Goal: Entertainment & Leisure: Consume media (video, audio)

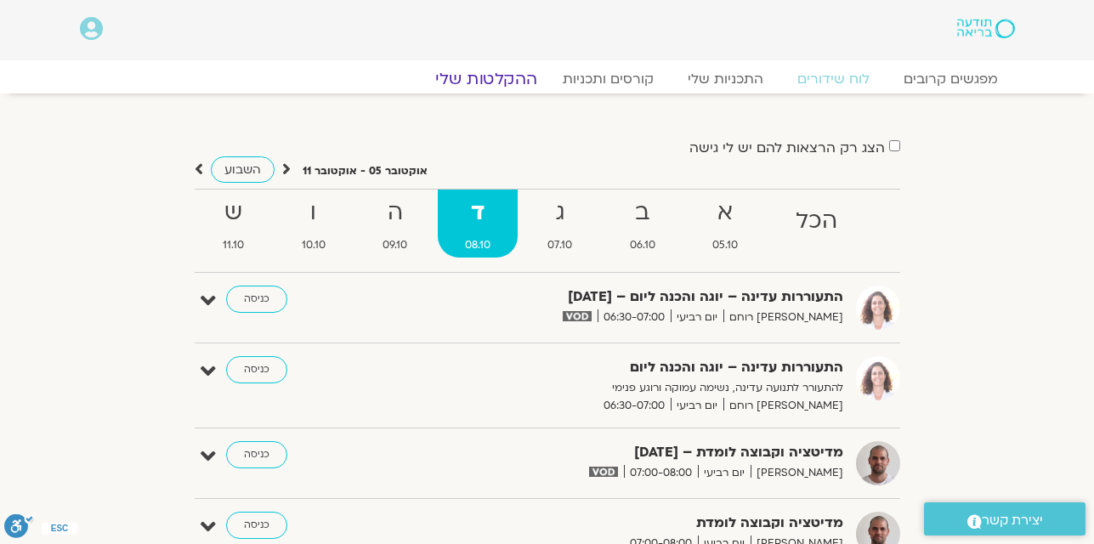
click at [514, 77] on link "ההקלטות שלי" at bounding box center [486, 79] width 143 height 20
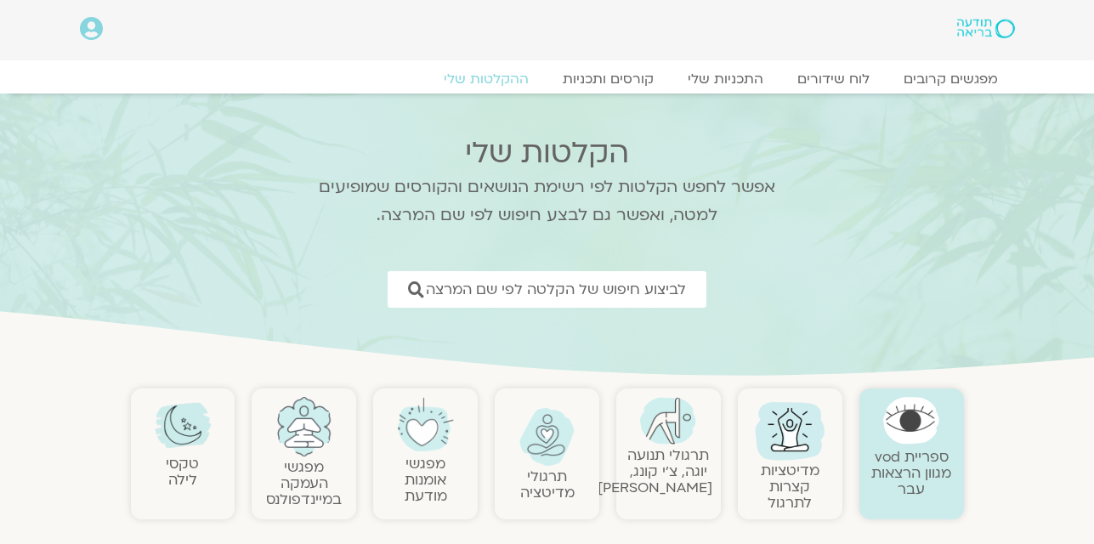
click at [681, 463] on link "תרגולי תנועה יוגה, צ׳י קונג, פלדנקרייז" at bounding box center [654, 471] width 115 height 52
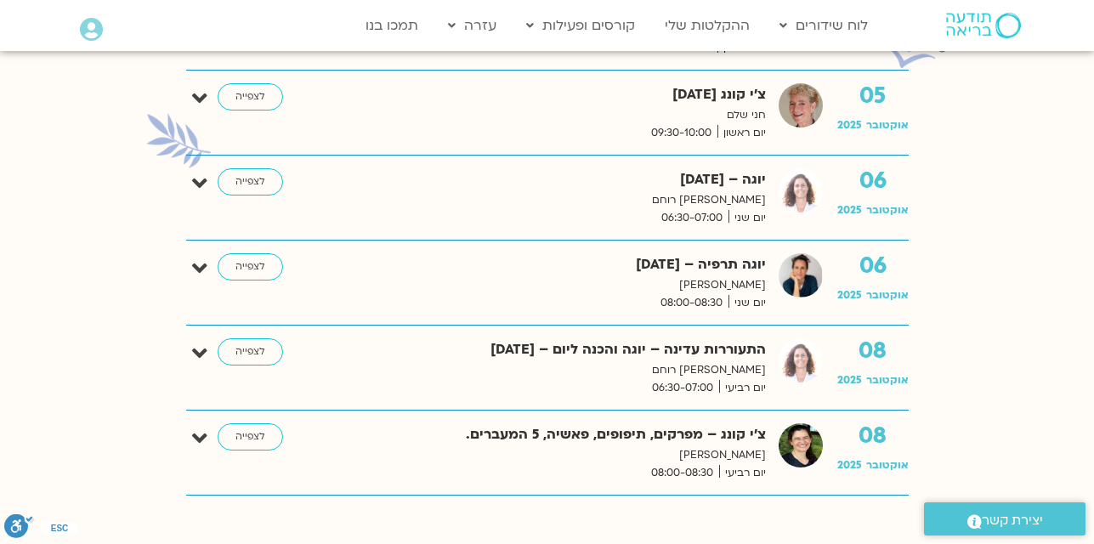
scroll to position [816, 0]
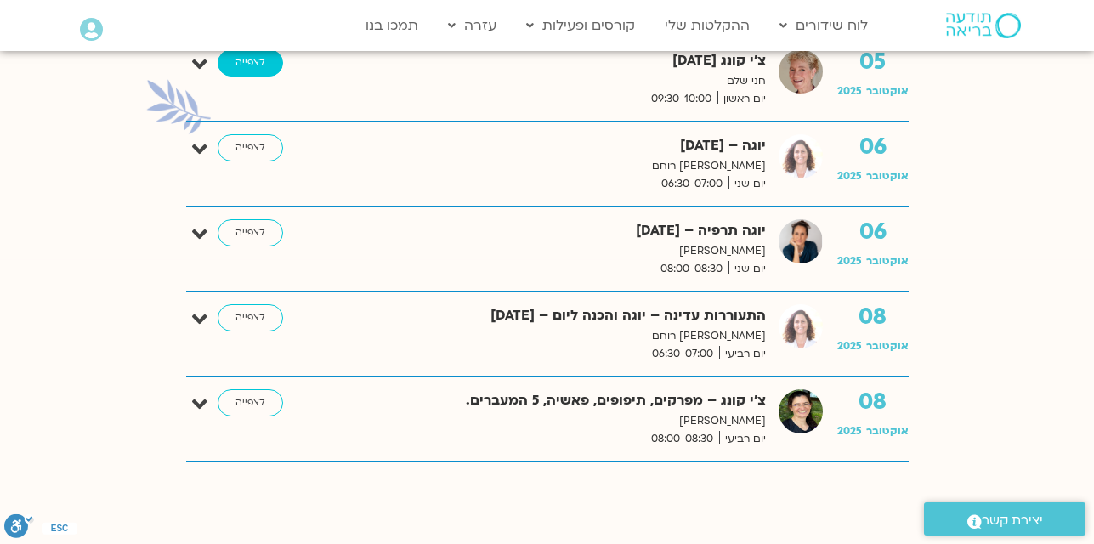
click at [258, 67] on link "לצפייה" at bounding box center [250, 62] width 65 height 27
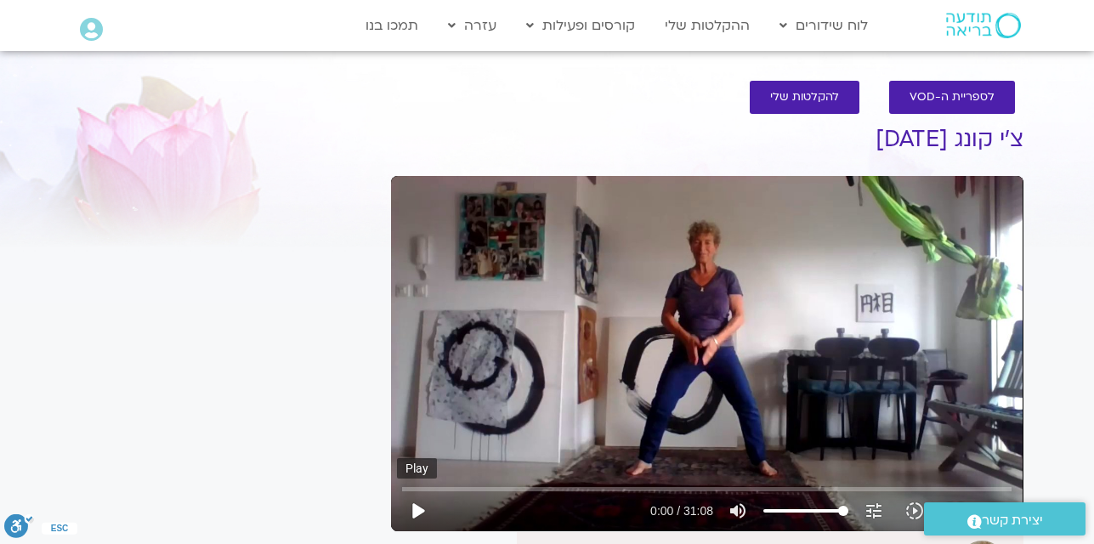
click at [413, 515] on button "play_arrow" at bounding box center [417, 510] width 41 height 41
type input "32.879741"
type input "93.817708"
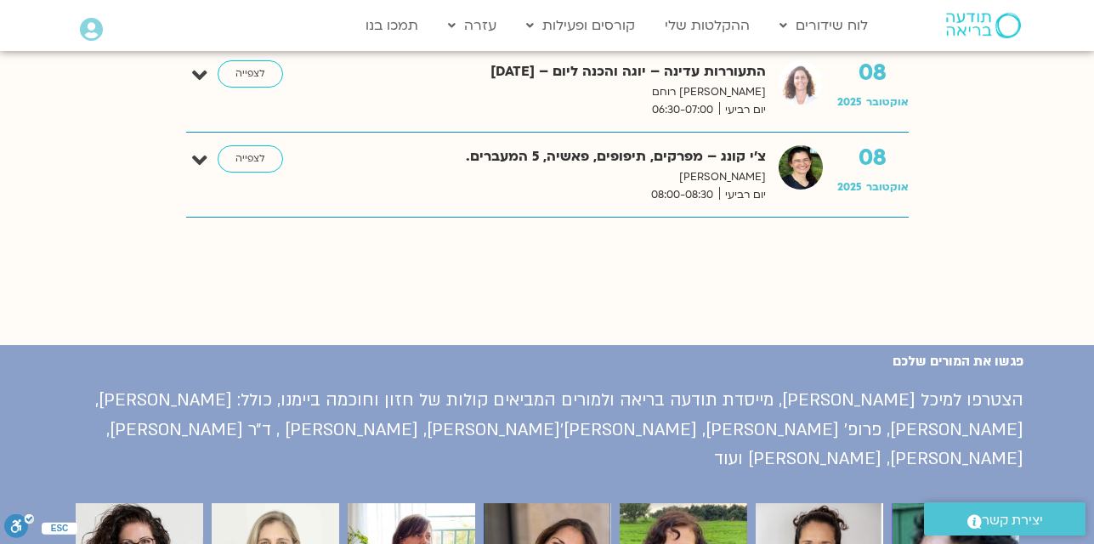
scroll to position [816, 0]
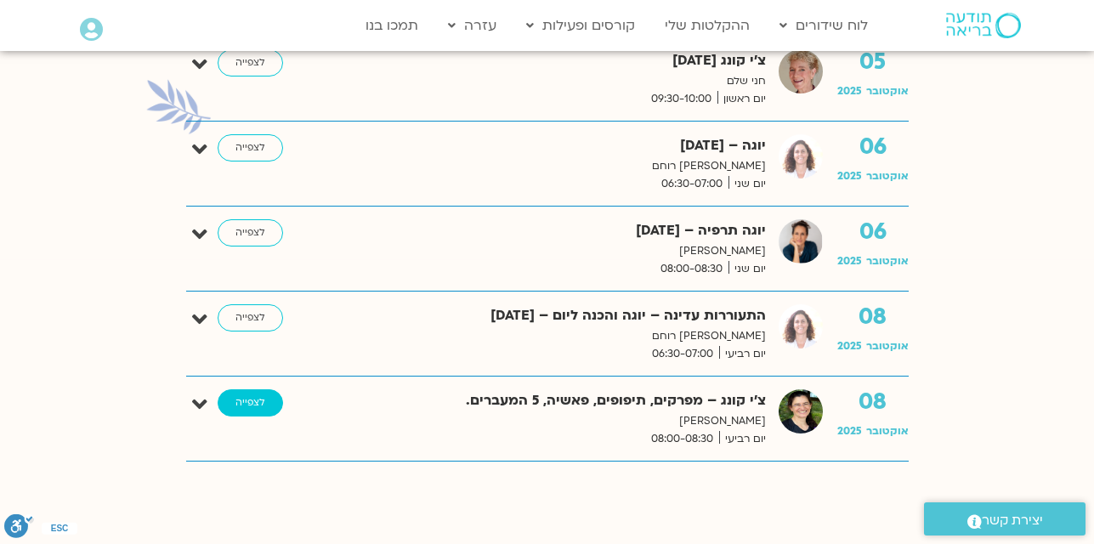
click at [250, 408] on link "לצפייה" at bounding box center [250, 402] width 65 height 27
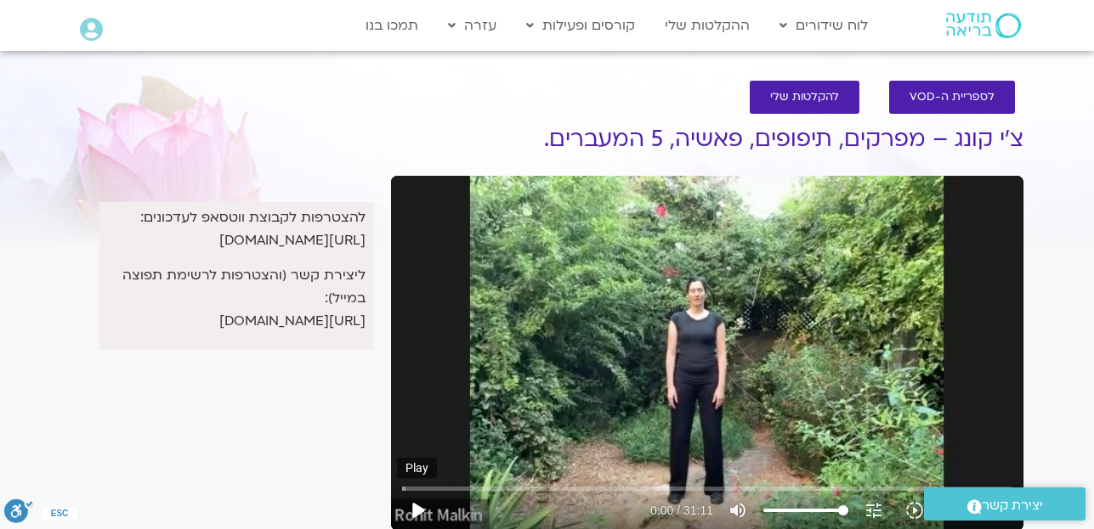
click at [416, 507] on button "play_arrow" at bounding box center [417, 510] width 41 height 41
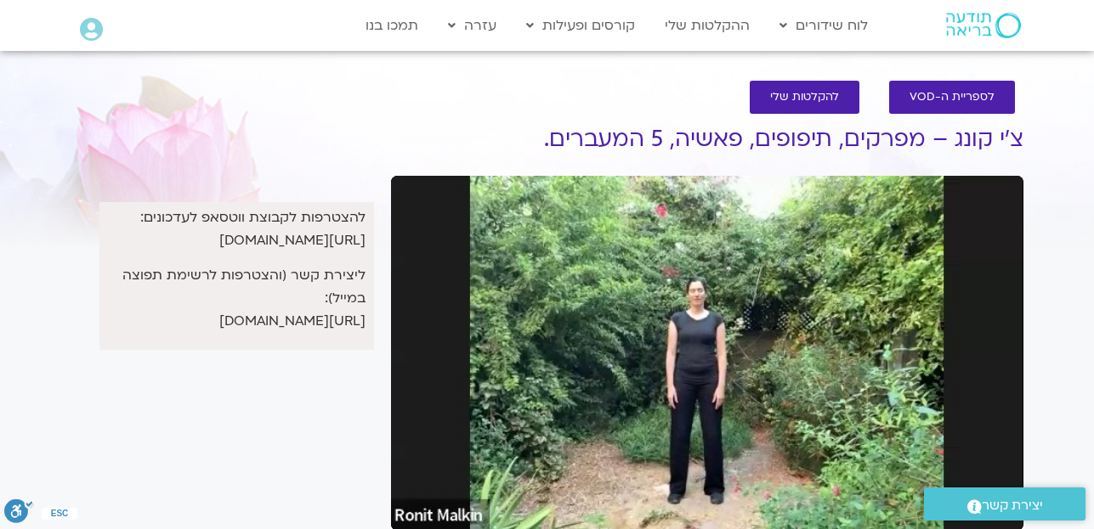
click at [416, 507] on button "pause" at bounding box center [417, 510] width 41 height 41
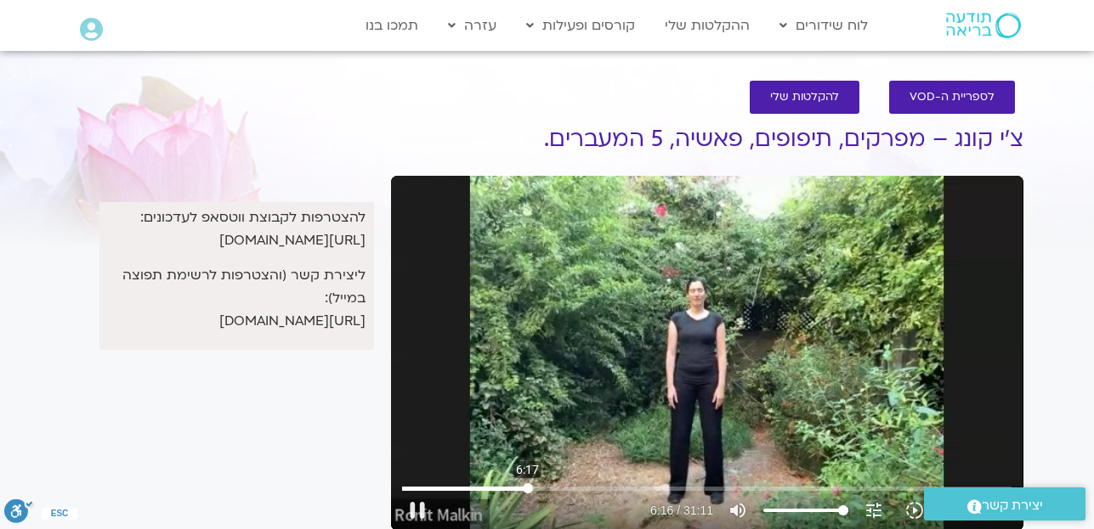
click at [528, 484] on input "Seek" at bounding box center [706, 489] width 609 height 10
click at [648, 487] on input "Seek" at bounding box center [706, 489] width 609 height 10
click at [766, 489] on input "Seek" at bounding box center [706, 489] width 609 height 10
click at [817, 489] on input "Seek" at bounding box center [706, 489] width 609 height 10
click at [851, 485] on input "Seek" at bounding box center [706, 489] width 609 height 10
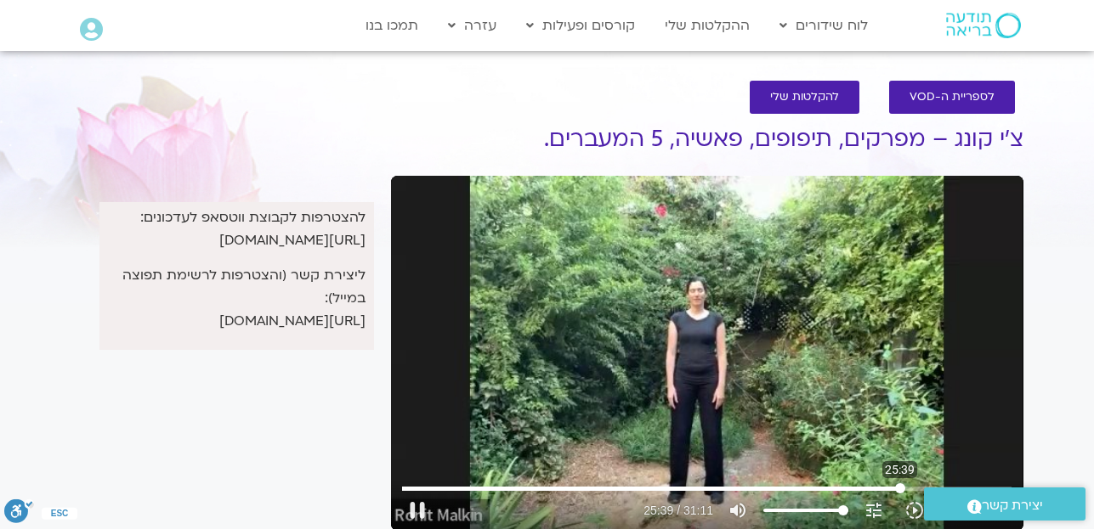
click at [900, 489] on input "Seek" at bounding box center [706, 489] width 609 height 10
type input "1543.47298"
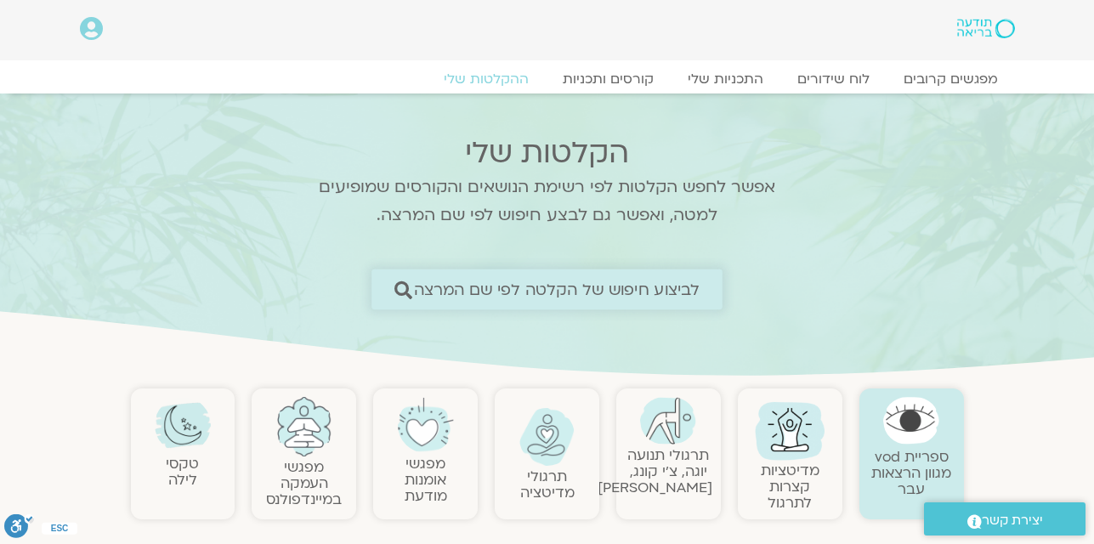
click at [619, 301] on link "לביצוע חיפוש של הקלטה לפי שם המרצה" at bounding box center [546, 289] width 351 height 40
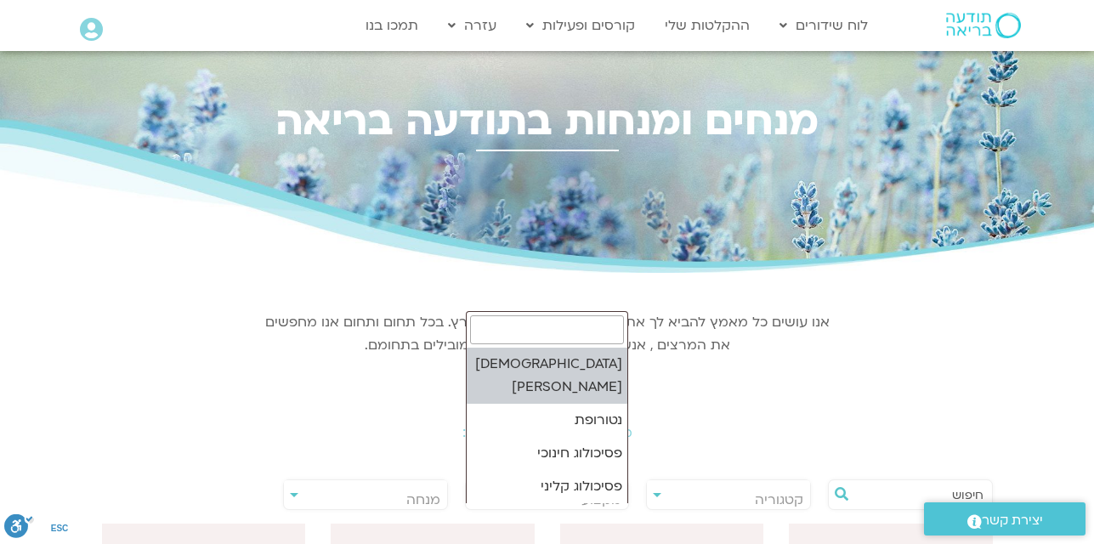
click at [473, 492] on span "מקצוע" at bounding box center [547, 499] width 163 height 39
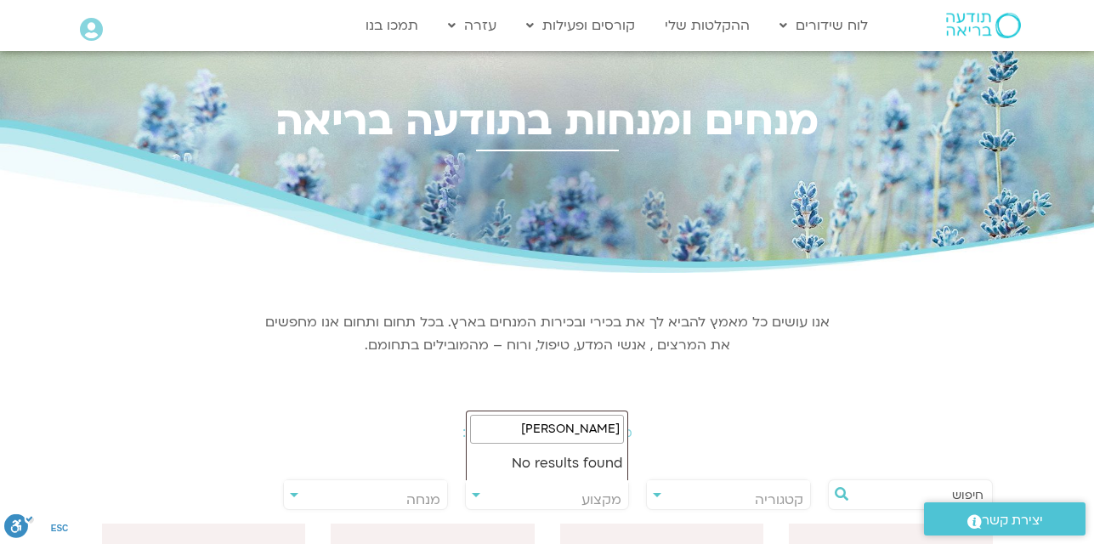
type input "צ'י קונג"
click at [654, 494] on div "**********" at bounding box center [728, 494] width 165 height 31
click at [656, 497] on span "קטגוריה" at bounding box center [728, 499] width 163 height 39
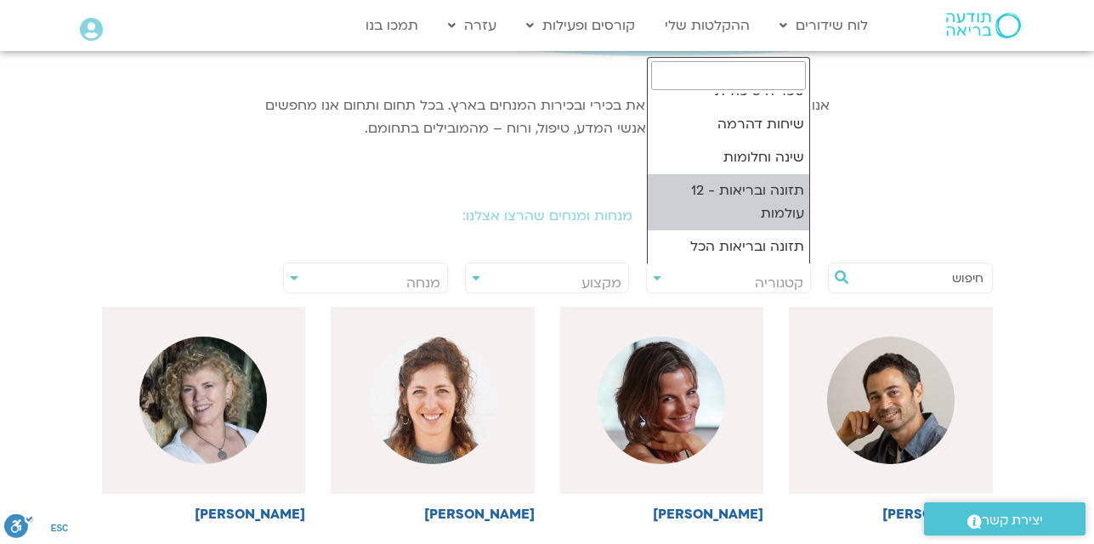
scroll to position [238, 0]
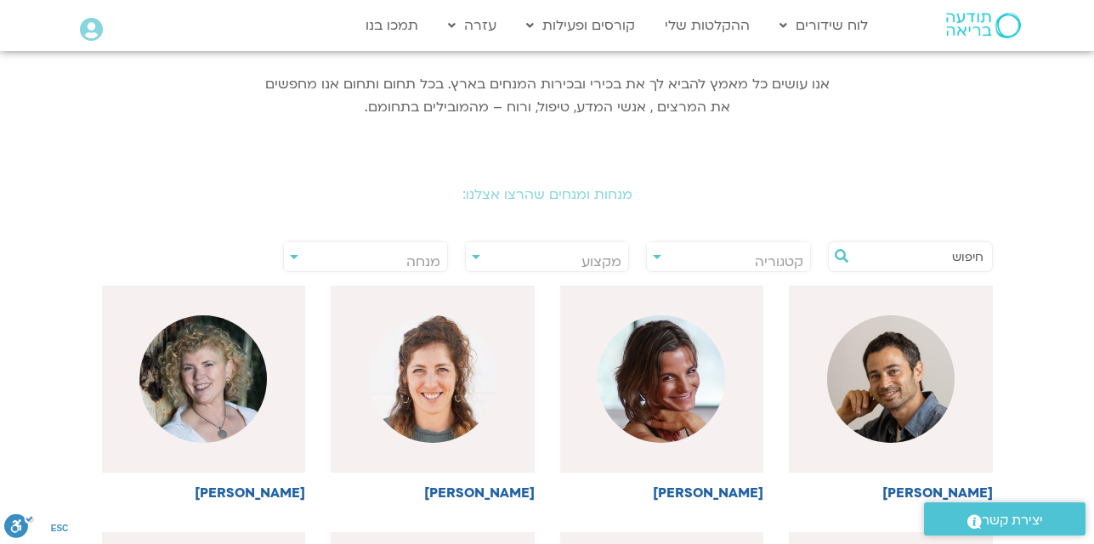
click at [907, 134] on section "אנו עושים כל מאמץ להביא לך את בכירי ובכירות המנחים בארץ. בכל תחום ותחום אנו מחפ…" at bounding box center [547, 93] width 952 height 101
click at [884, 259] on input "text" at bounding box center [918, 256] width 129 height 29
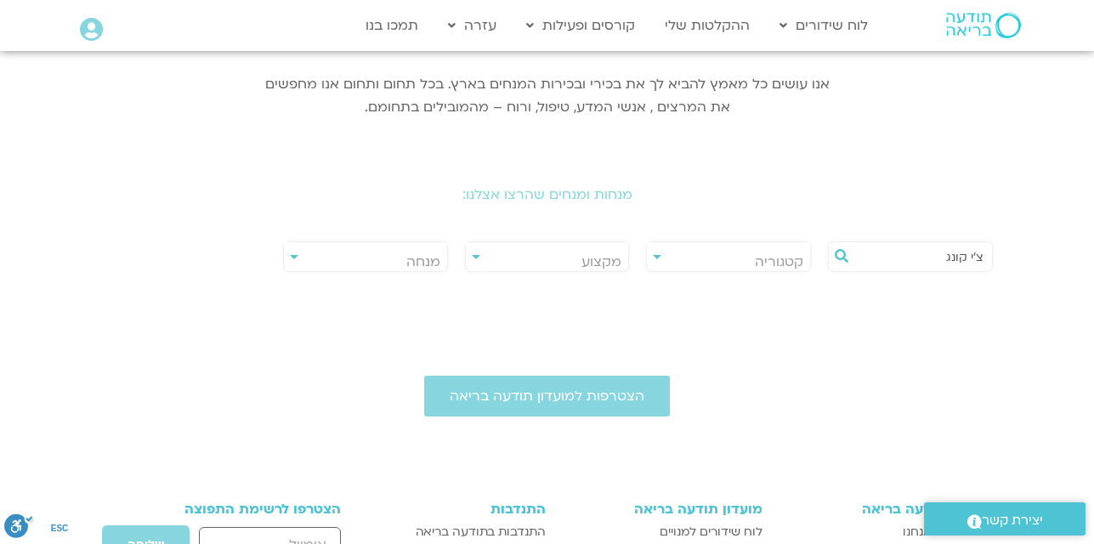
drag, startPoint x: 884, startPoint y: 259, endPoint x: 928, endPoint y: 347, distance: 98.0
click at [928, 347] on body "דלג לתוכן Main Menu לוח שידורים לוח שידורים יומי תכניה שבועית ההקלטות שלי קורסי…" at bounding box center [547, 308] width 1094 height 1092
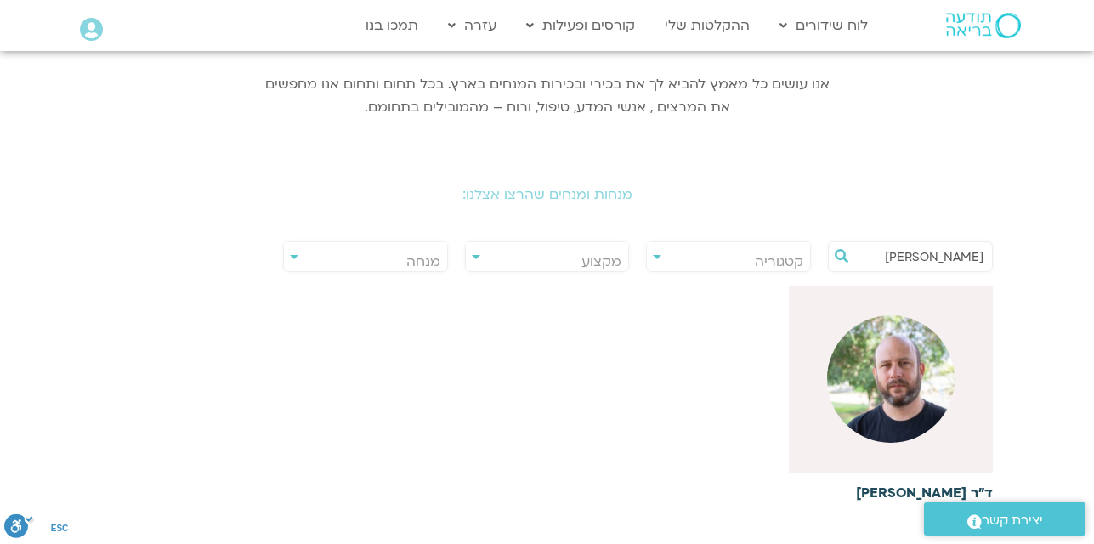
type input "צ'יזי"
click at [871, 393] on img at bounding box center [890, 378] width 127 height 127
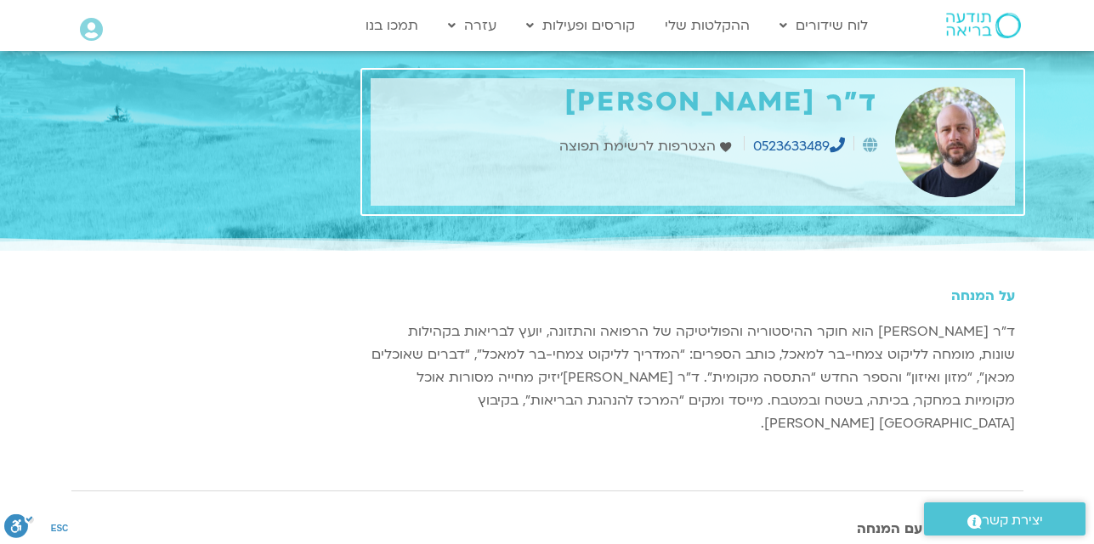
scroll to position [476, 0]
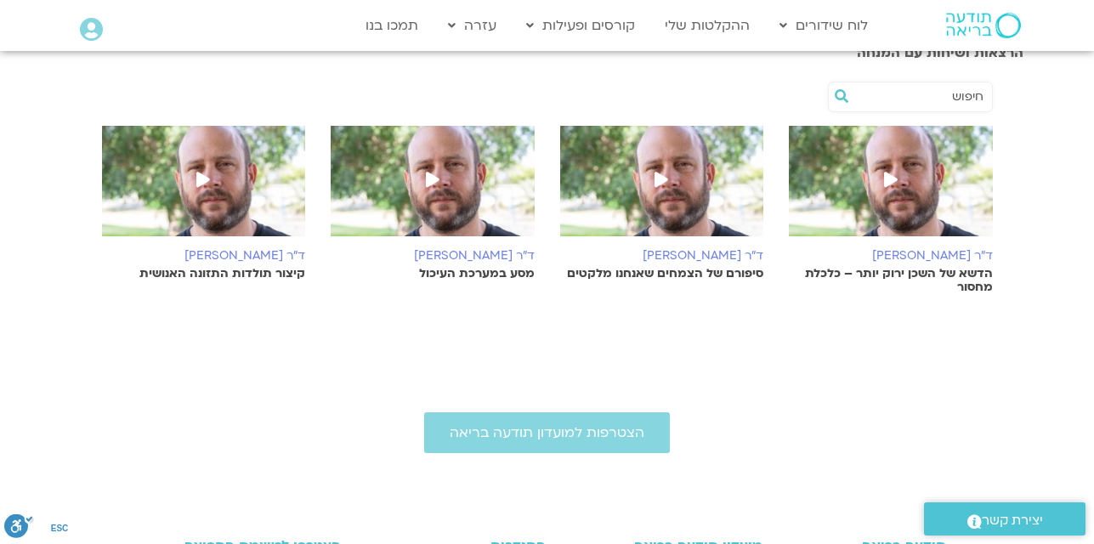
click at [614, 203] on img at bounding box center [662, 189] width 204 height 127
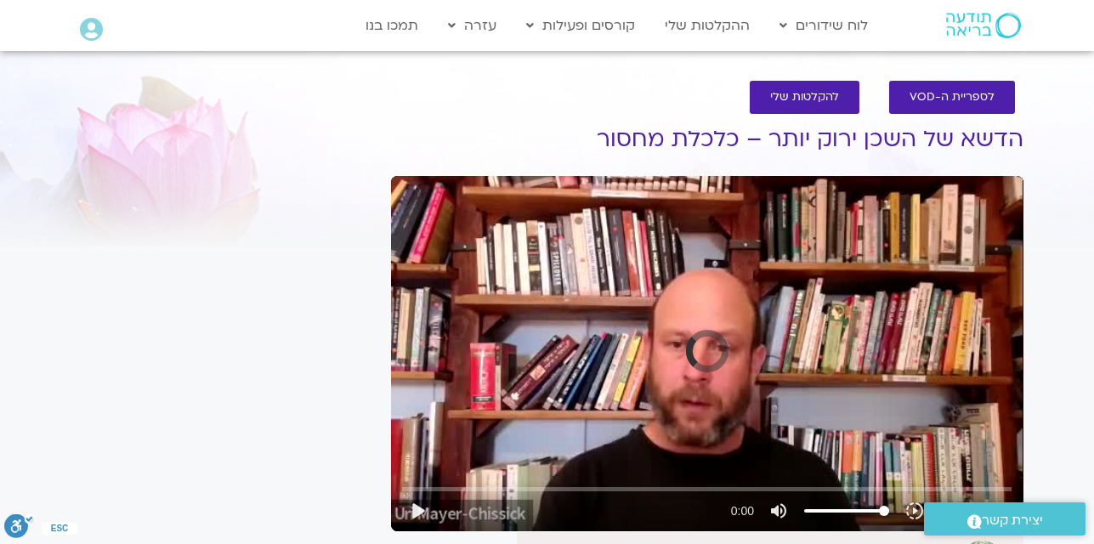
click at [472, 462] on div "Skip Ad play_arrow 0:00 volume_up Mute tune Resolution Auto slow_motion_video P…" at bounding box center [707, 353] width 632 height 355
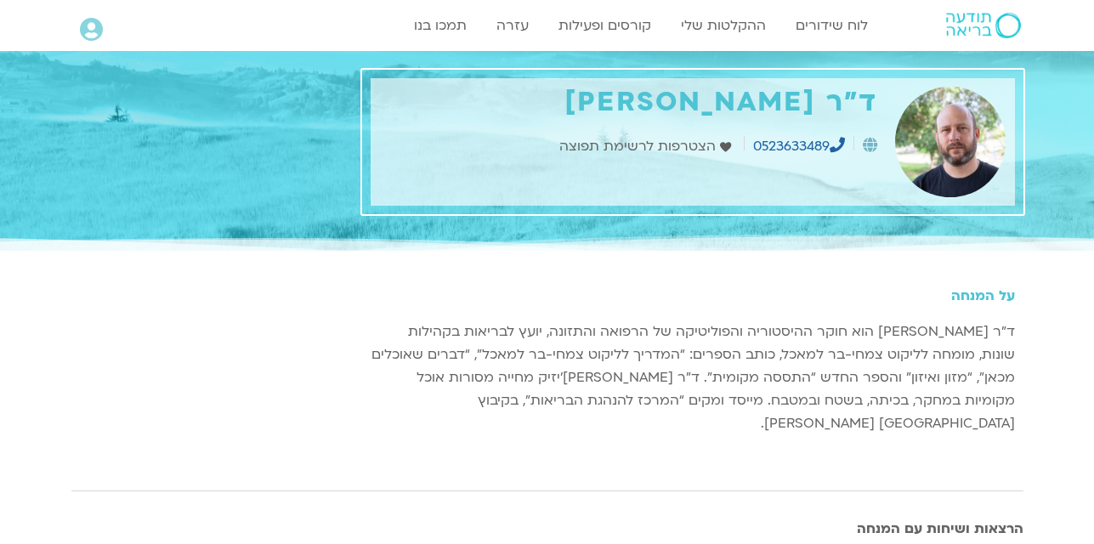
scroll to position [476, 0]
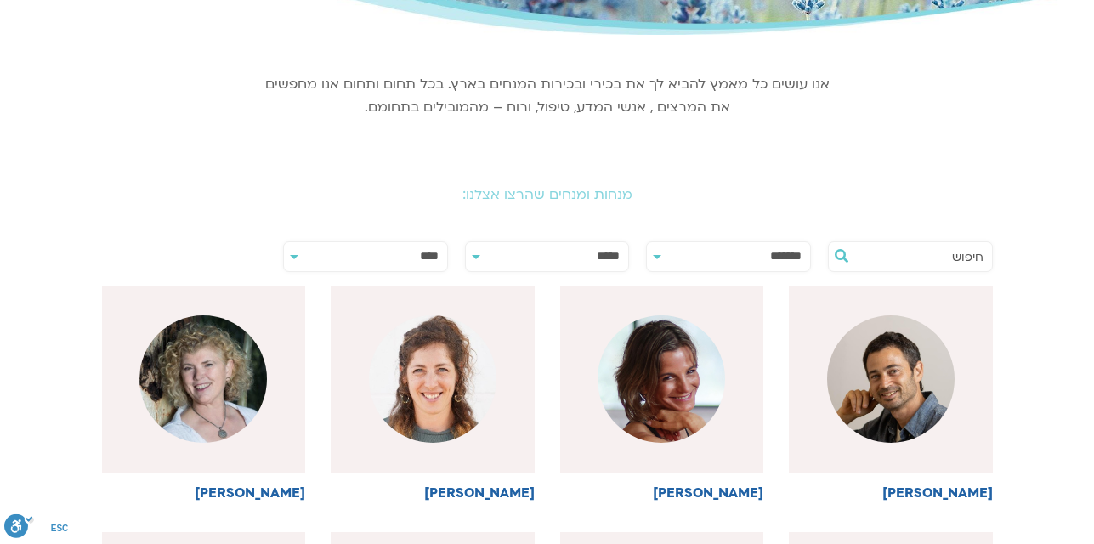
scroll to position [238, 0]
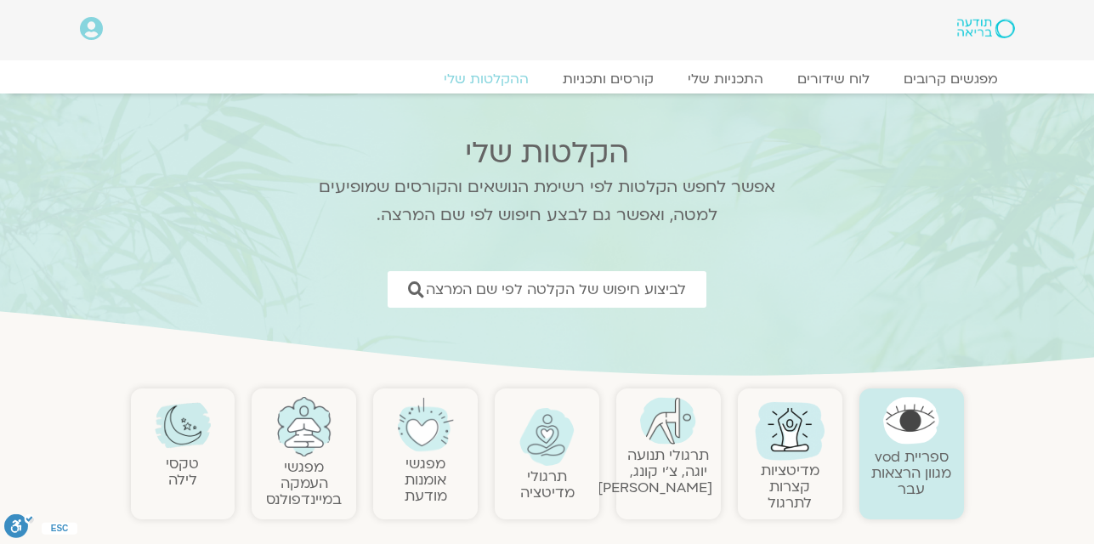
click at [681, 445] on link "תרגולי תנועה יוגה, צ׳י קונג, [PERSON_NAME]" at bounding box center [654, 471] width 115 height 52
click at [681, 445] on link "תרגולי תנועה יוגה, צ׳י קונג, פלדנקרייז" at bounding box center [654, 471] width 115 height 52
click at [698, 432] on link at bounding box center [669, 421] width 88 height 48
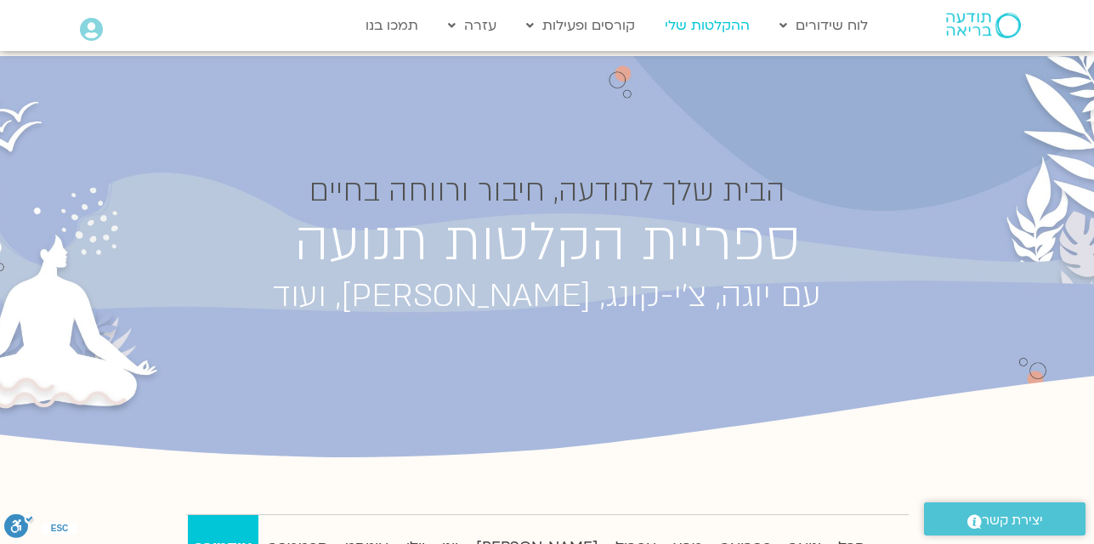
click at [719, 24] on link "ההקלטות שלי" at bounding box center [707, 25] width 102 height 32
click at [719, 23] on link "ההקלטות שלי" at bounding box center [707, 25] width 102 height 32
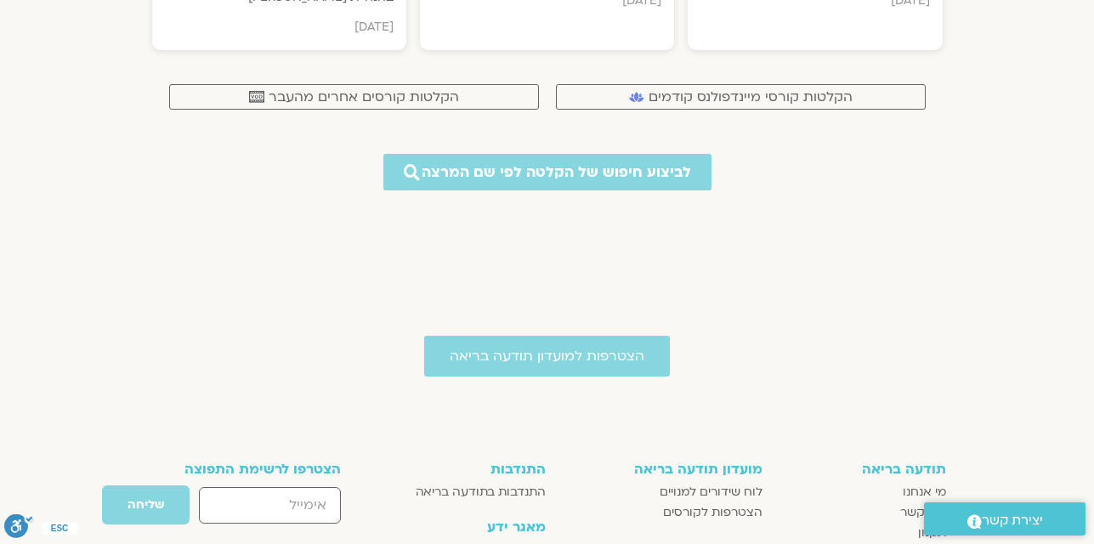
scroll to position [12606, 0]
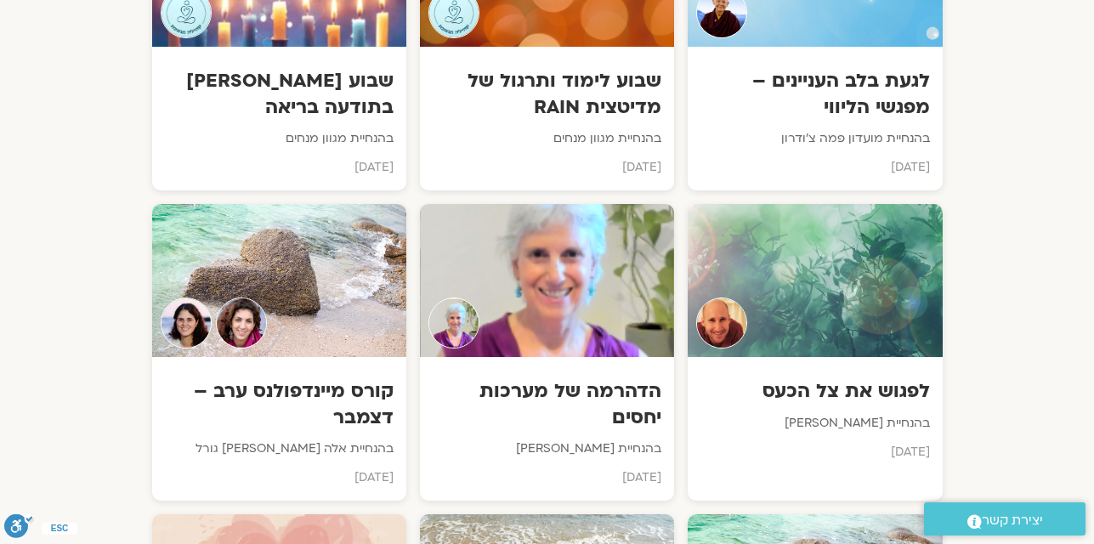
scroll to position [8731, 0]
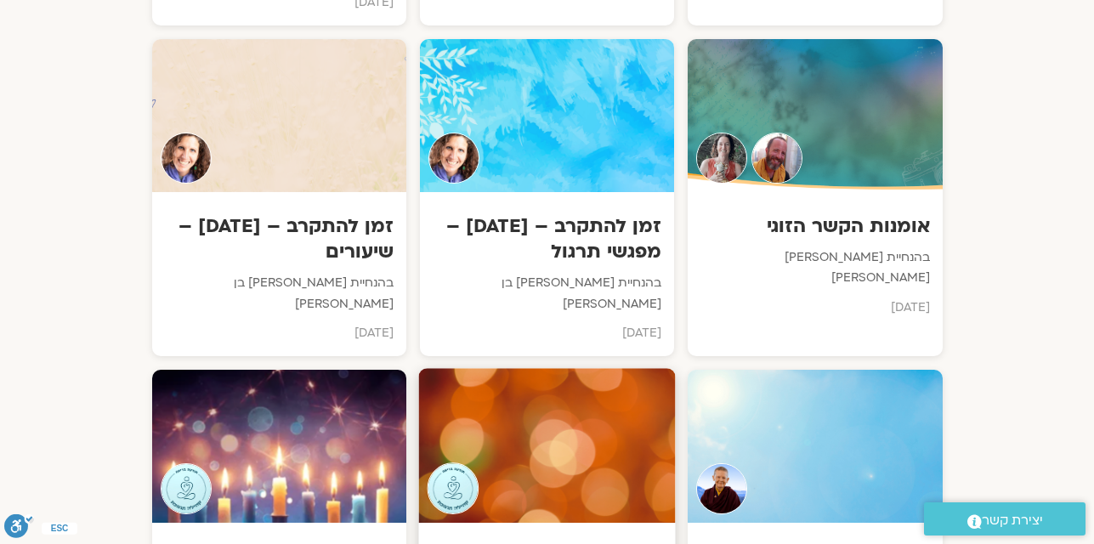
click at [633, 369] on div at bounding box center [546, 446] width 257 height 155
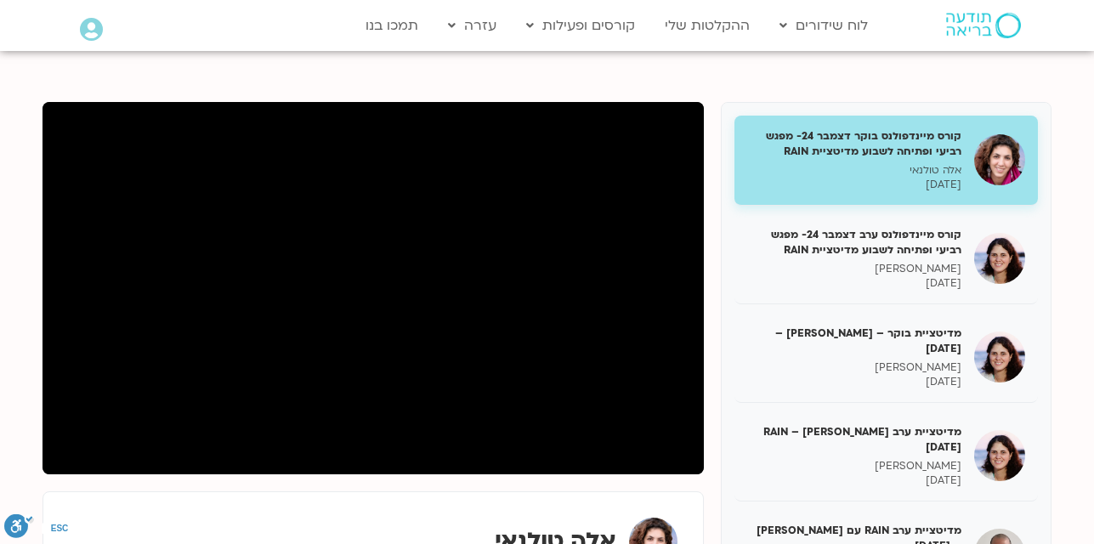
scroll to position [238, 0]
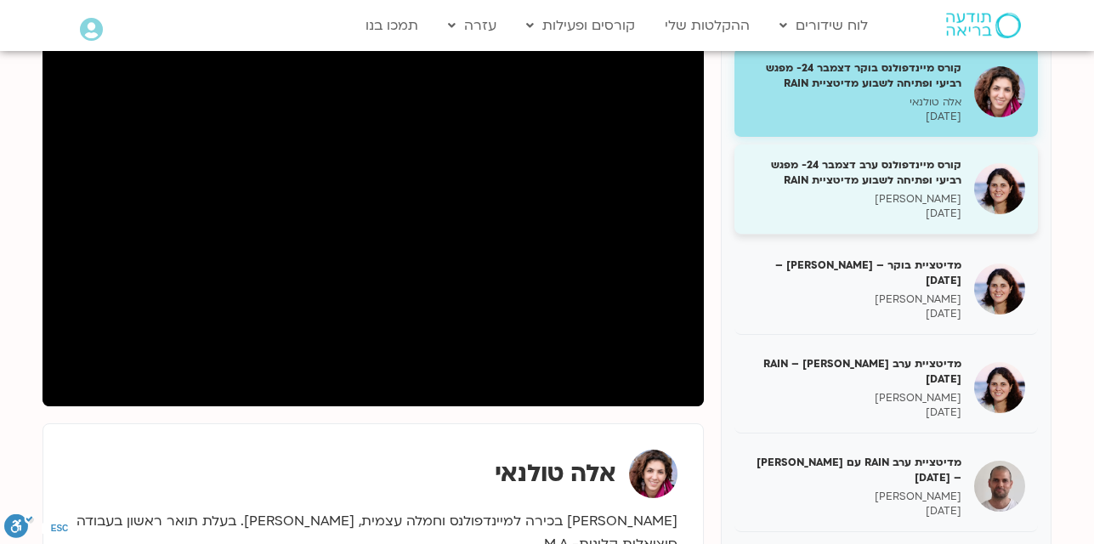
click at [919, 171] on h5 "קורס מיינדפולנס ערב דצמבר 24- מפגש רביעי ופתיחה לשבוע מדיטציית RAIN" at bounding box center [854, 172] width 214 height 31
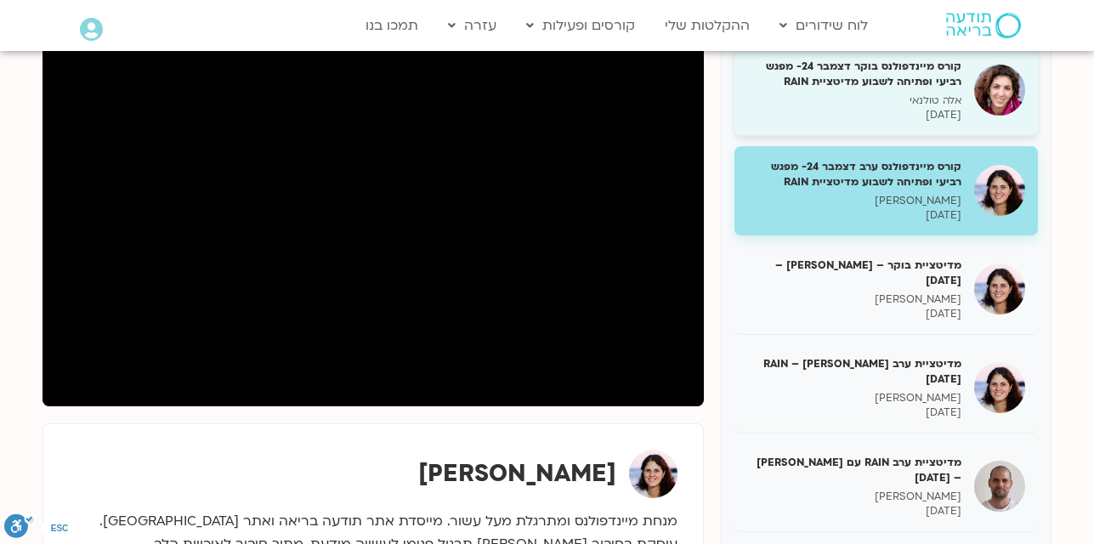
click at [939, 107] on p "אלה טולנאי" at bounding box center [854, 100] width 214 height 14
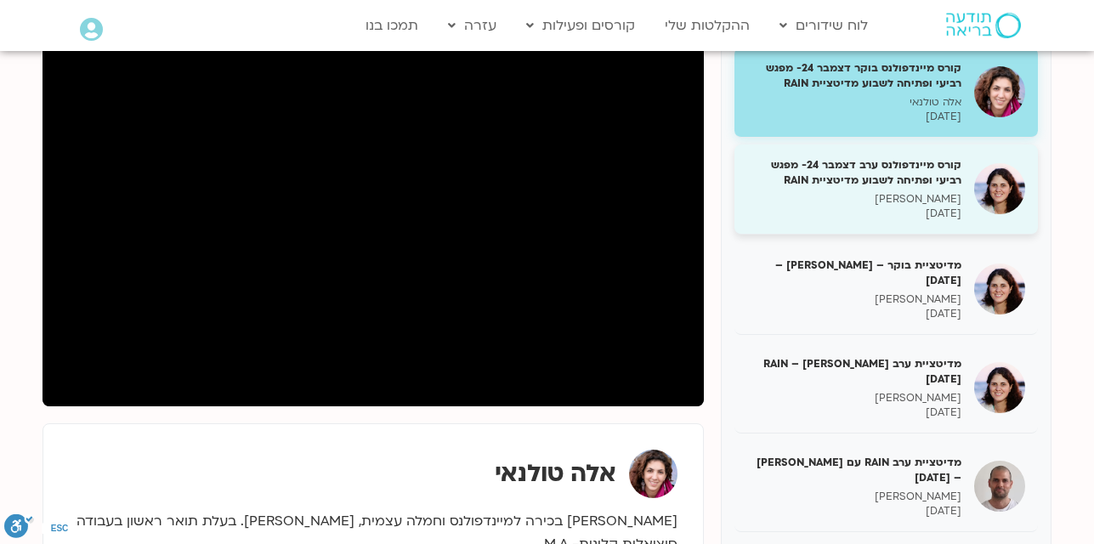
click at [912, 178] on h5 "קורס מיינדפולנס ערב דצמבר 24- מפגש רביעי ופתיחה לשבוע מדיטציית RAIN" at bounding box center [854, 172] width 214 height 31
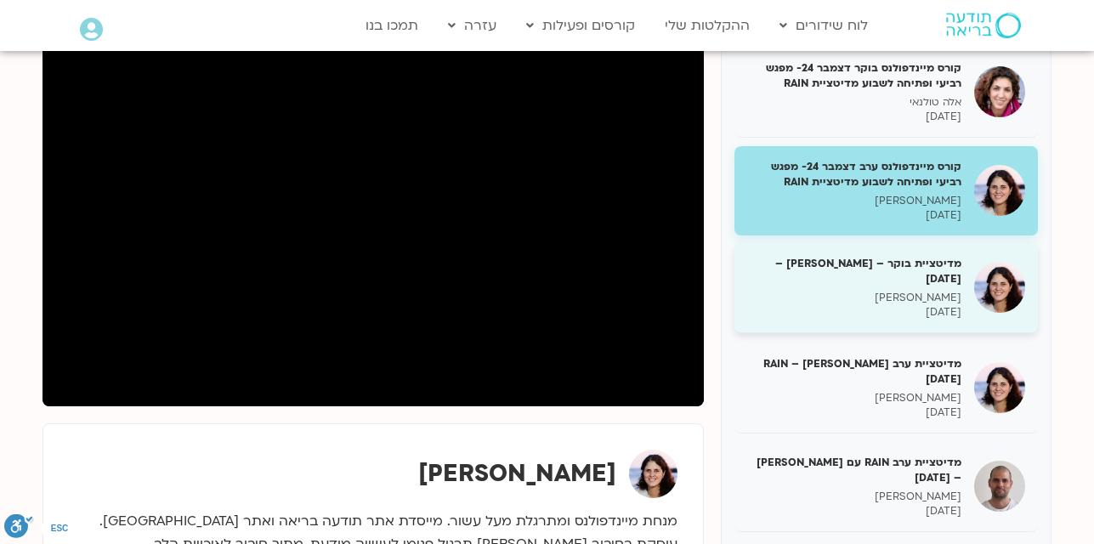
click at [865, 291] on p "מיכל גורל" at bounding box center [854, 298] width 214 height 14
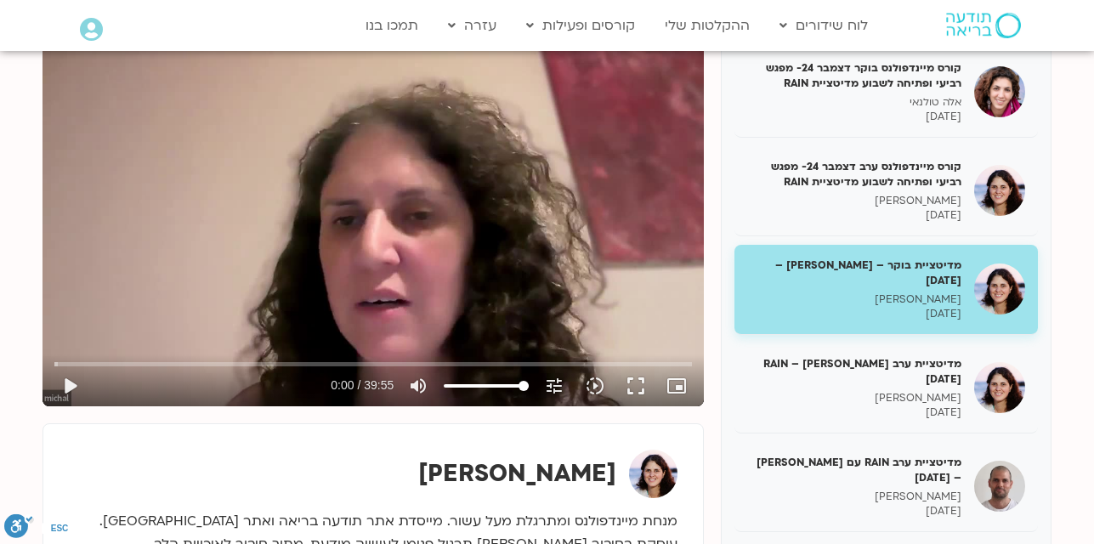
click at [538, 202] on div "Skip Ad play_arrow 0:00 / 39:55 volume_up Mute tune Resolution Auto 720p slow_m…" at bounding box center [372, 220] width 661 height 372
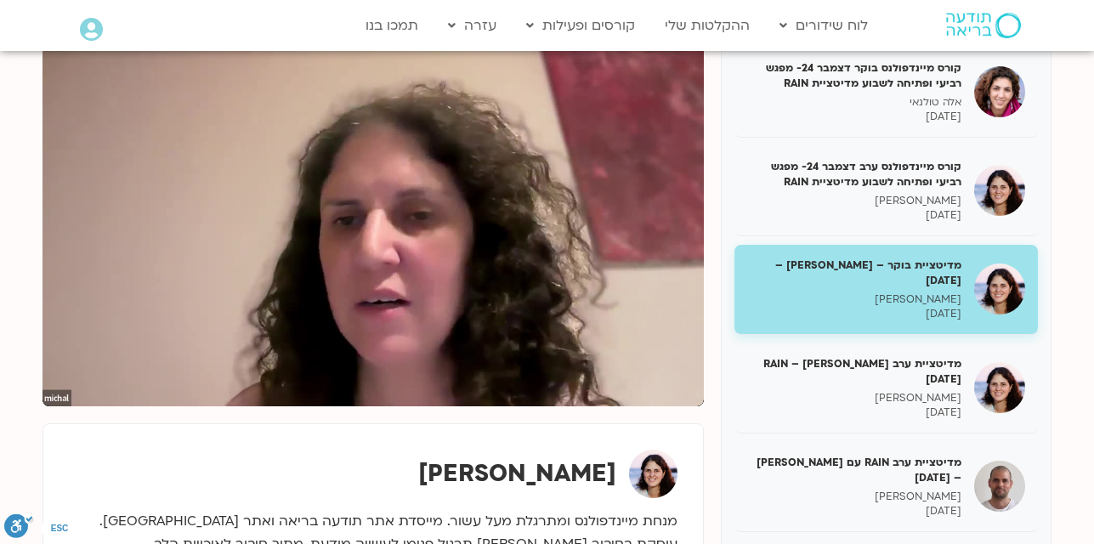
click at [538, 202] on div "Skip Ad pause 0:01 / 39:55 volume_up Mute tune Resolution Auto 720p slow_motion…" at bounding box center [372, 220] width 661 height 372
type input "6.027227"
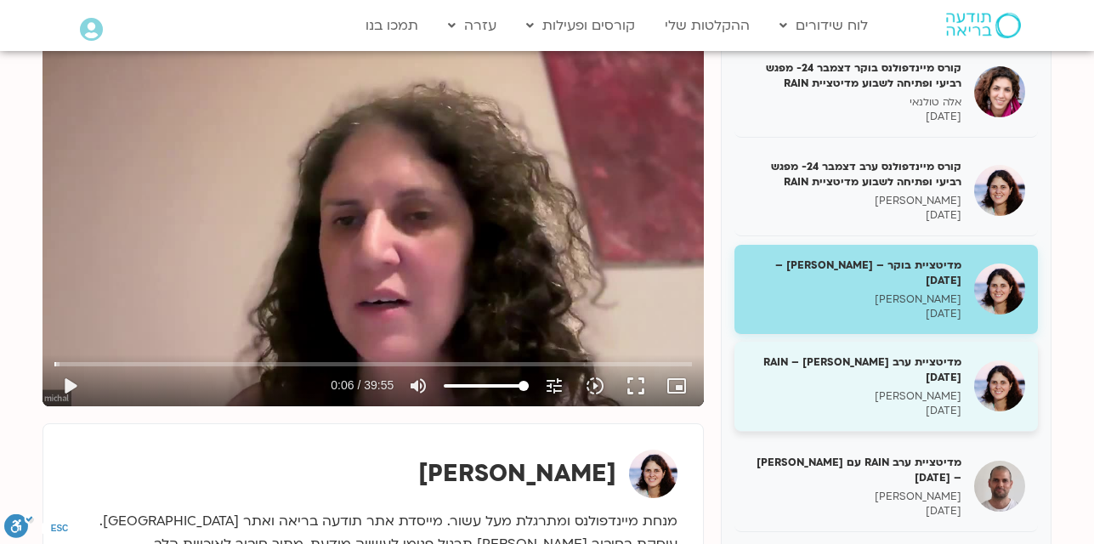
click at [880, 354] on h5 "מדיטציית ערב RAIN – מיכל גורל 7/1/25" at bounding box center [854, 369] width 214 height 31
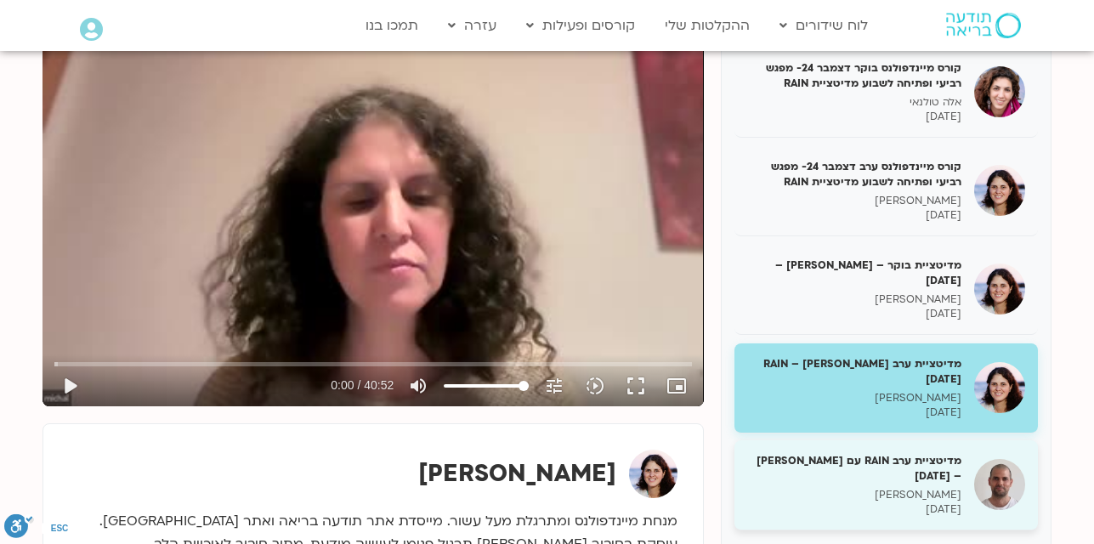
drag, startPoint x: 540, startPoint y: 203, endPoint x: 874, endPoint y: 450, distance: 415.7
click at [874, 453] on h5 "מדיטציית ערב RAIN עם דקל קנטי – 08/01/25" at bounding box center [854, 468] width 214 height 31
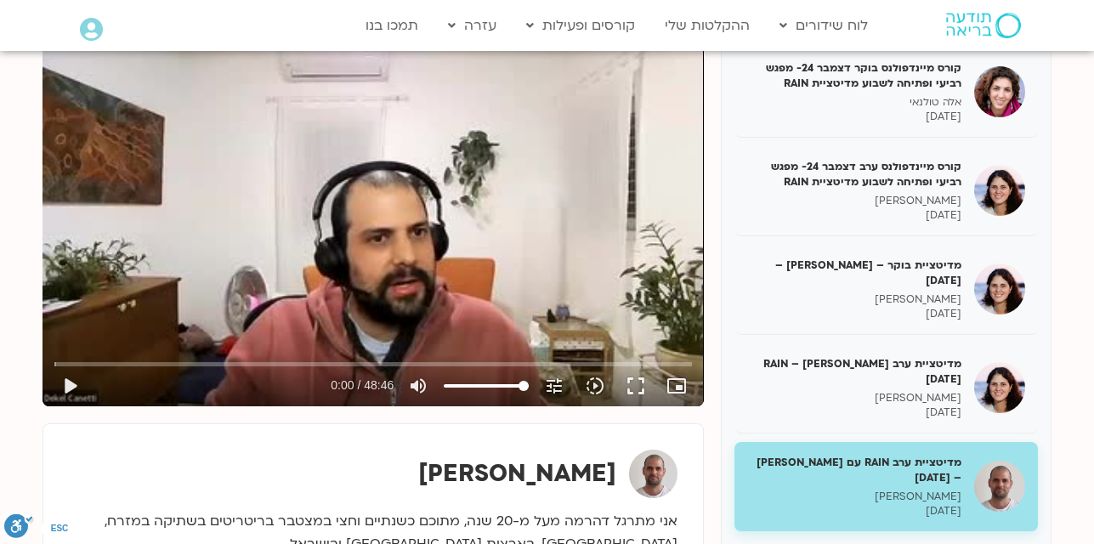
scroll to position [183, 0]
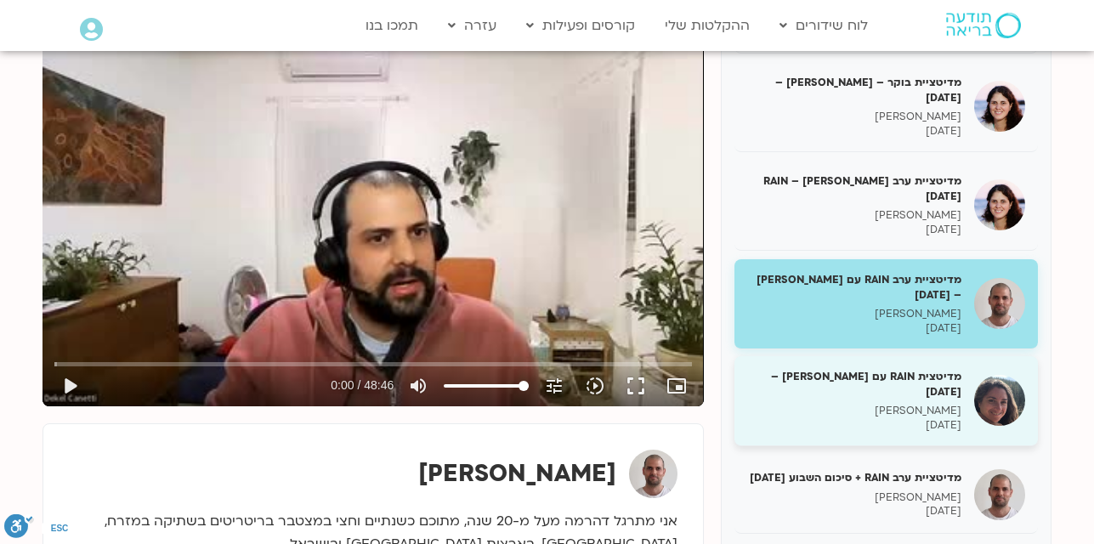
click at [847, 369] on h5 "מדיטצית RAIN עם קרן גל – 09/01/25" at bounding box center [854, 384] width 214 height 31
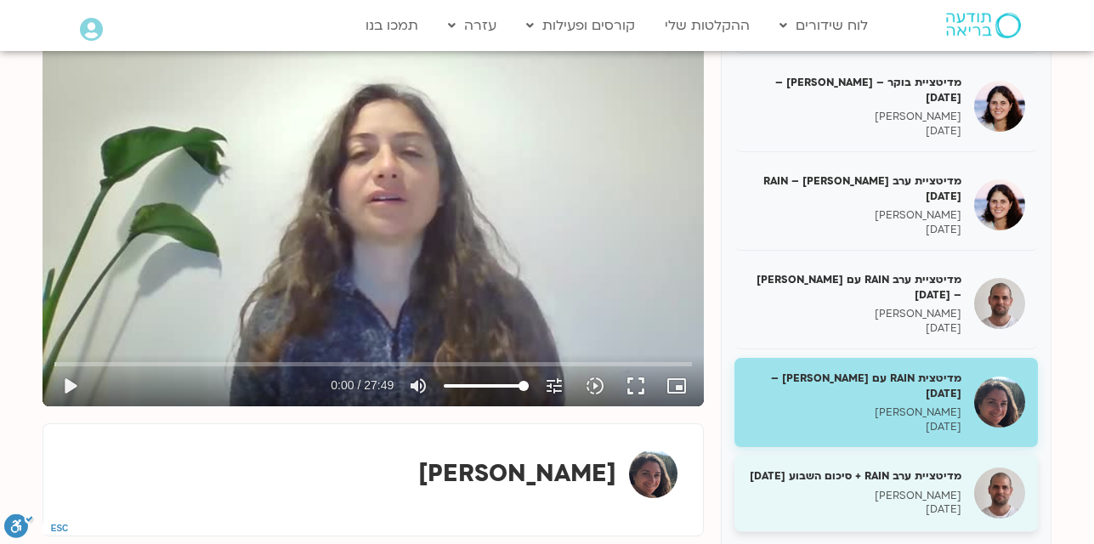
click at [900, 468] on h5 "מדיטציית ערב RAIN + סיכום השבוע 09/01/25" at bounding box center [854, 475] width 214 height 15
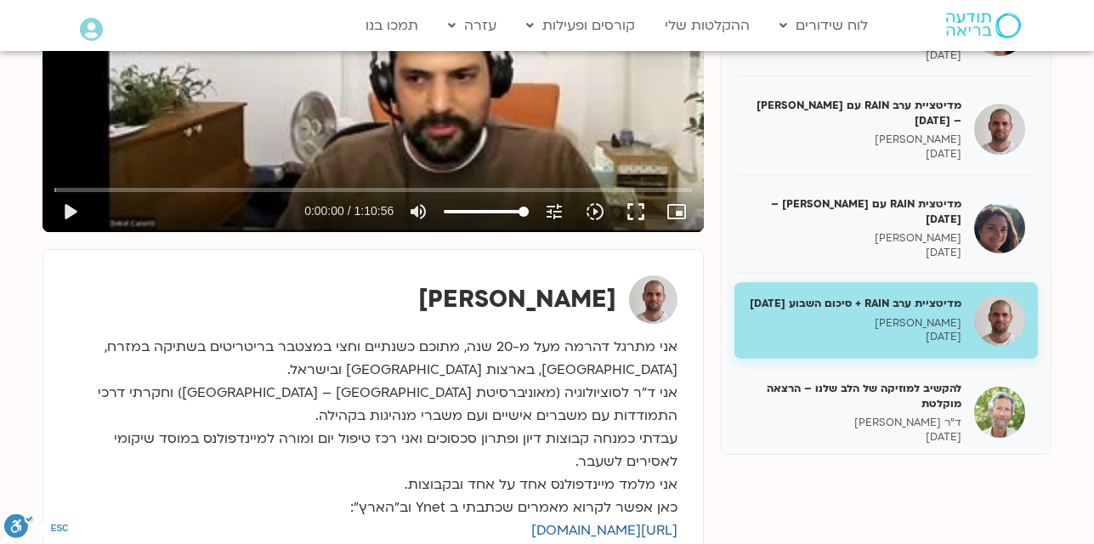
scroll to position [442, 0]
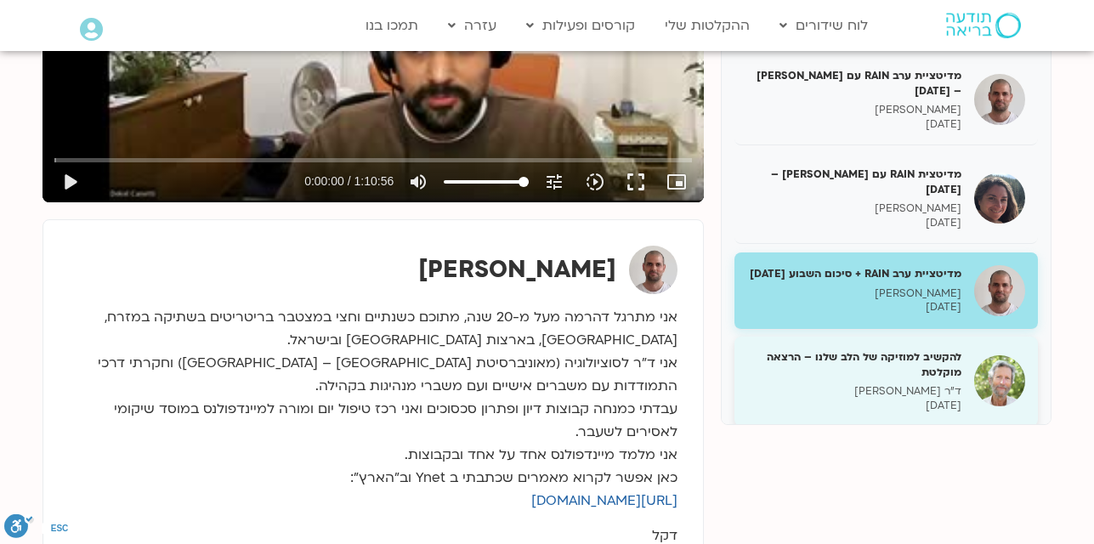
click at [905, 384] on p "ד"ר סטיבן פולדר" at bounding box center [854, 391] width 214 height 14
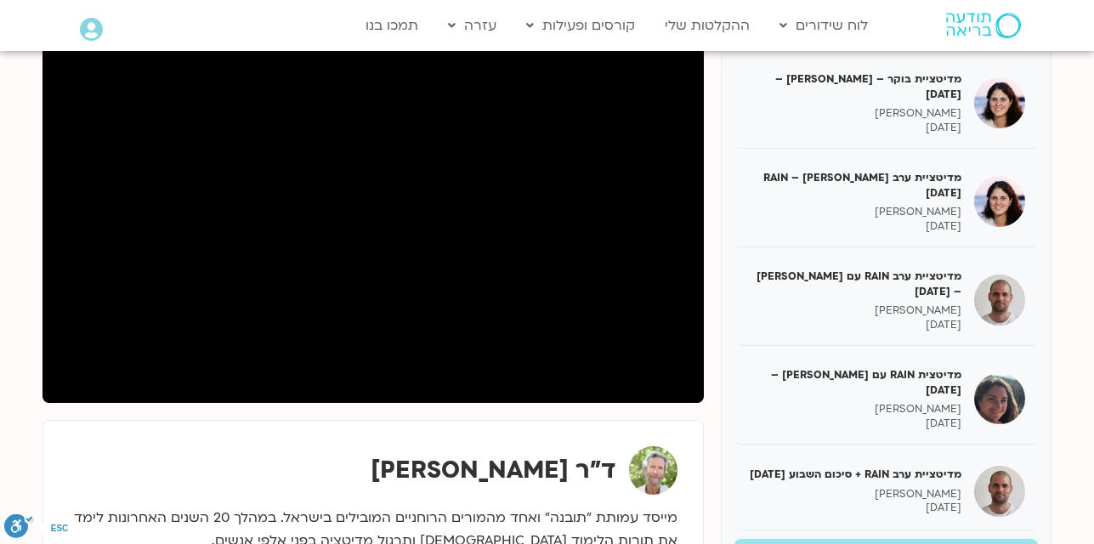
scroll to position [238, 0]
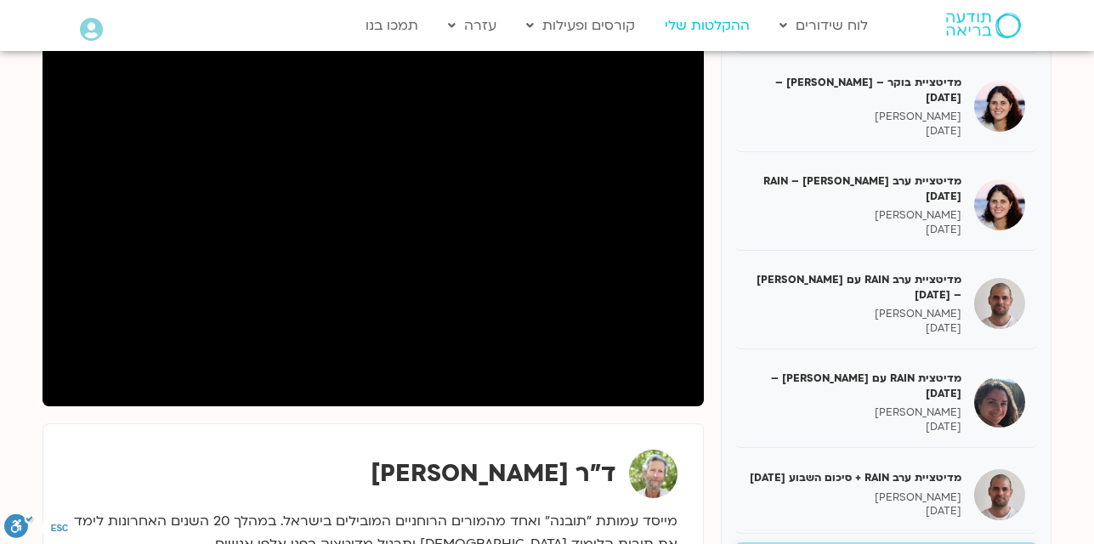
click at [701, 25] on link "ההקלטות שלי" at bounding box center [707, 25] width 102 height 32
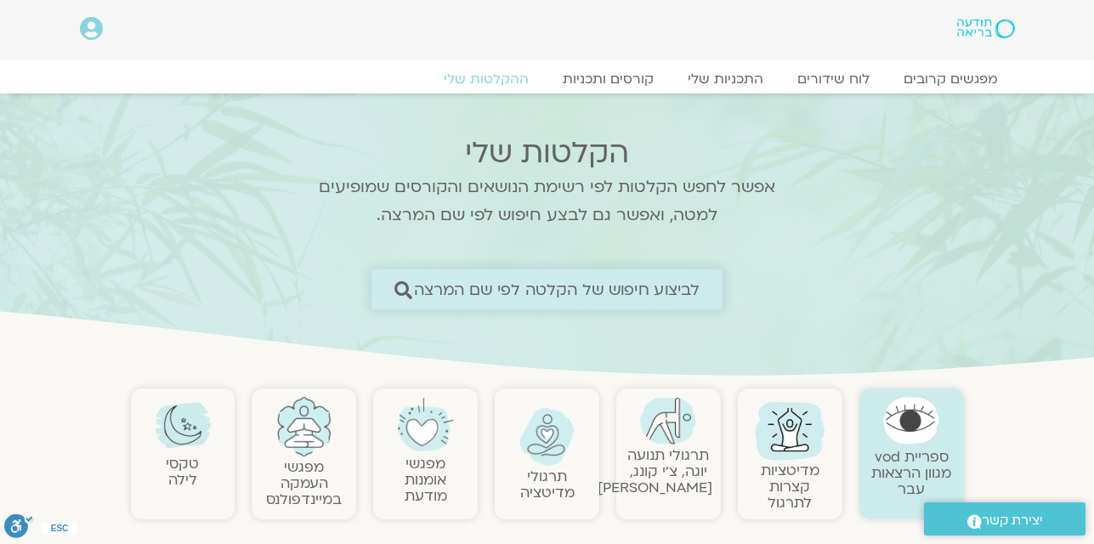
click at [607, 281] on span "לביצוע חיפוש של הקלטה לפי שם המרצה" at bounding box center [557, 289] width 286 height 18
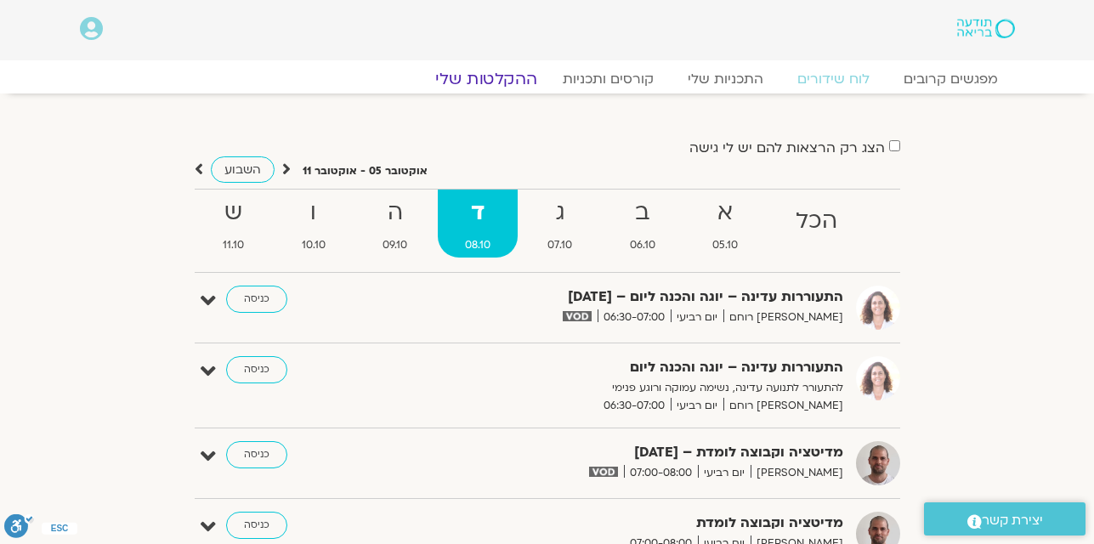
click at [494, 81] on link "ההקלטות שלי" at bounding box center [486, 79] width 143 height 20
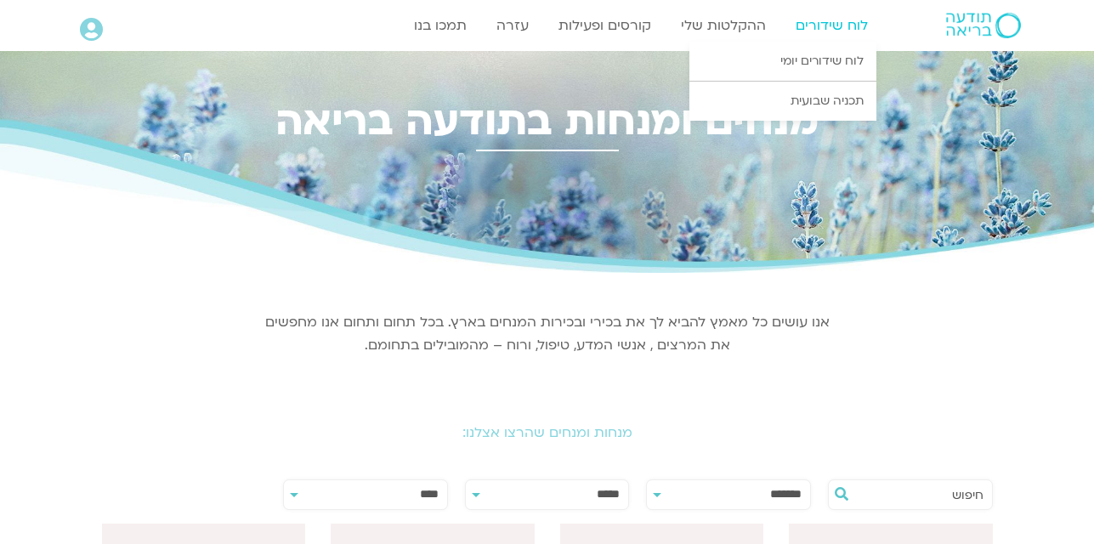
click at [823, 24] on link "לוח שידורים" at bounding box center [831, 25] width 89 height 32
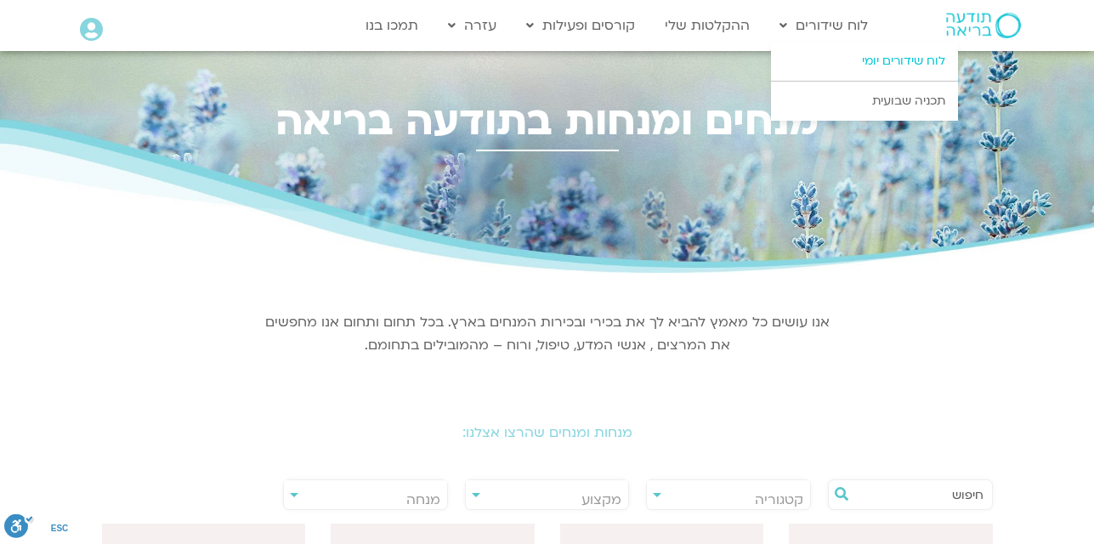
click at [832, 63] on link "לוח שידורים יומי" at bounding box center [864, 61] width 187 height 39
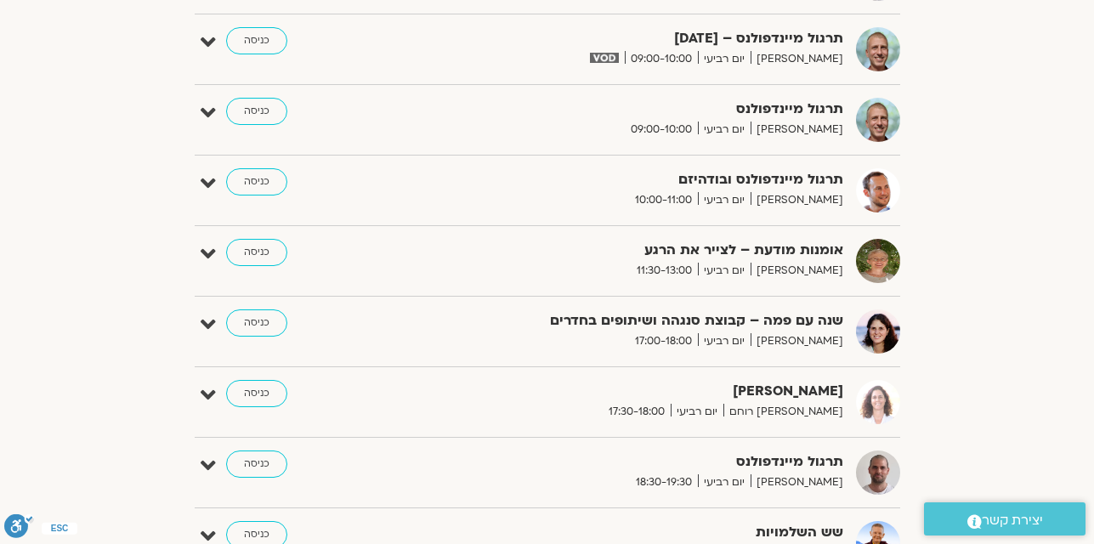
scroll to position [952, 0]
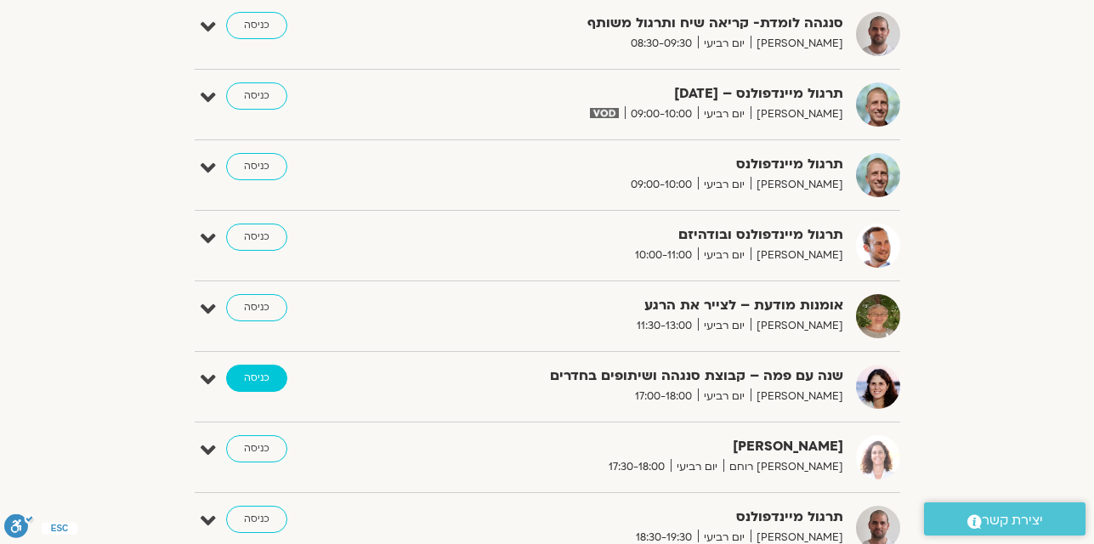
click at [260, 374] on link "כניסה" at bounding box center [256, 378] width 61 height 27
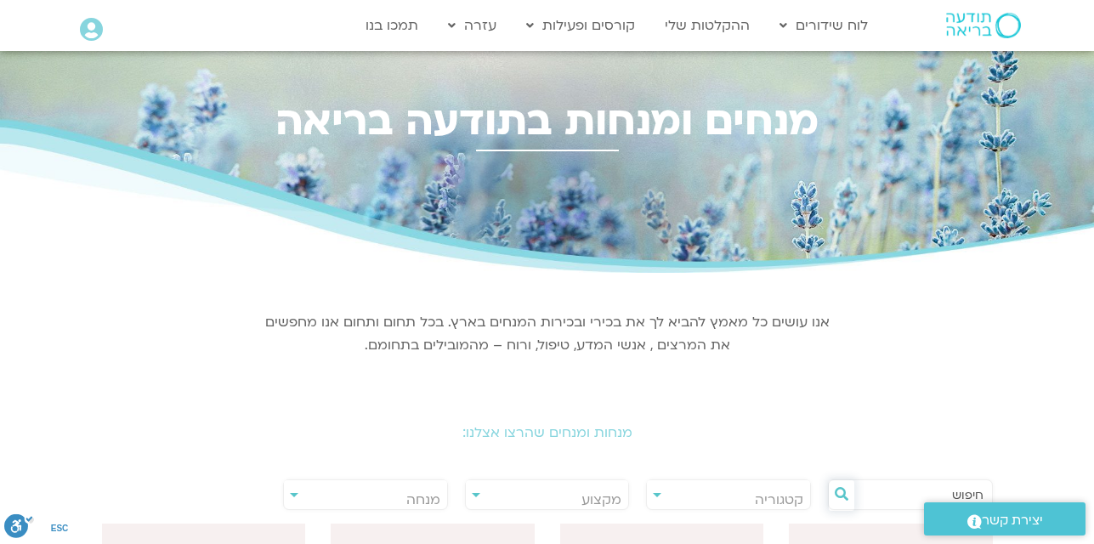
drag, startPoint x: 852, startPoint y: 495, endPoint x: 872, endPoint y: 495, distance: 19.6
click at [872, 495] on div at bounding box center [910, 494] width 165 height 31
click at [872, 495] on input "text" at bounding box center [918, 494] width 129 height 29
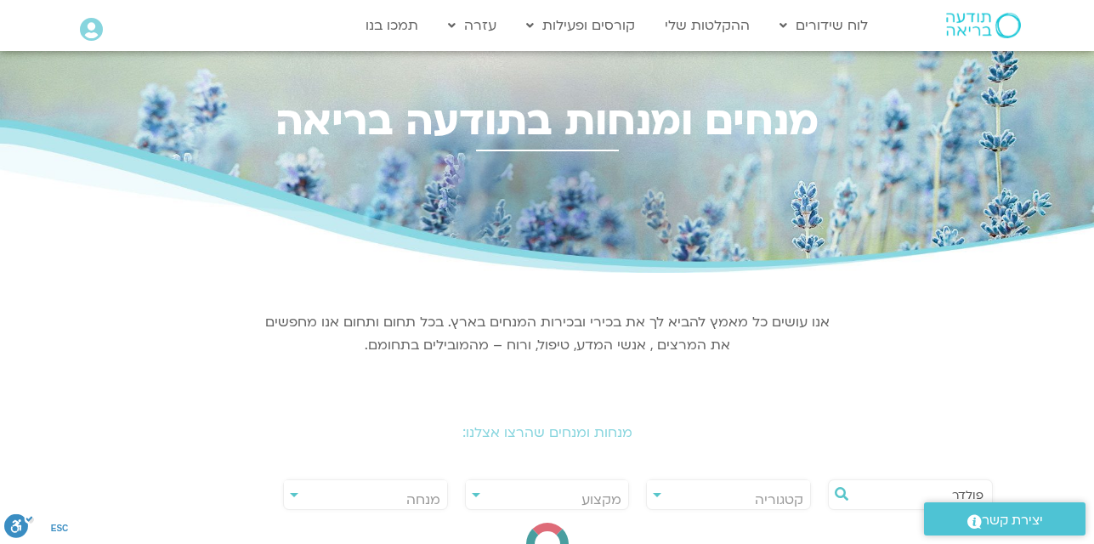
type input "פולדר"
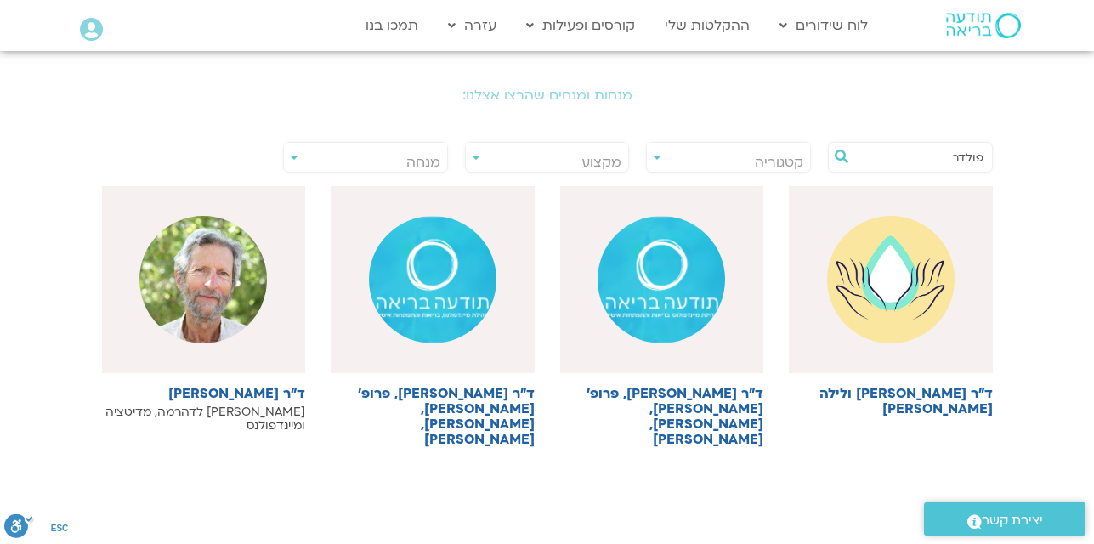
scroll to position [340, 0]
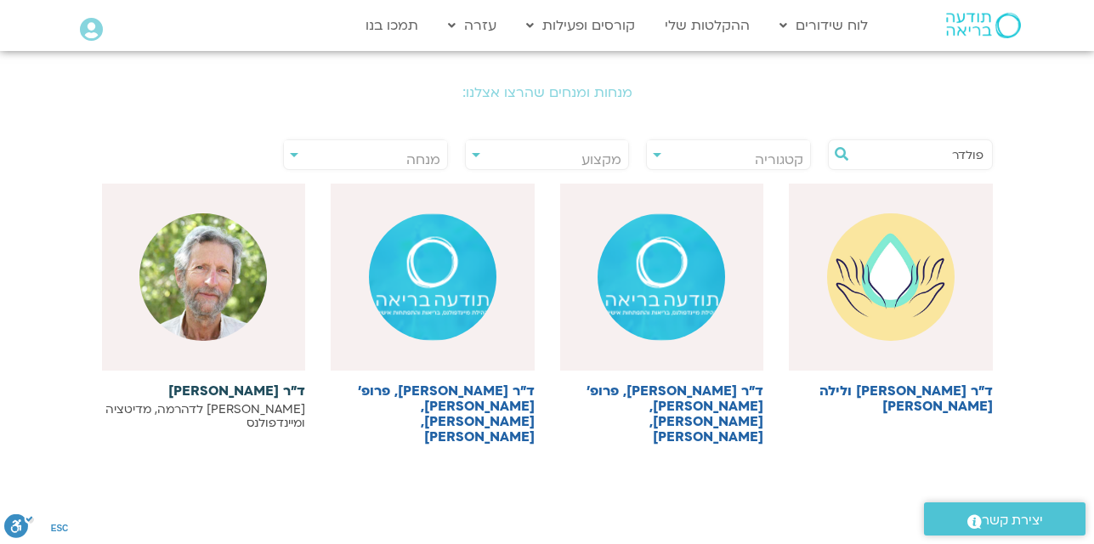
click at [204, 298] on img at bounding box center [202, 276] width 127 height 127
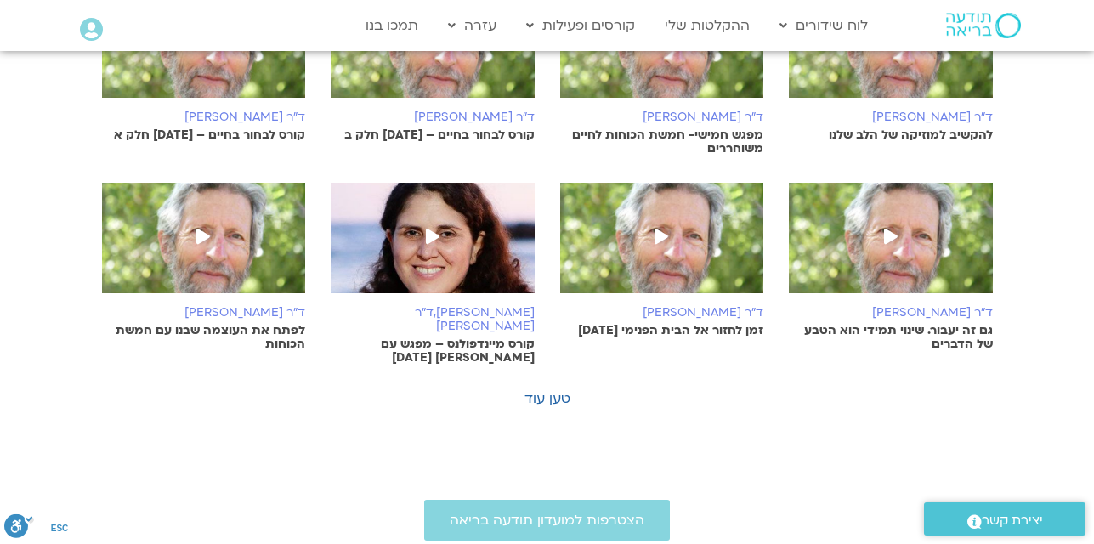
scroll to position [986, 0]
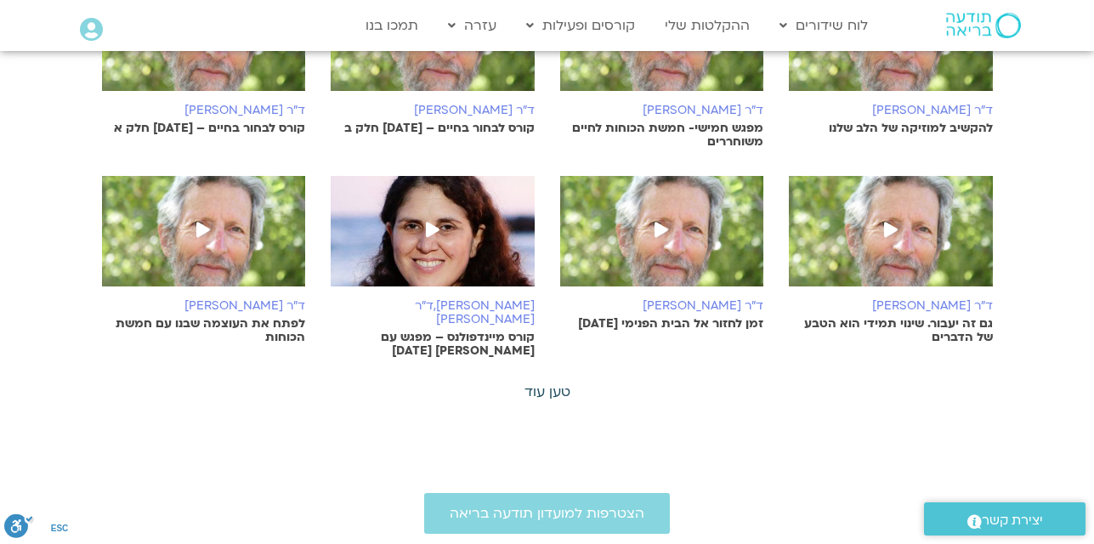
click at [542, 382] on link "טען עוד" at bounding box center [547, 391] width 46 height 19
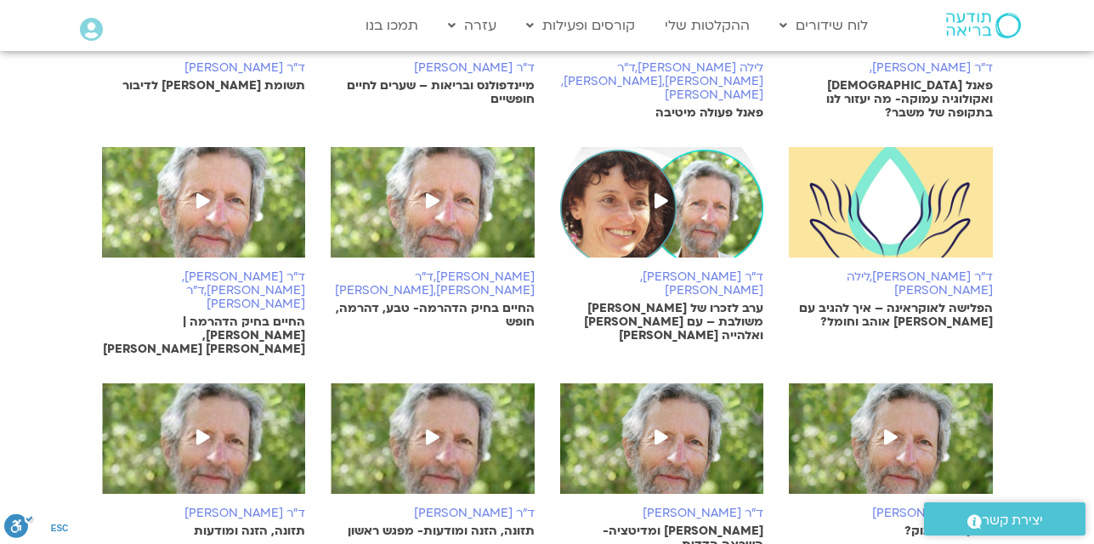
scroll to position [1666, 0]
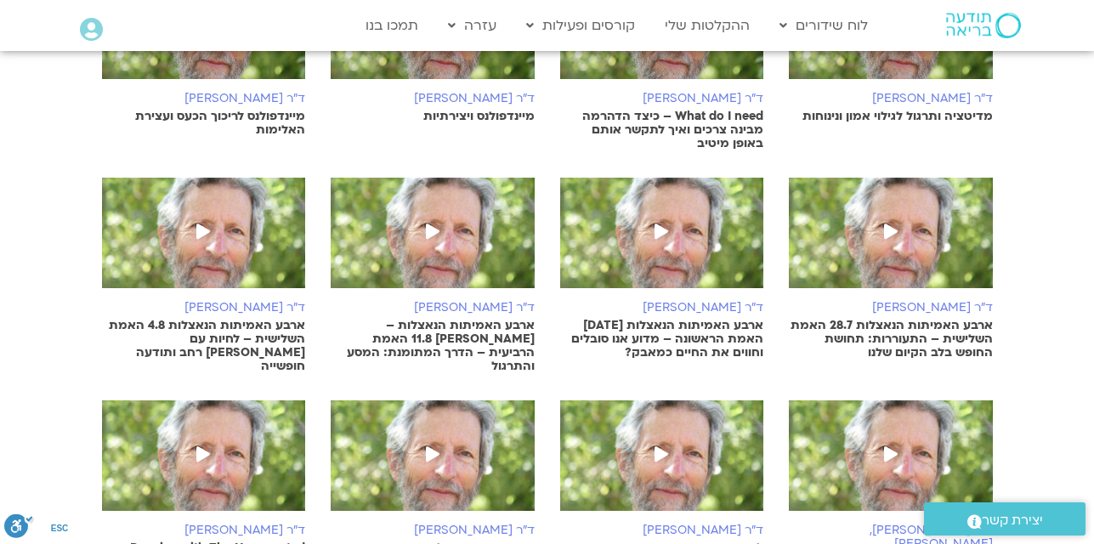
scroll to position [2481, 0]
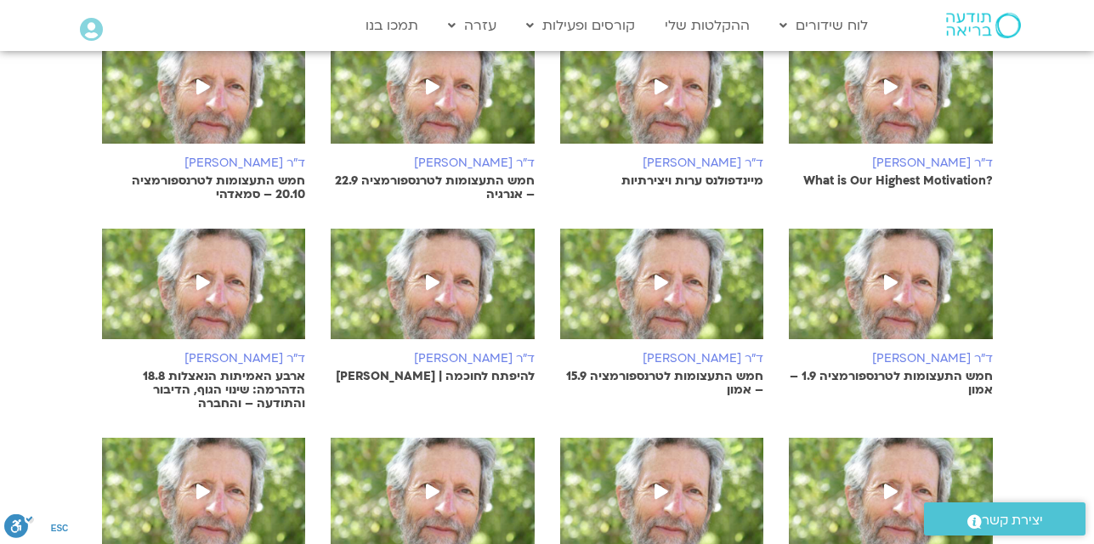
scroll to position [3263, 0]
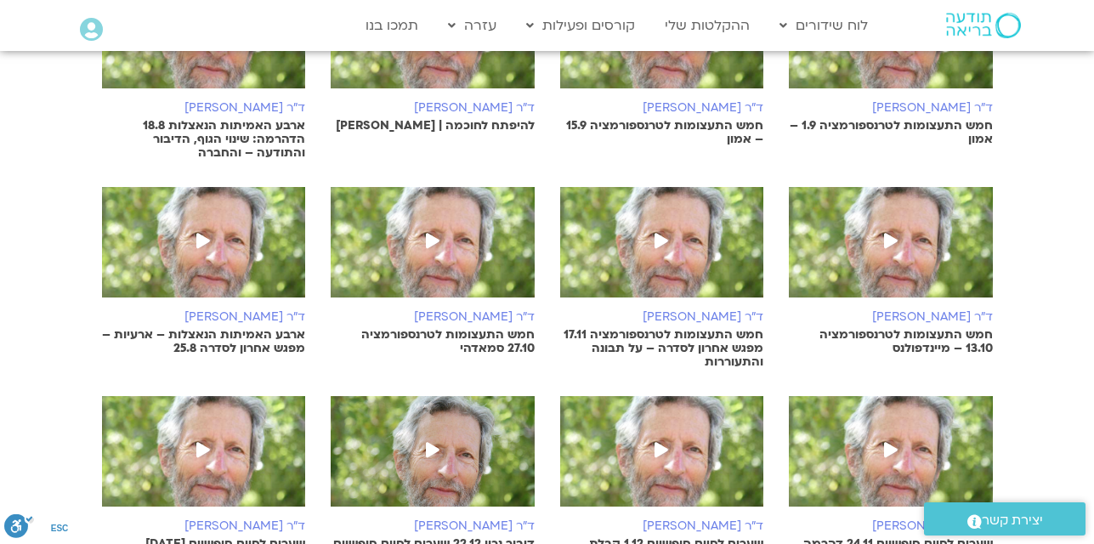
scroll to position [3535, 0]
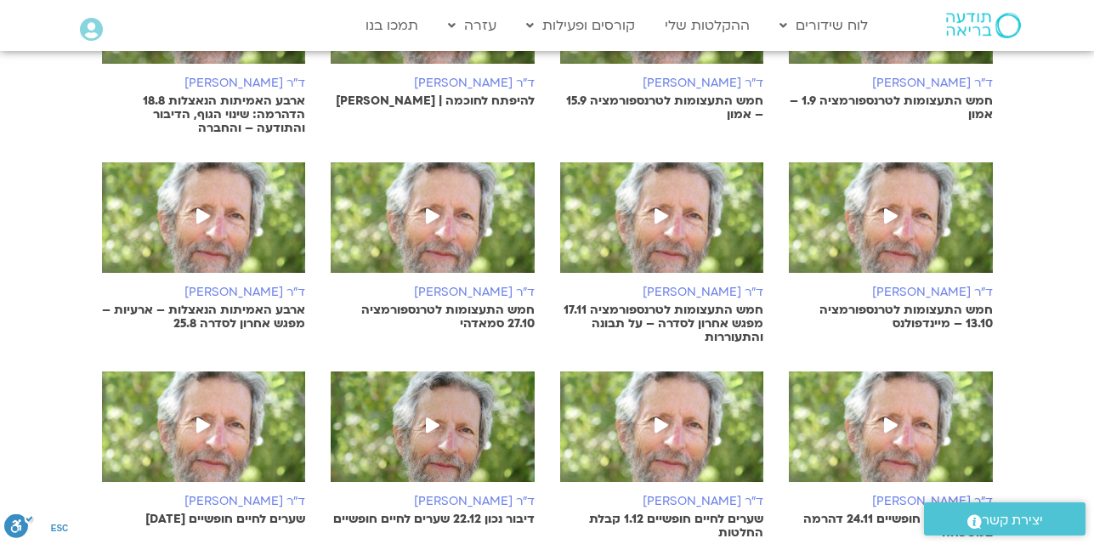
click at [413, 371] on img at bounding box center [433, 434] width 204 height 127
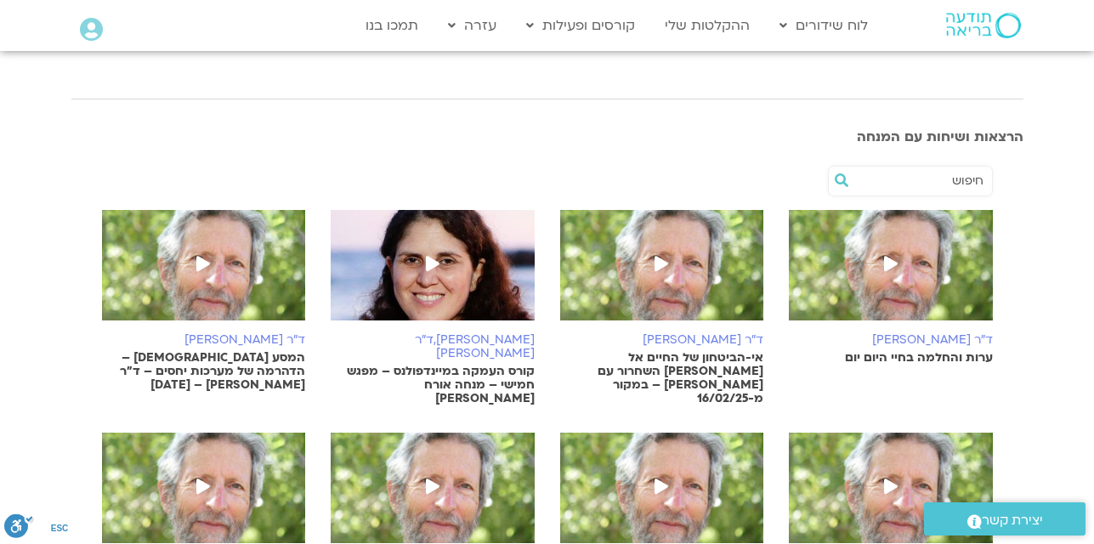
scroll to position [296, 0]
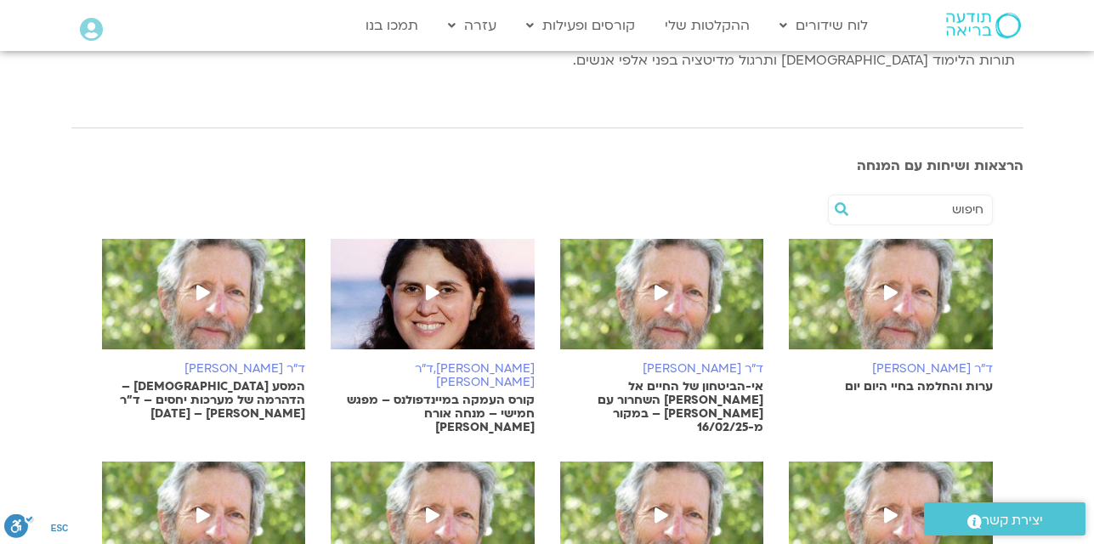
click at [708, 304] on img at bounding box center [662, 302] width 204 height 127
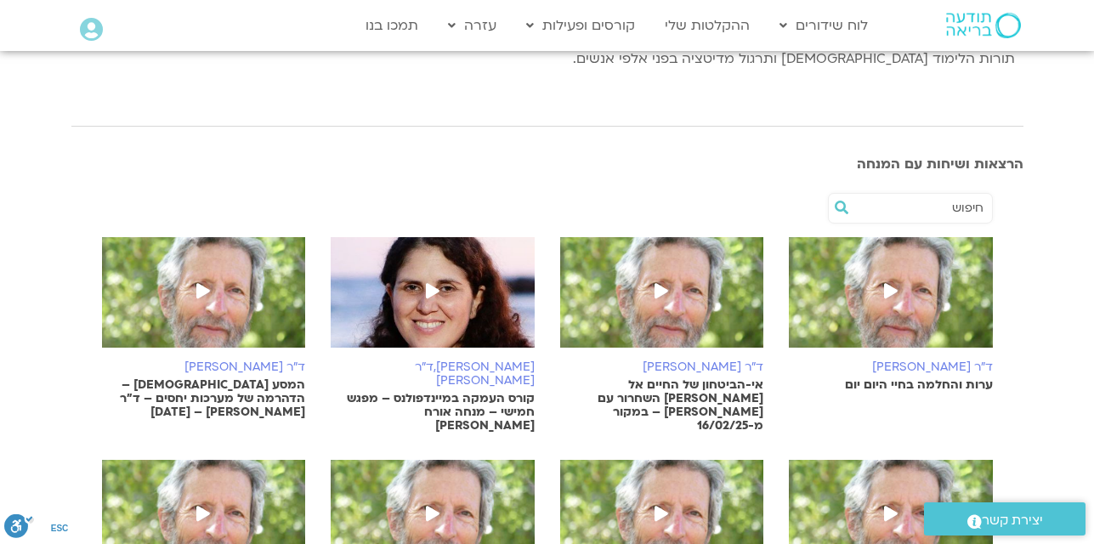
click at [425, 309] on img at bounding box center [433, 300] width 204 height 127
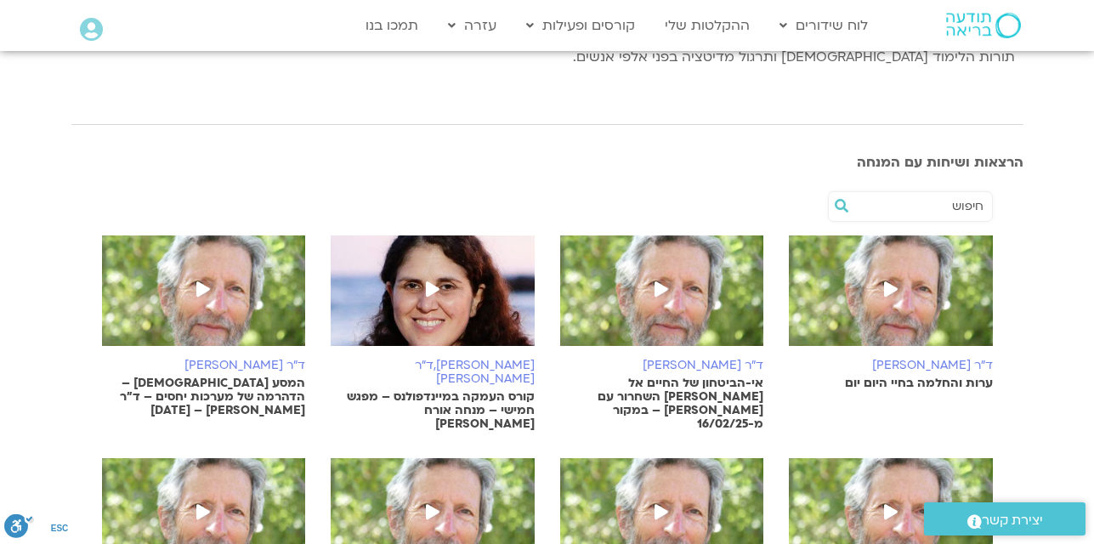
scroll to position [297, 0]
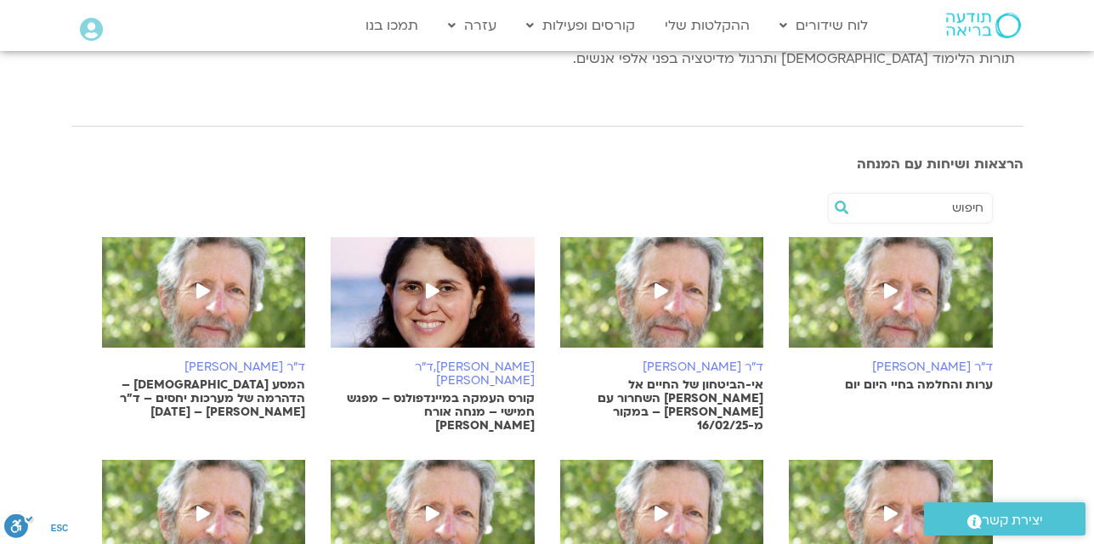
click at [217, 266] on img at bounding box center [204, 300] width 204 height 127
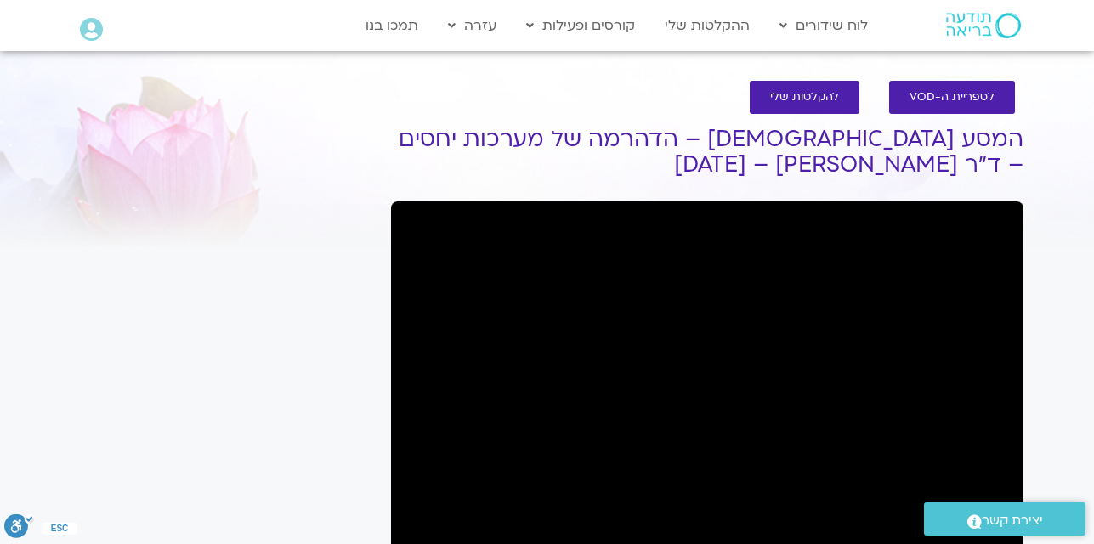
click at [217, 266] on div "It seems we can't find what you're looking for. It seems we can't find what you…" at bounding box center [223, 471] width 320 height 746
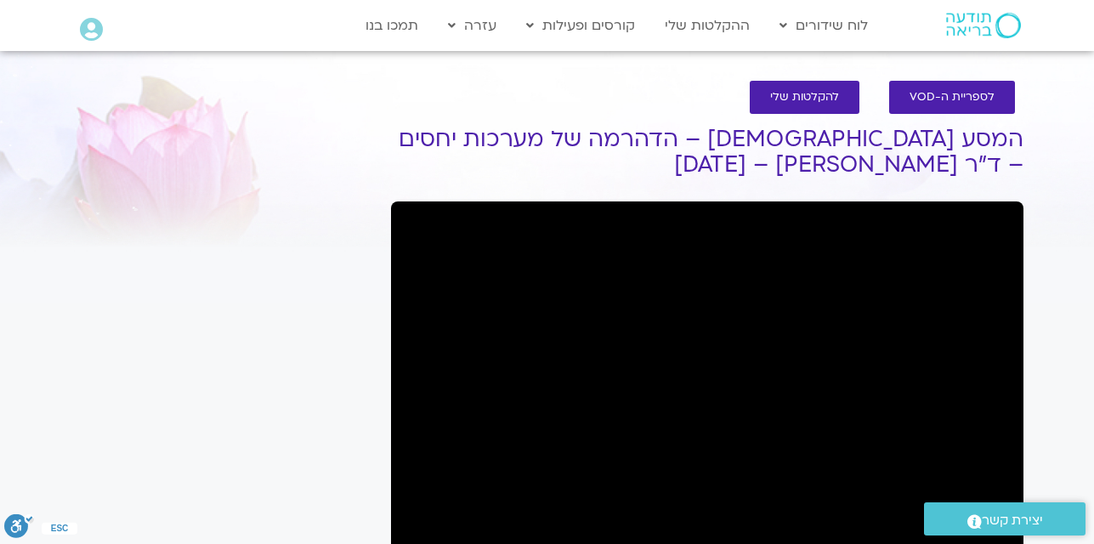
click at [217, 266] on div "It seems we can't find what you're looking for. It seems we can't find what you…" at bounding box center [223, 471] width 320 height 746
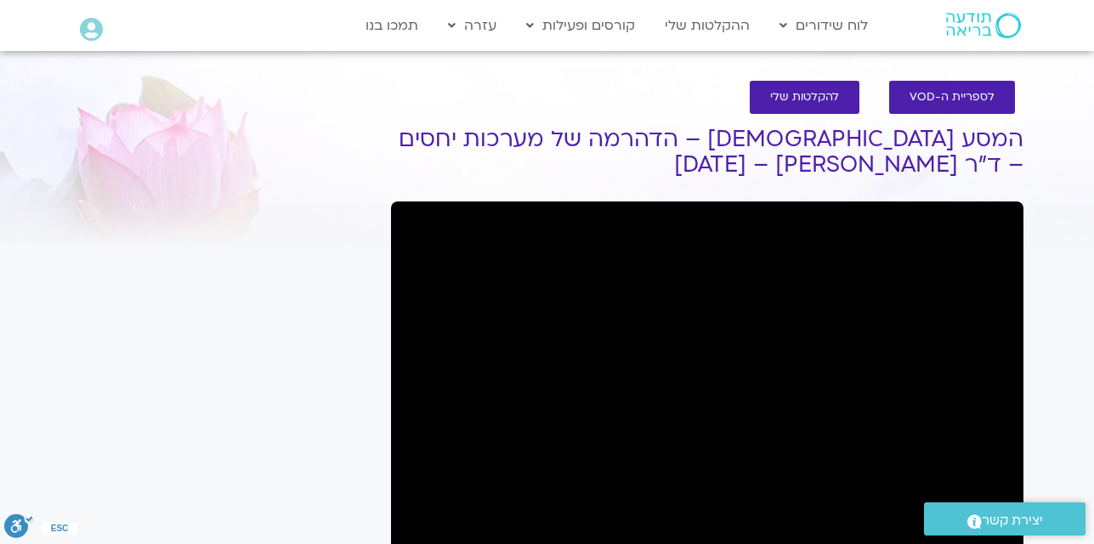
click at [217, 266] on div "It seems we can't find what you're looking for. It seems we can't find what you…" at bounding box center [223, 471] width 320 height 746
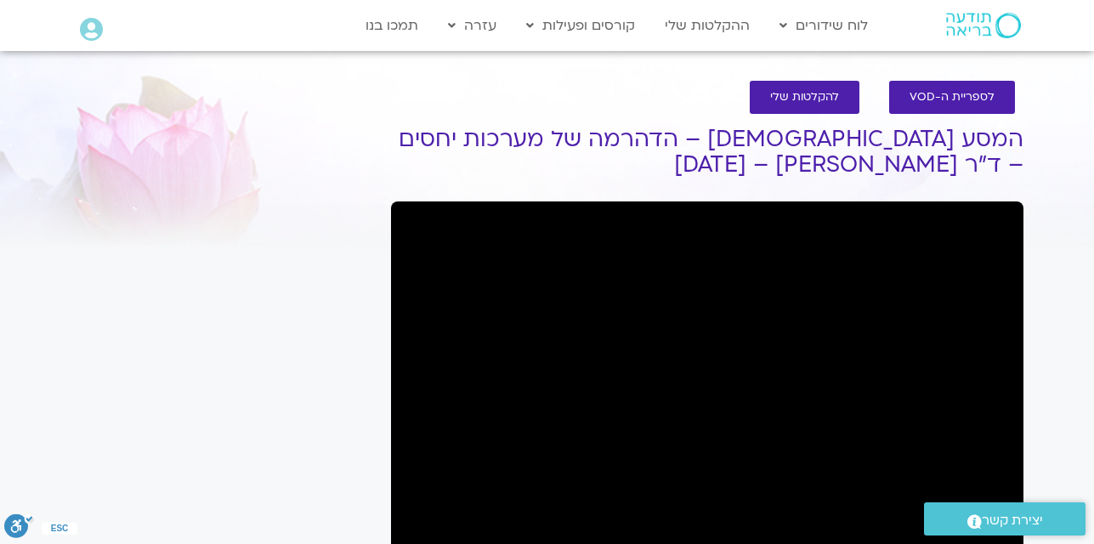
click at [217, 266] on div "It seems we can't find what you're looking for. It seems we can't find what you…" at bounding box center [223, 471] width 320 height 746
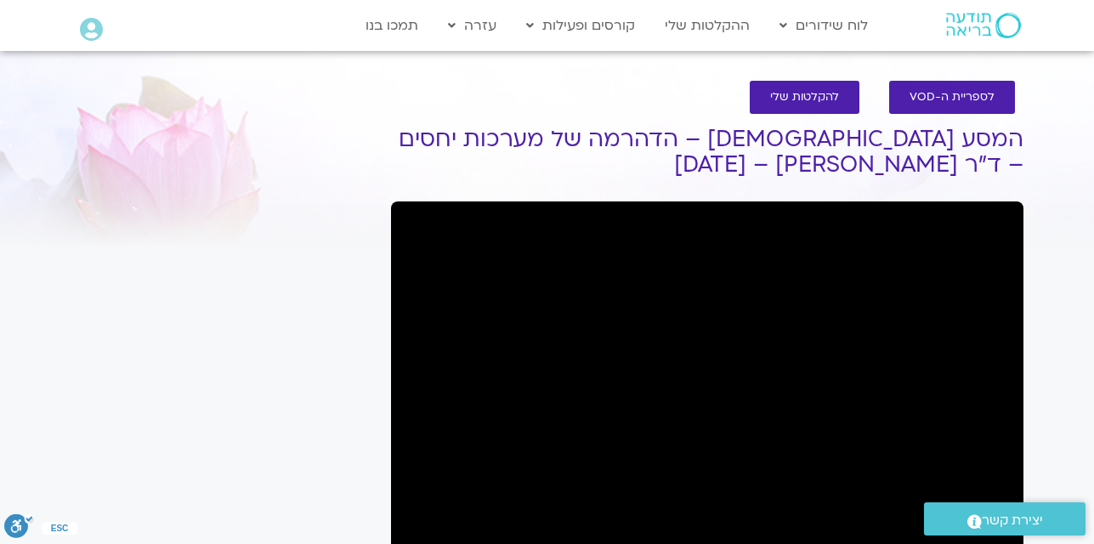
click at [217, 266] on div "It seems we can't find what you're looking for. It seems we can't find what you…" at bounding box center [223, 471] width 320 height 746
click at [1060, 348] on section "לספריית ה-VOD להקלטות שלי המסע הבודהיסטי – הדהרמה של מערכות יחסים – ד"ר סטיבן פ…" at bounding box center [547, 454] width 1094 height 780
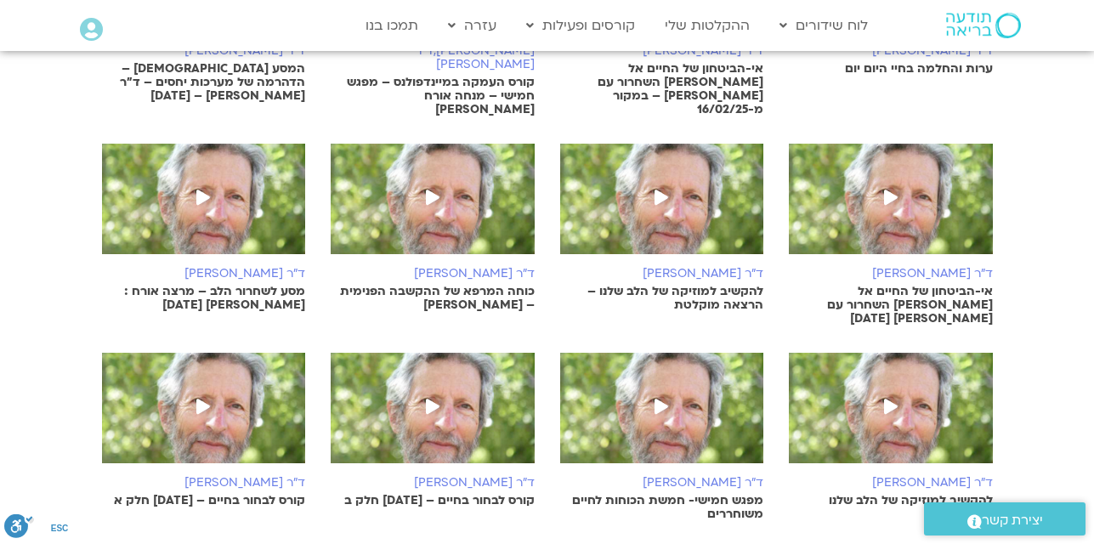
scroll to position [638, 0]
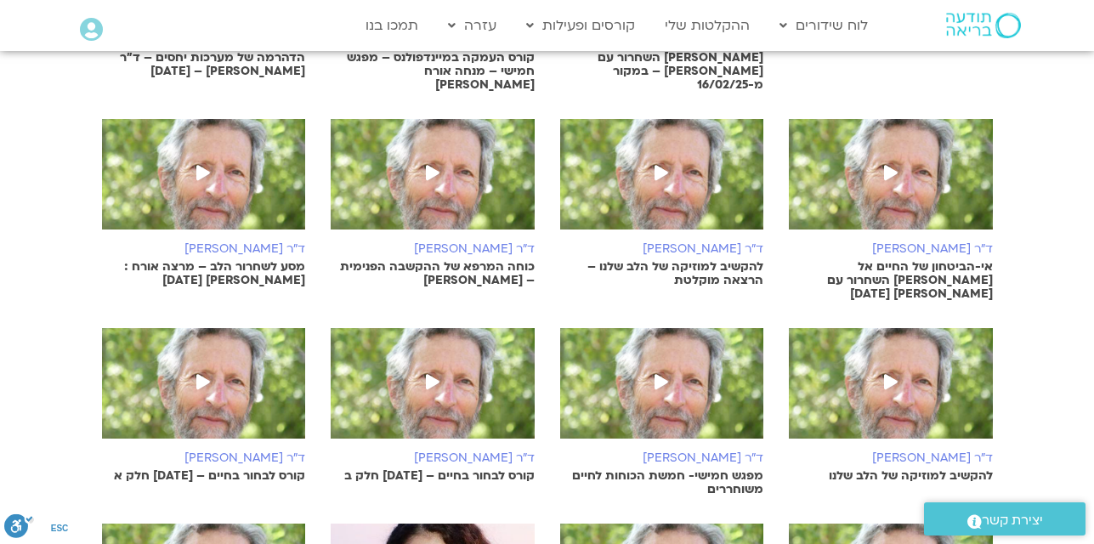
click at [942, 213] on img at bounding box center [891, 182] width 204 height 127
click at [631, 190] on img at bounding box center [662, 182] width 204 height 127
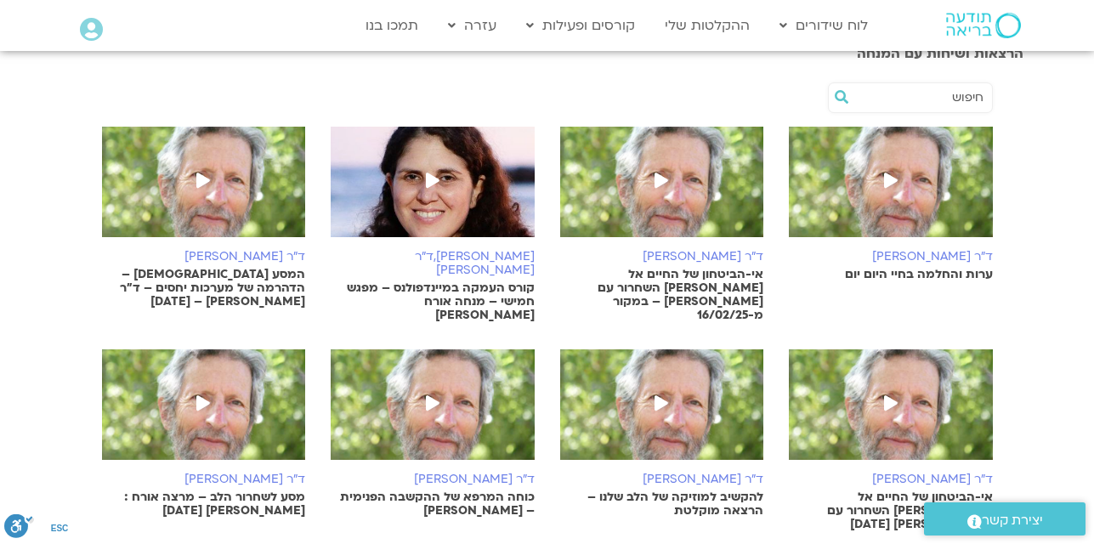
scroll to position [442, 0]
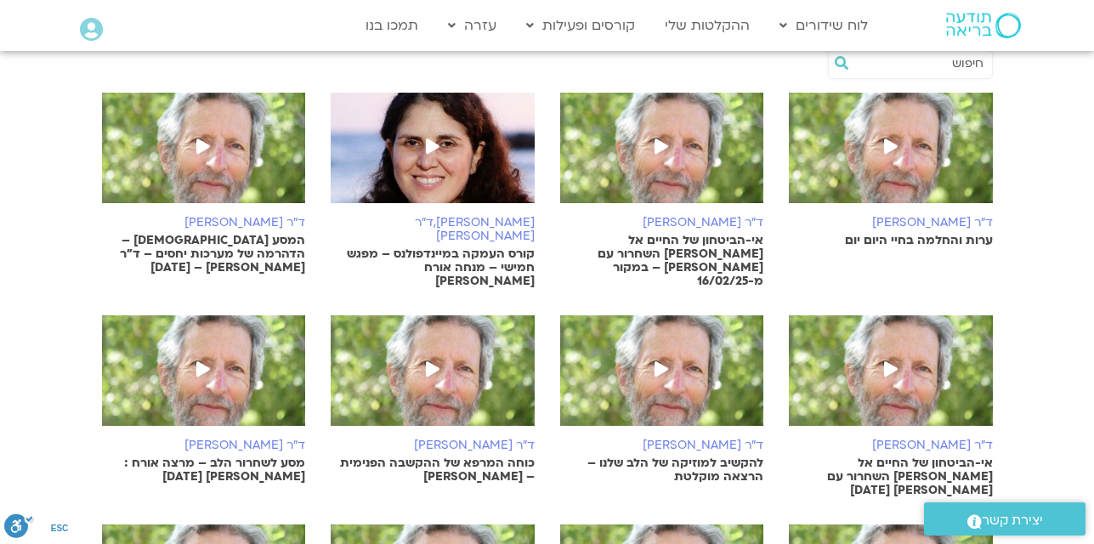
click at [448, 347] on img at bounding box center [433, 378] width 204 height 127
click at [235, 373] on img at bounding box center [204, 378] width 204 height 127
click at [1066, 456] on section "ד"ר סטיבן פולדר ערות והחלמה בחיי היום יום ד"ר סטיבן פולדר אי-הביטחון של החיים א…" at bounding box center [547, 495] width 1094 height 918
click at [1065, 461] on section "ד"ר סטיבן פולדר ערות והחלמה בחיי היום יום ד"ר סטיבן פולדר אי-הביטחון של החיים א…" at bounding box center [547, 495] width 1094 height 918
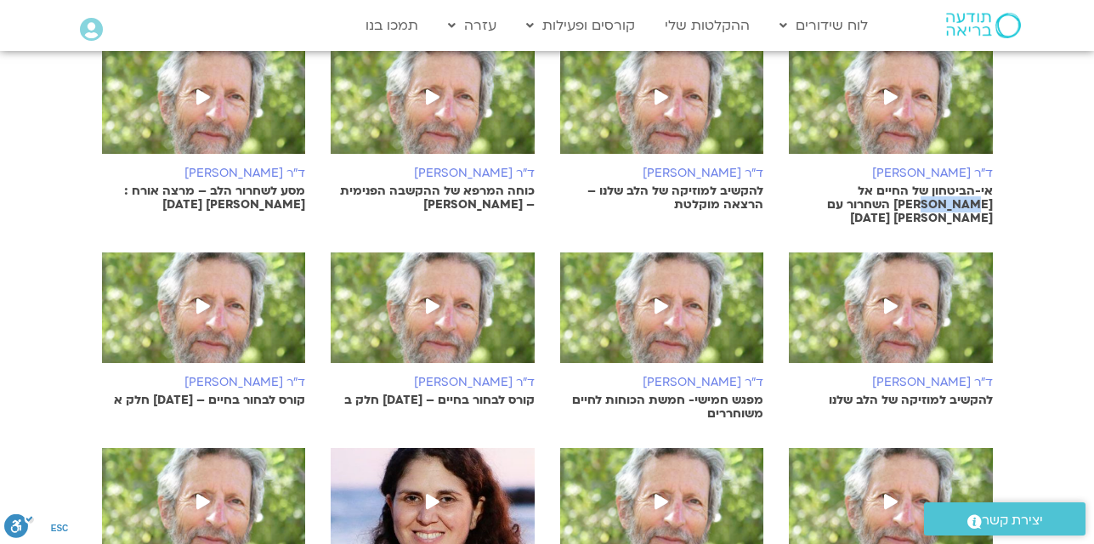
scroll to position [748, 0]
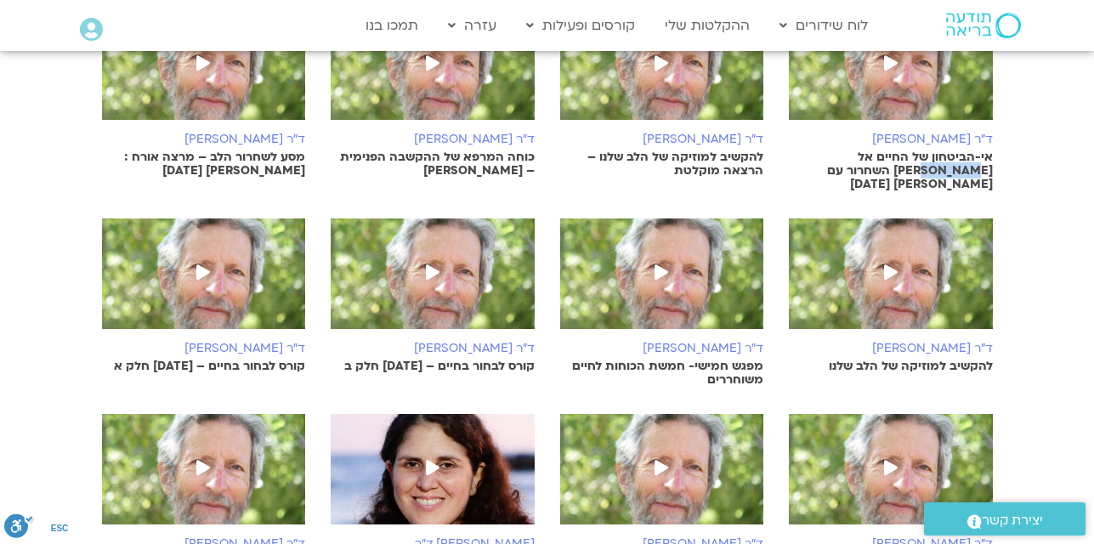
drag, startPoint x: 894, startPoint y: 263, endPoint x: 882, endPoint y: 259, distance: 12.4
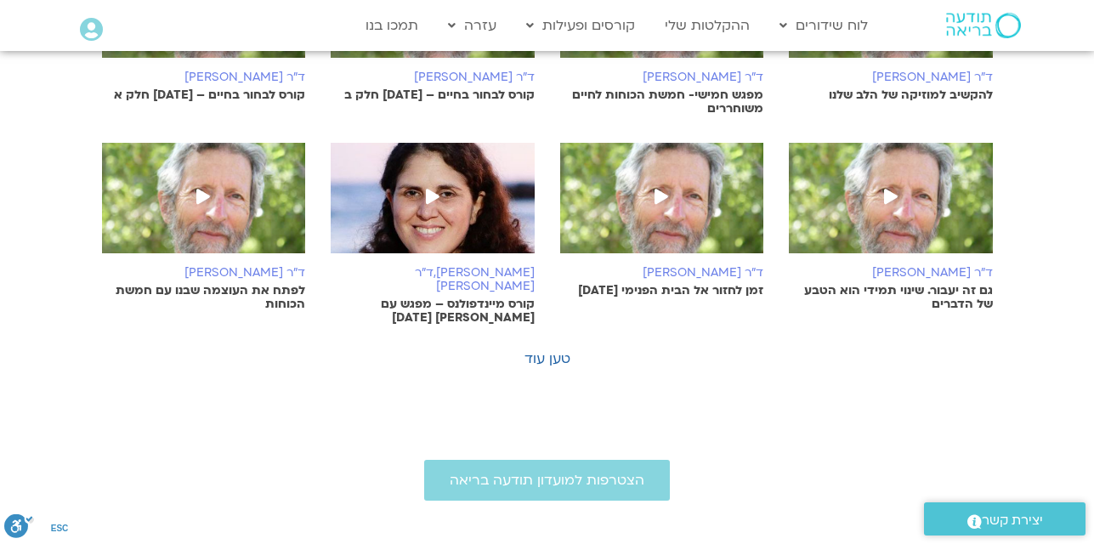
scroll to position [1020, 0]
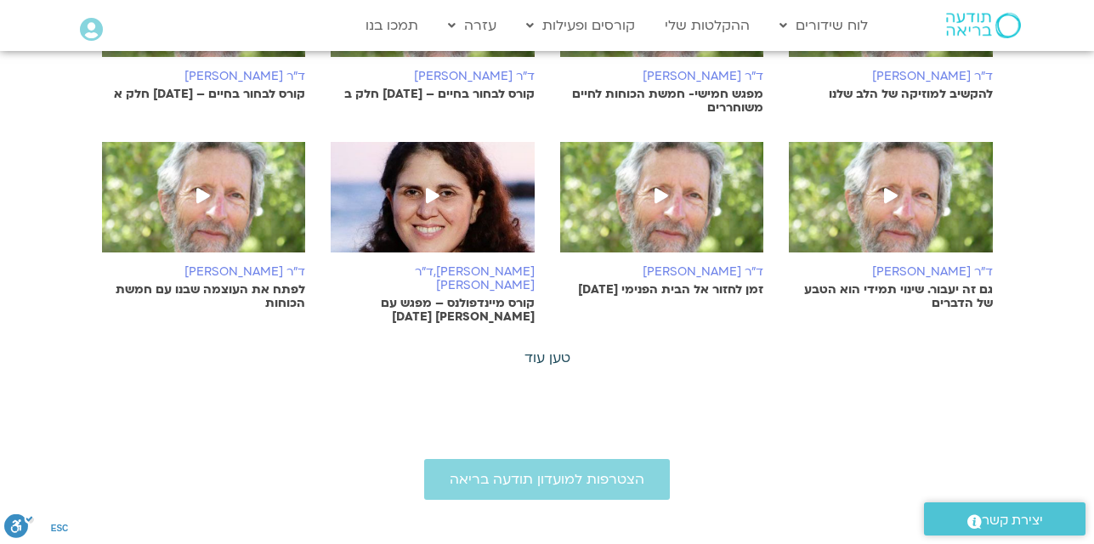
click at [552, 348] on link "טען עוד" at bounding box center [547, 357] width 46 height 19
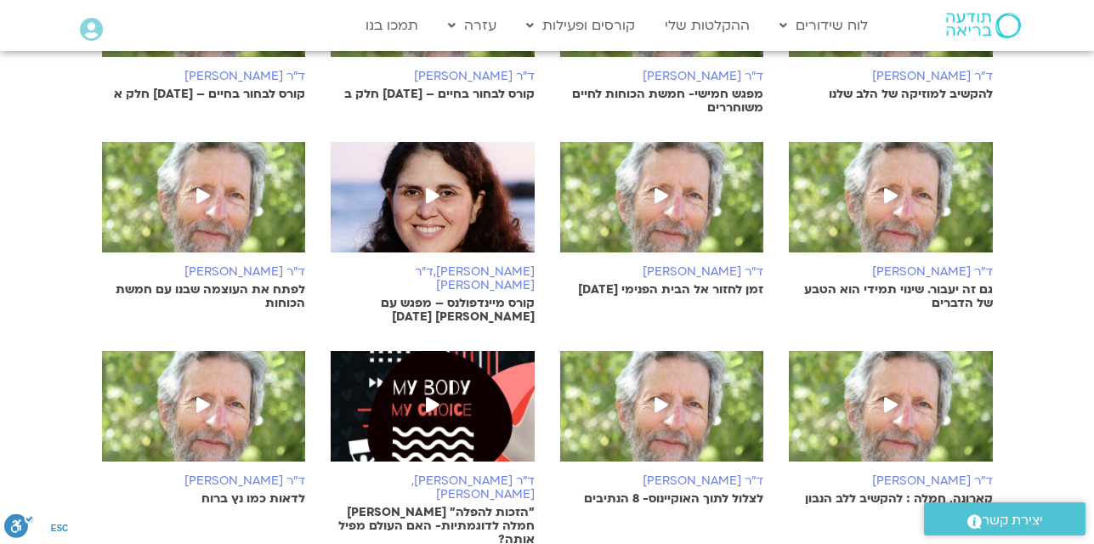
click at [890, 406] on img at bounding box center [891, 414] width 204 height 127
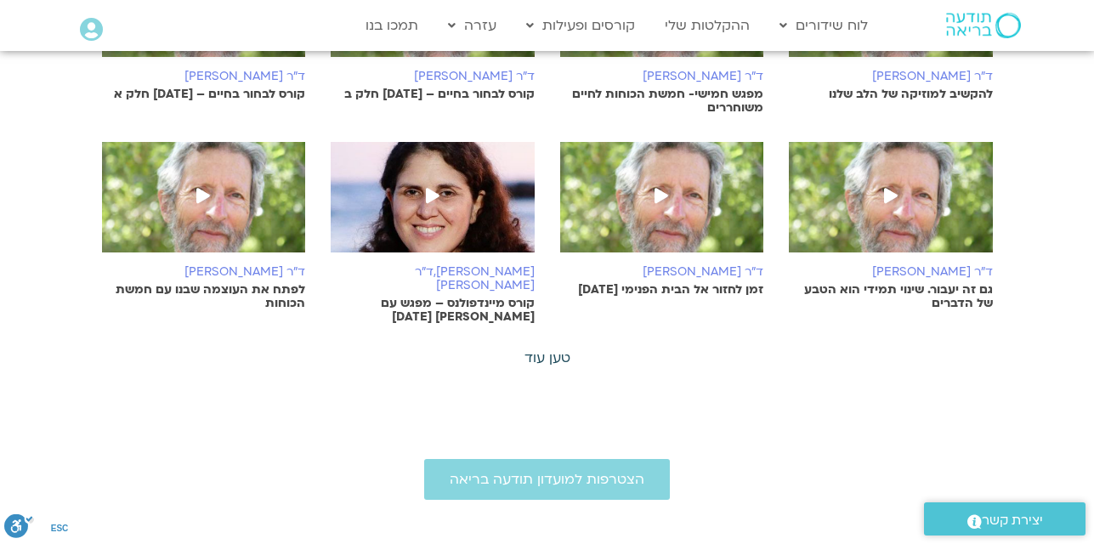
click at [557, 348] on link "טען עוד" at bounding box center [547, 357] width 46 height 19
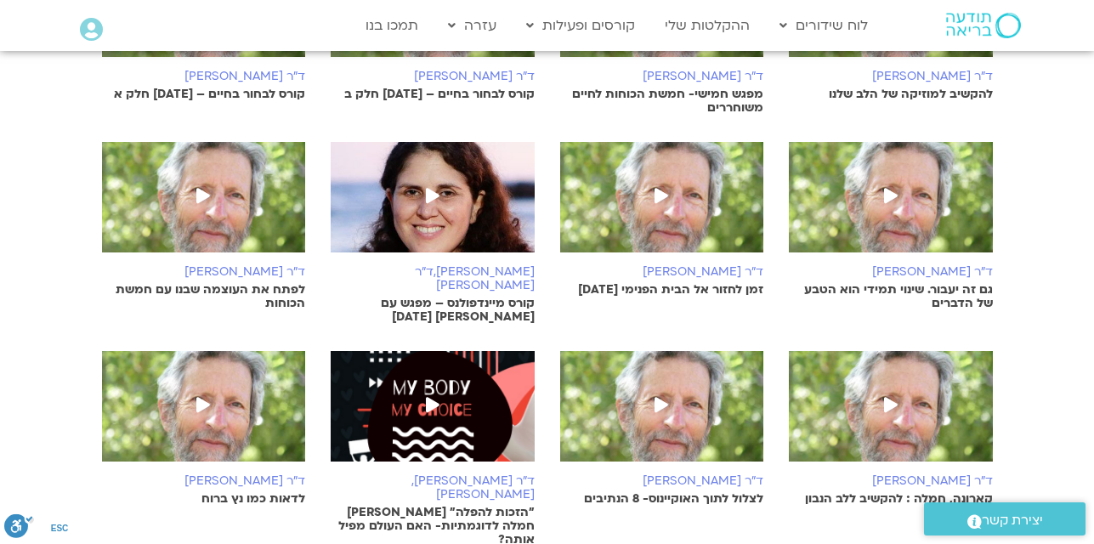
click at [460, 351] on img at bounding box center [433, 414] width 204 height 127
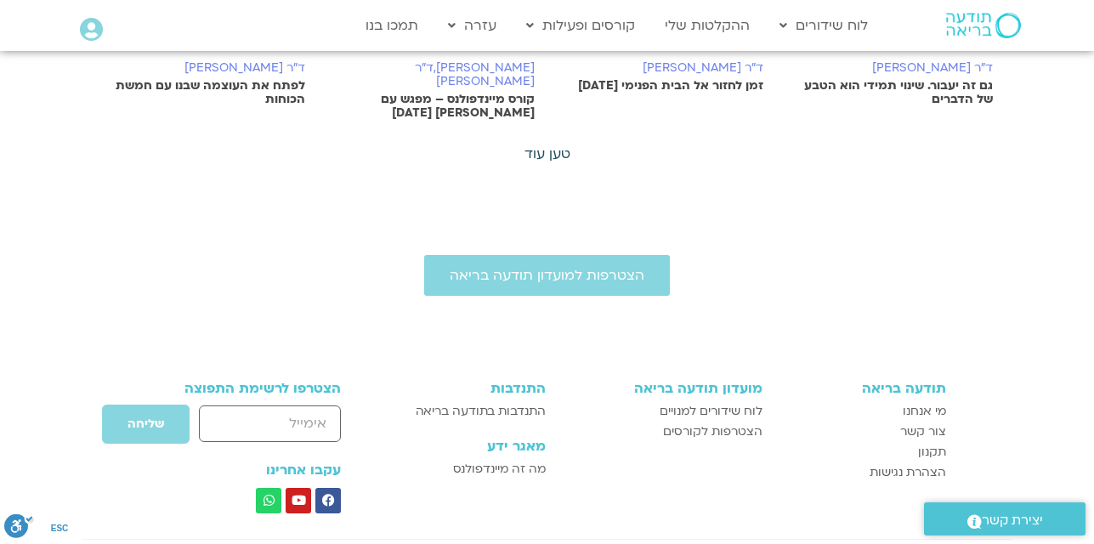
scroll to position [1020, 0]
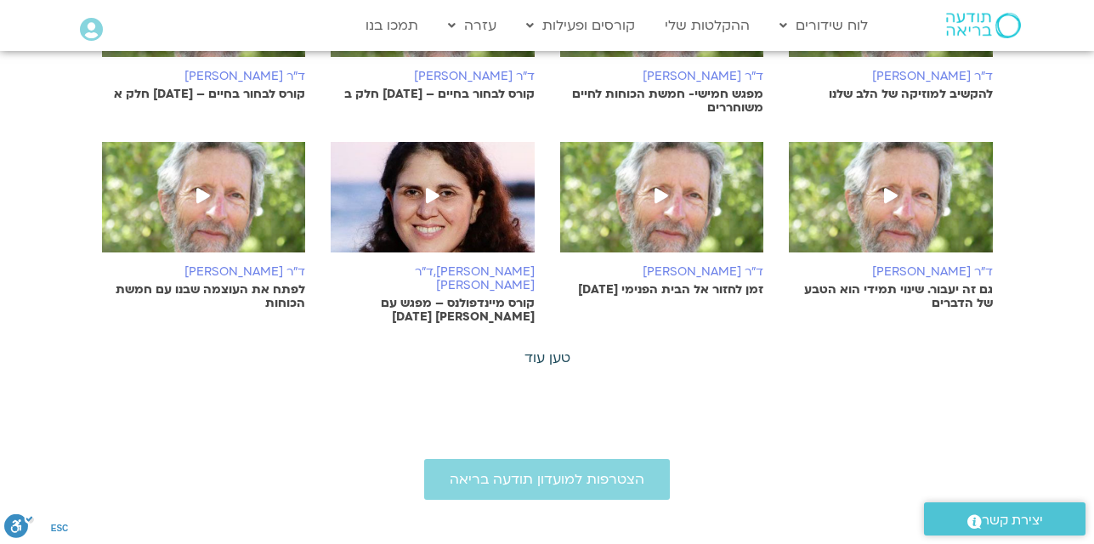
click at [542, 348] on link "טען עוד" at bounding box center [547, 357] width 46 height 19
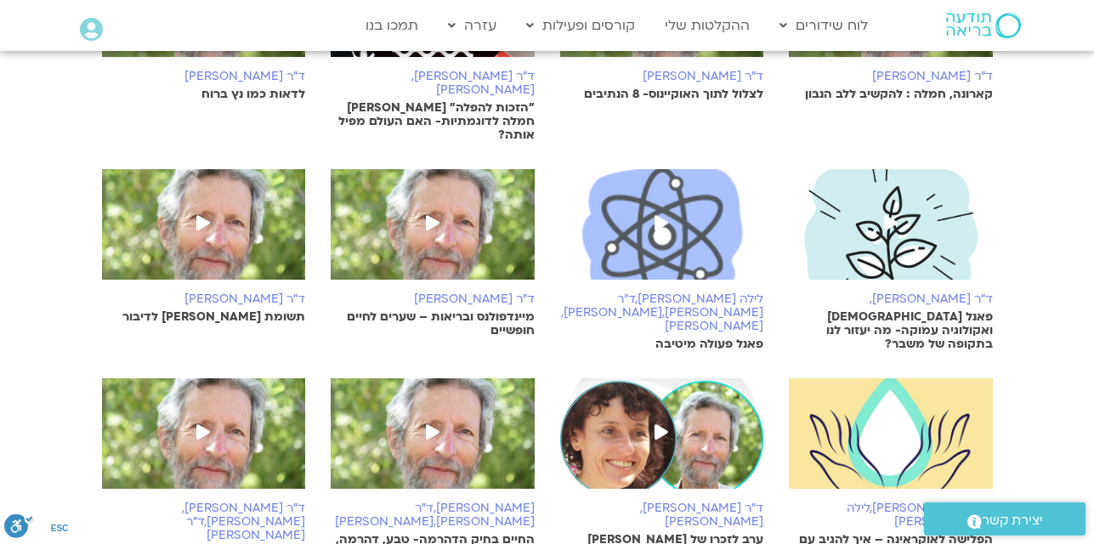
scroll to position [1428, 0]
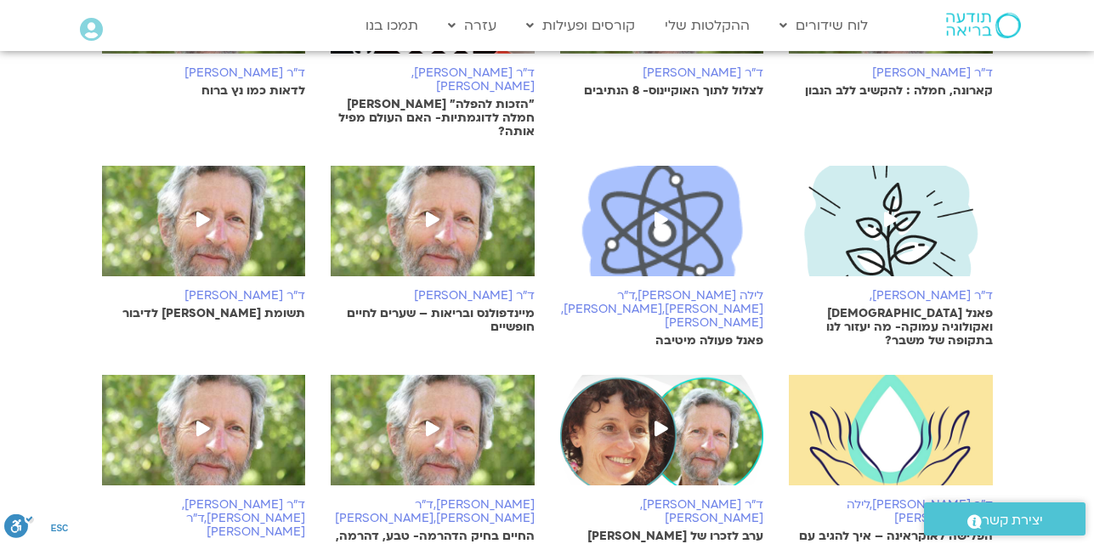
click at [914, 378] on img at bounding box center [891, 438] width 204 height 127
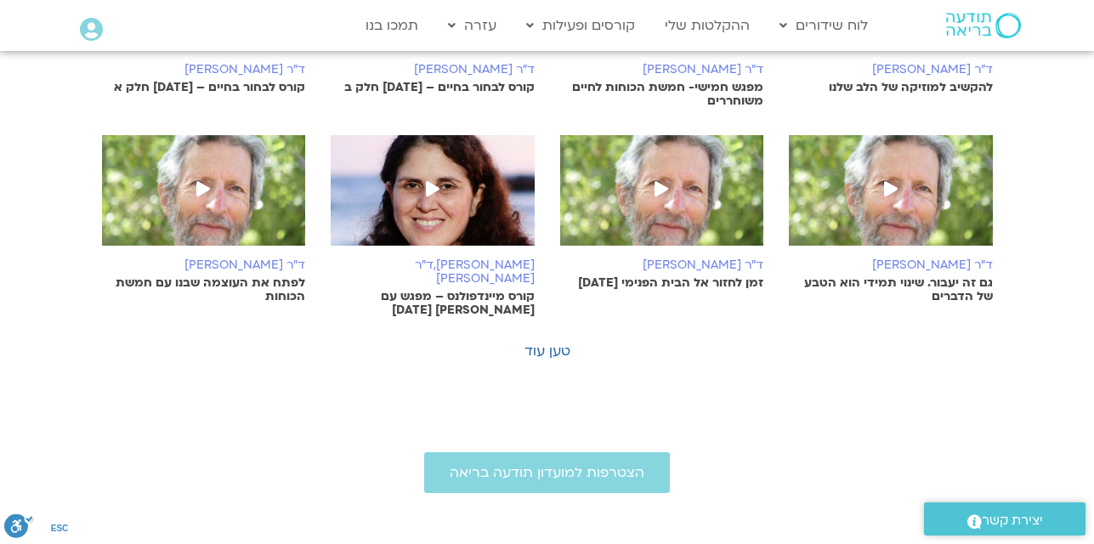
scroll to position [1010, 0]
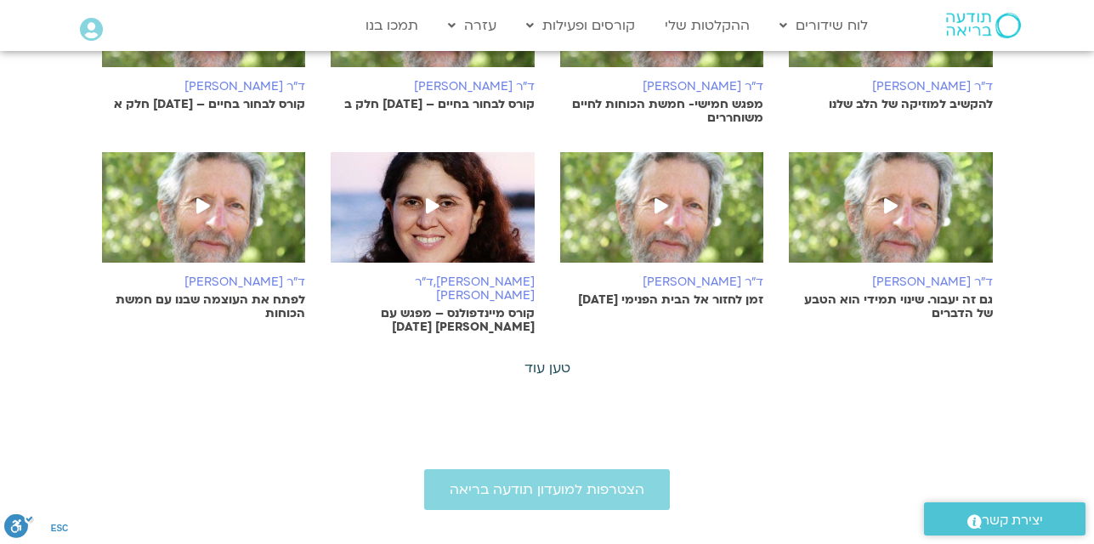
click at [555, 359] on link "טען עוד" at bounding box center [547, 368] width 46 height 19
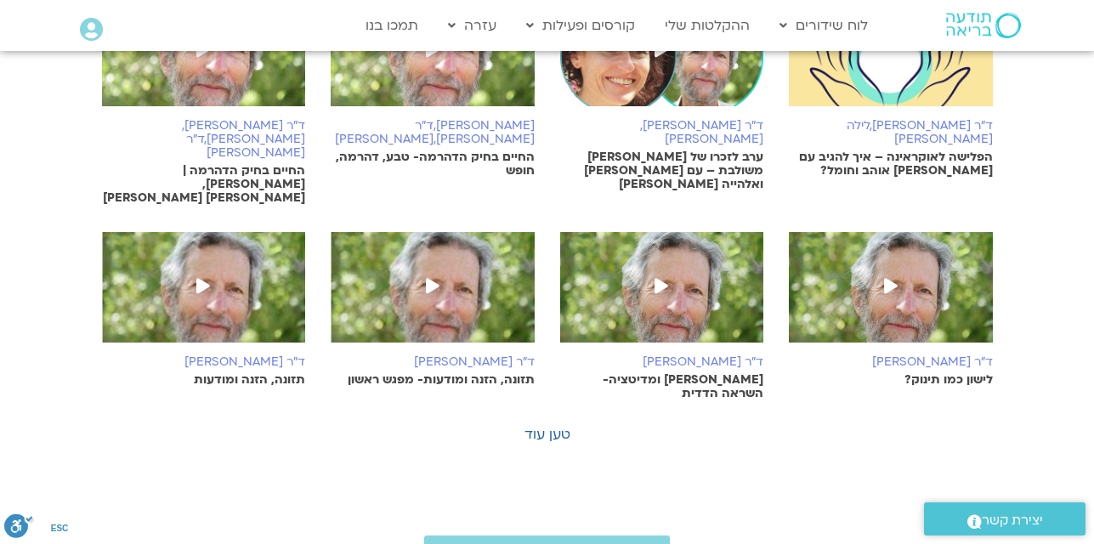
scroll to position [1825, 0]
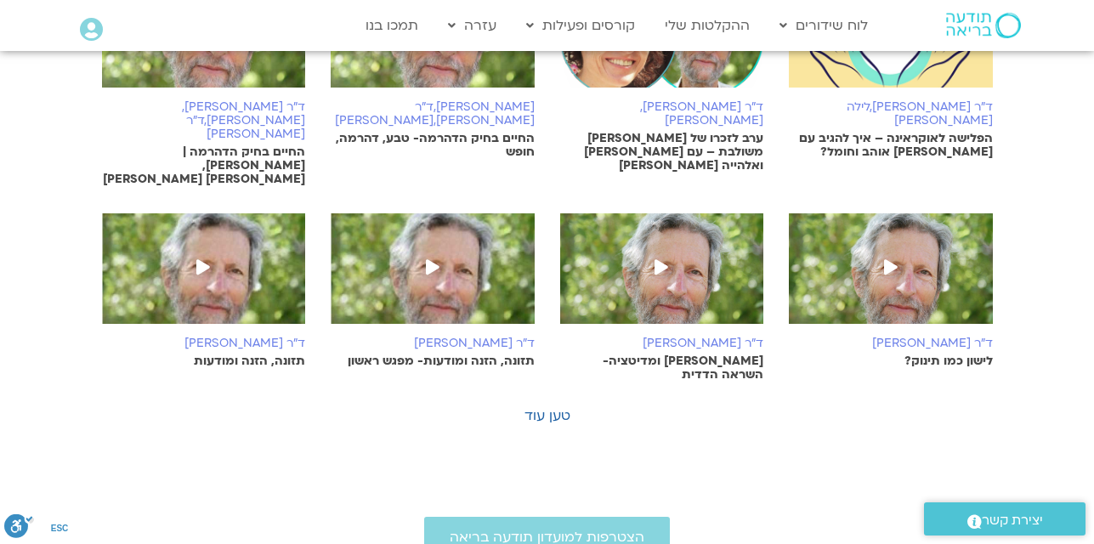
click at [895, 259] on icon at bounding box center [891, 266] width 14 height 15
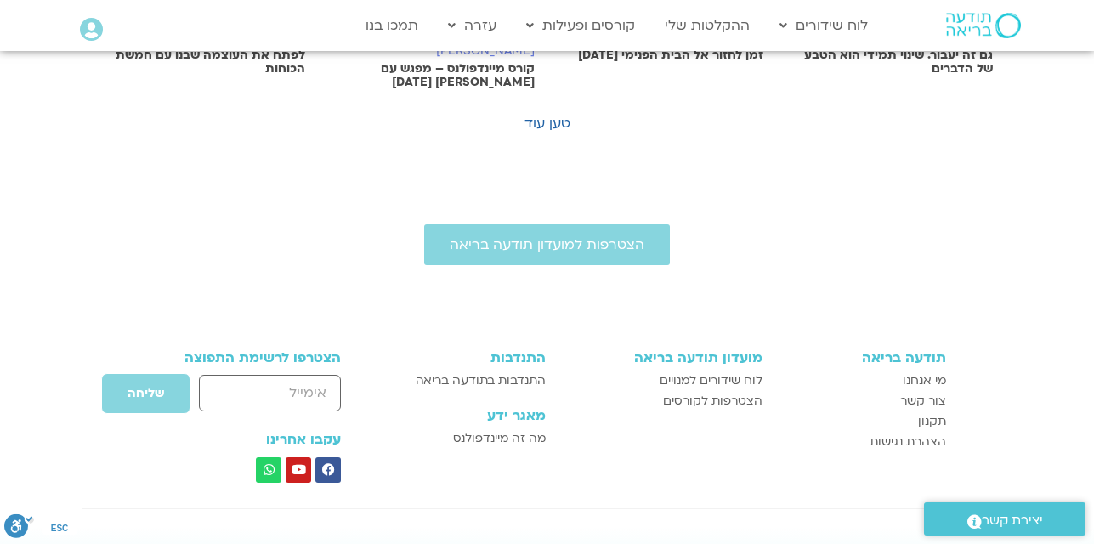
scroll to position [1010, 0]
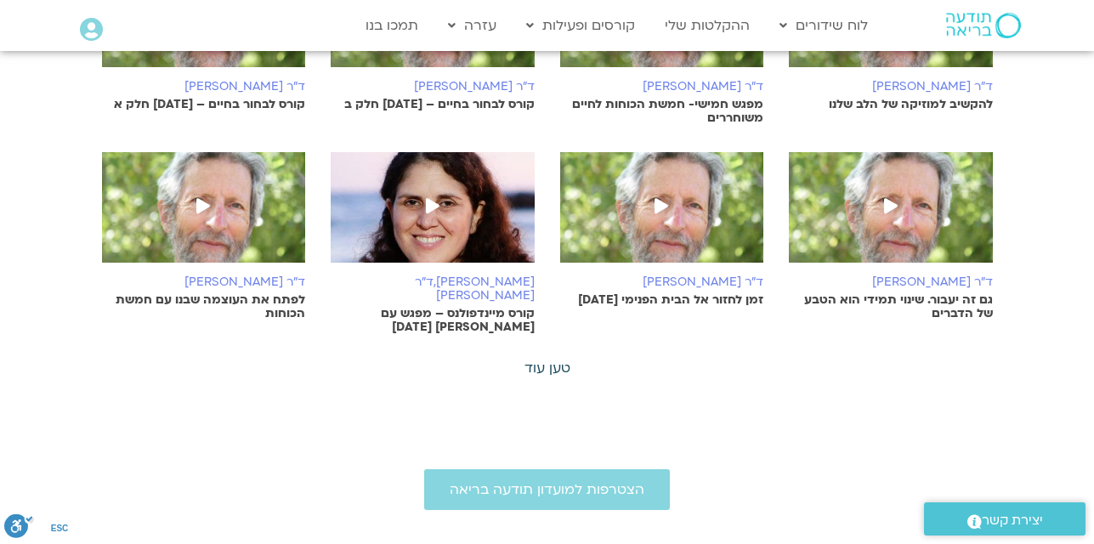
click at [557, 359] on link "טען עוד" at bounding box center [547, 368] width 46 height 19
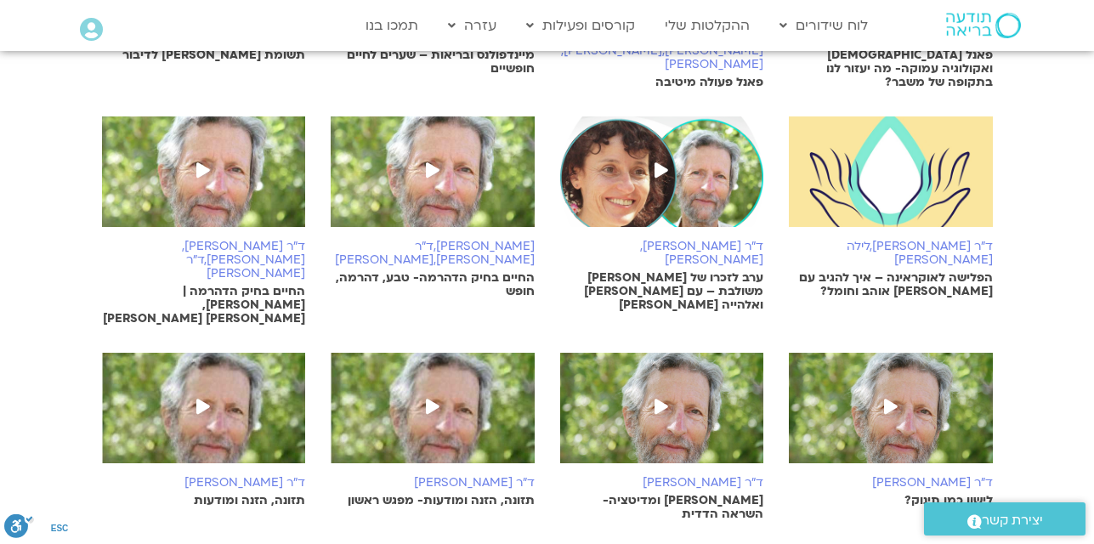
scroll to position [1689, 0]
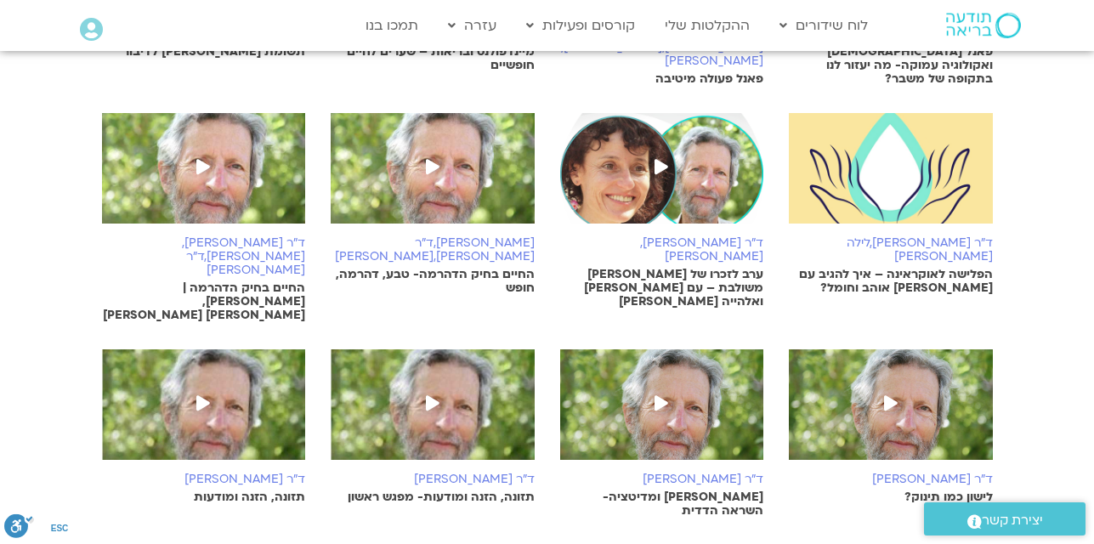
click at [557, 542] on link "טען עוד" at bounding box center [547, 551] width 46 height 19
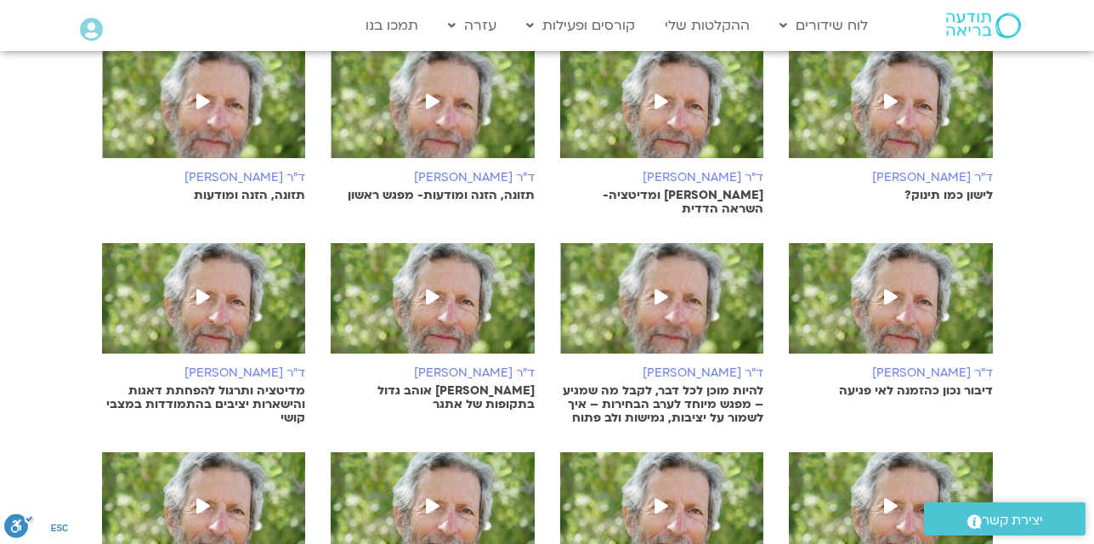
scroll to position [1995, 0]
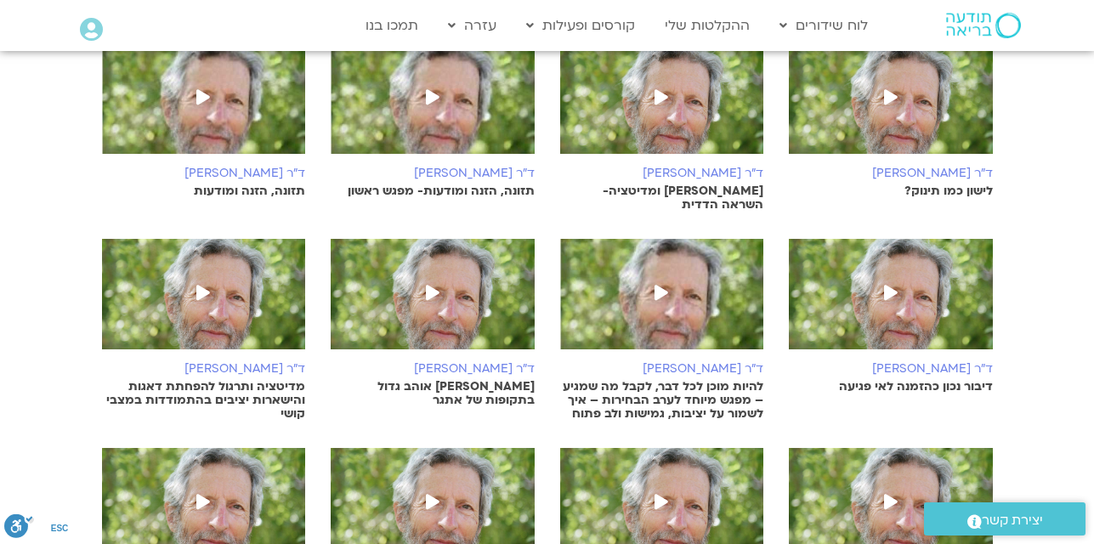
click at [874, 239] on img at bounding box center [891, 302] width 204 height 127
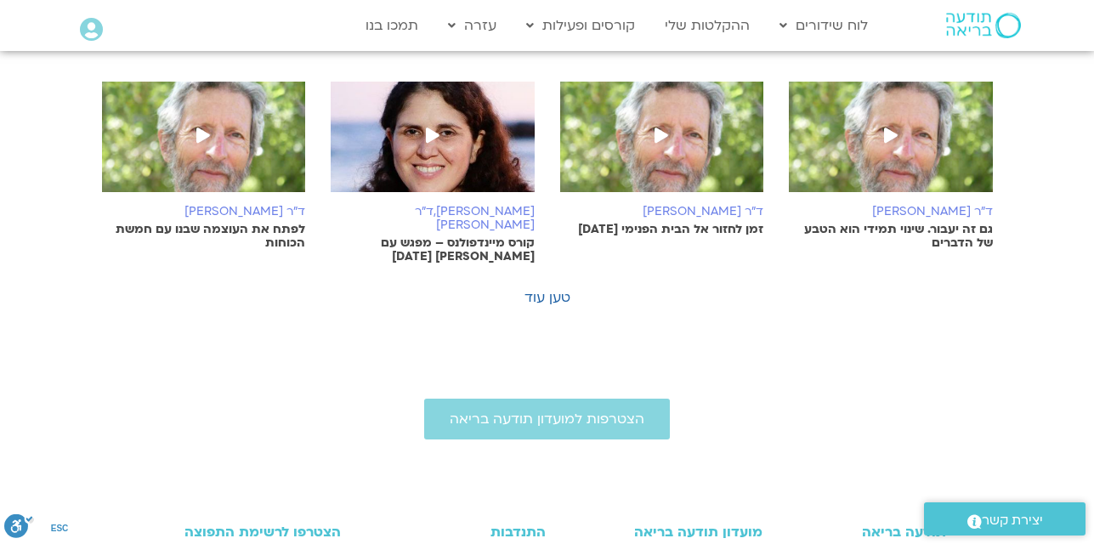
scroll to position [1078, 0]
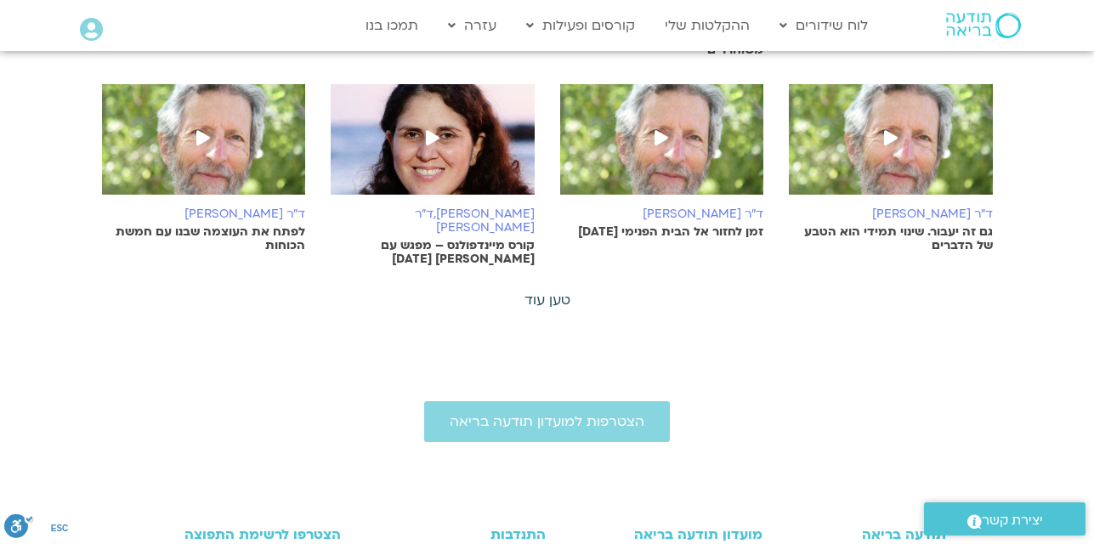
click at [538, 291] on link "טען עוד" at bounding box center [547, 300] width 46 height 19
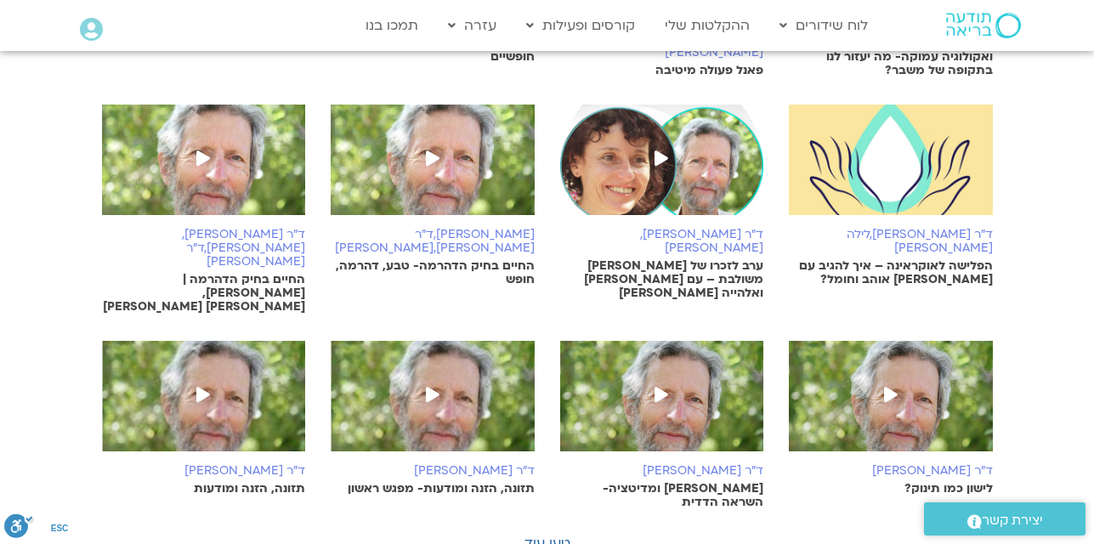
scroll to position [1723, 0]
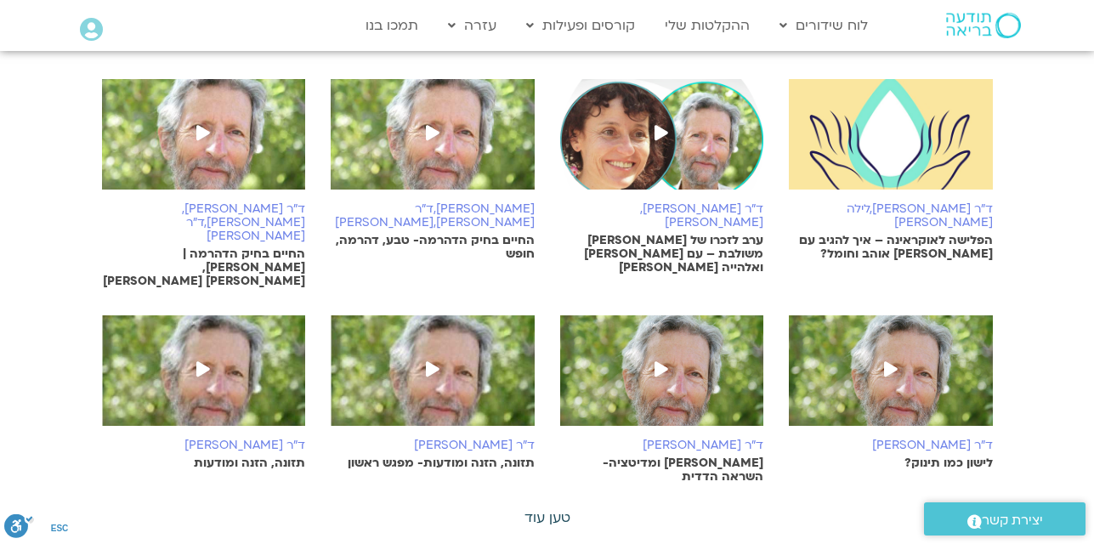
click at [569, 508] on link "טען עוד" at bounding box center [547, 517] width 46 height 19
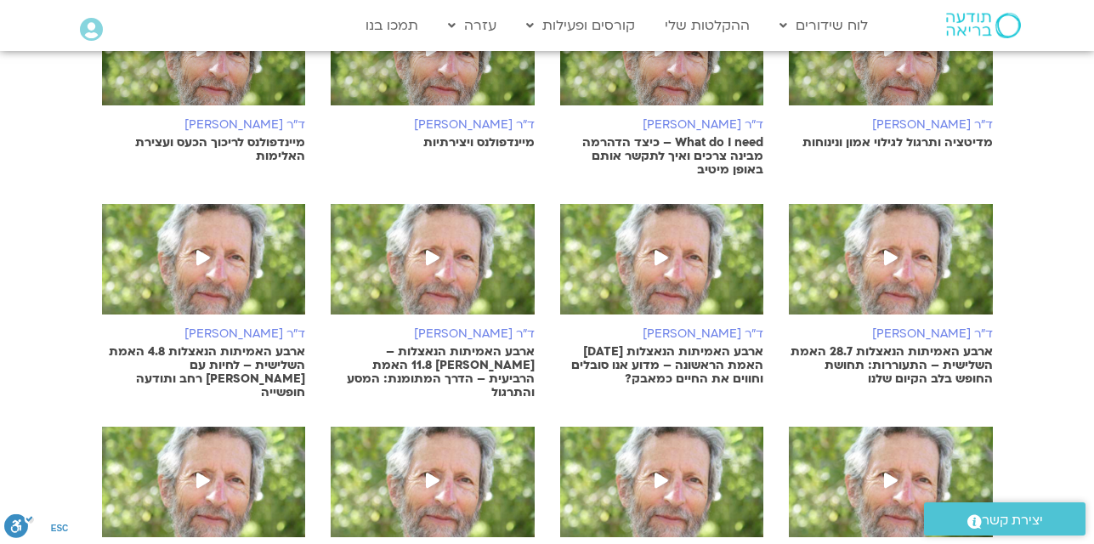
scroll to position [2562, 0]
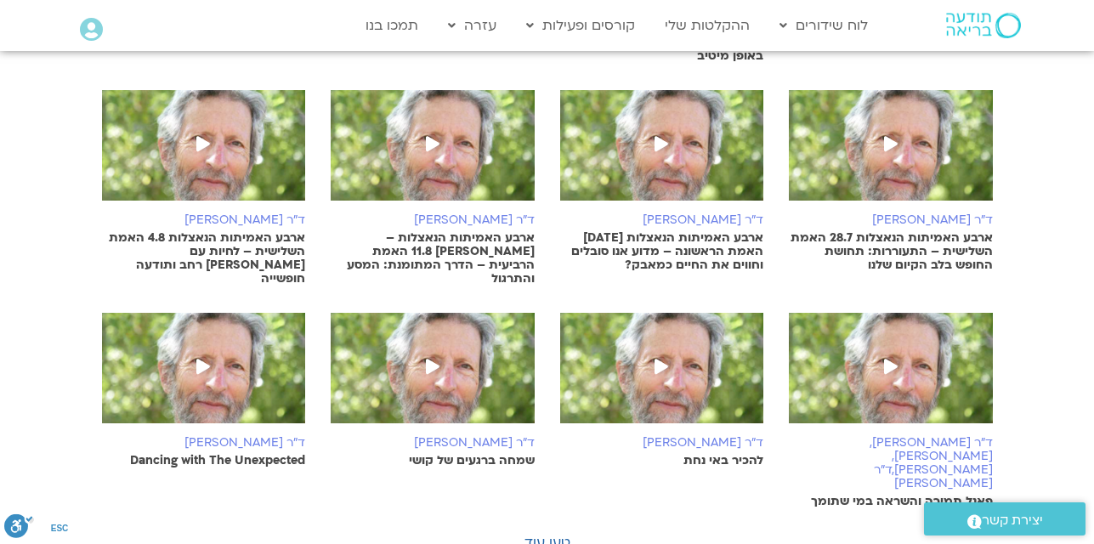
click at [711, 231] on p "ארבע האמיתות הנאצלות 1.7.20 האמת הראשונה – מדוע אנו סובלים וחווים את החיים כמאב…" at bounding box center [662, 251] width 204 height 41
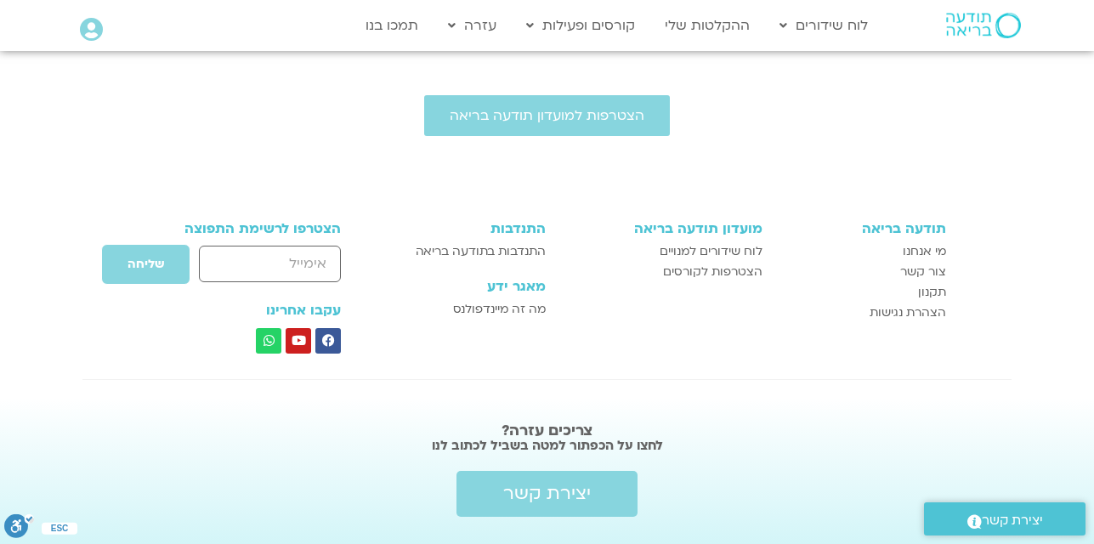
scroll to position [908, 0]
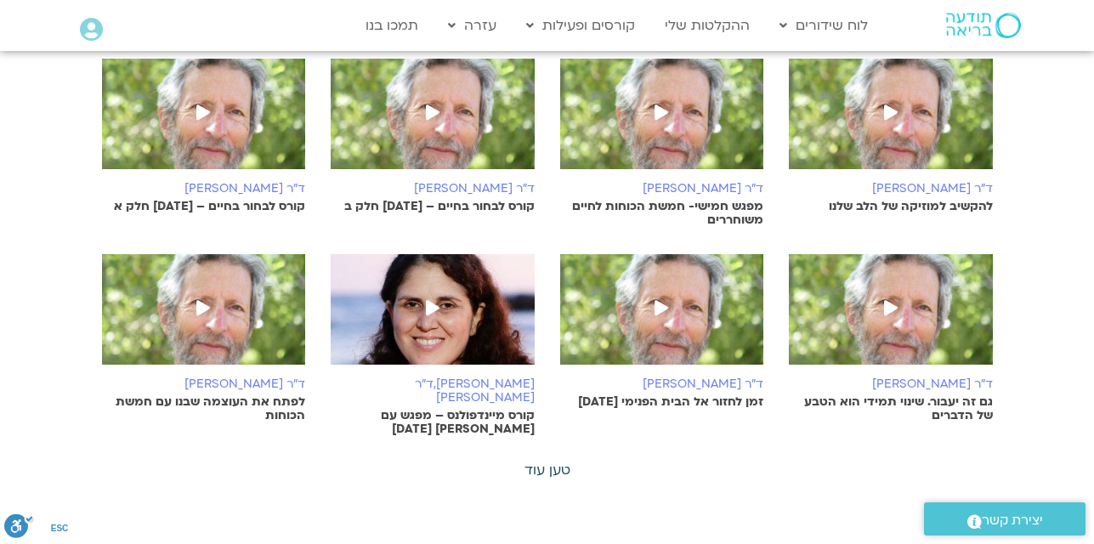
click at [546, 461] on link "טען עוד" at bounding box center [547, 470] width 46 height 19
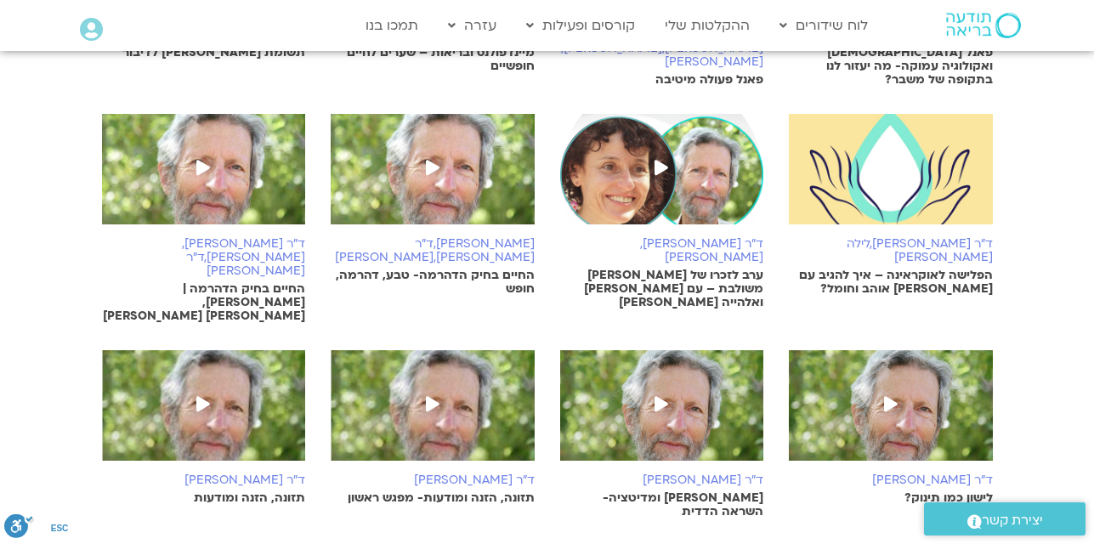
scroll to position [1689, 0]
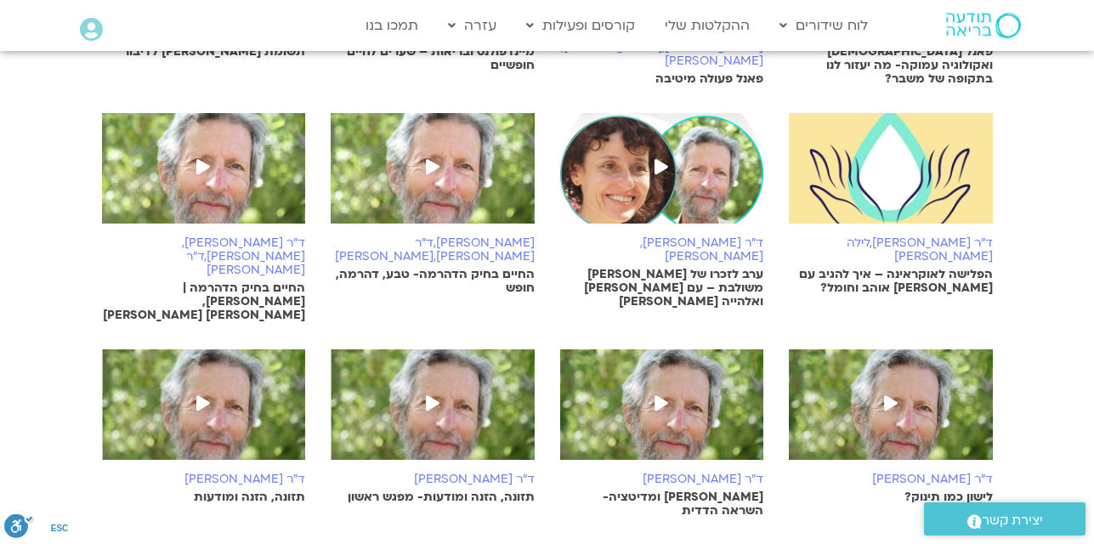
click at [558, 542] on link "טען עוד" at bounding box center [547, 551] width 46 height 19
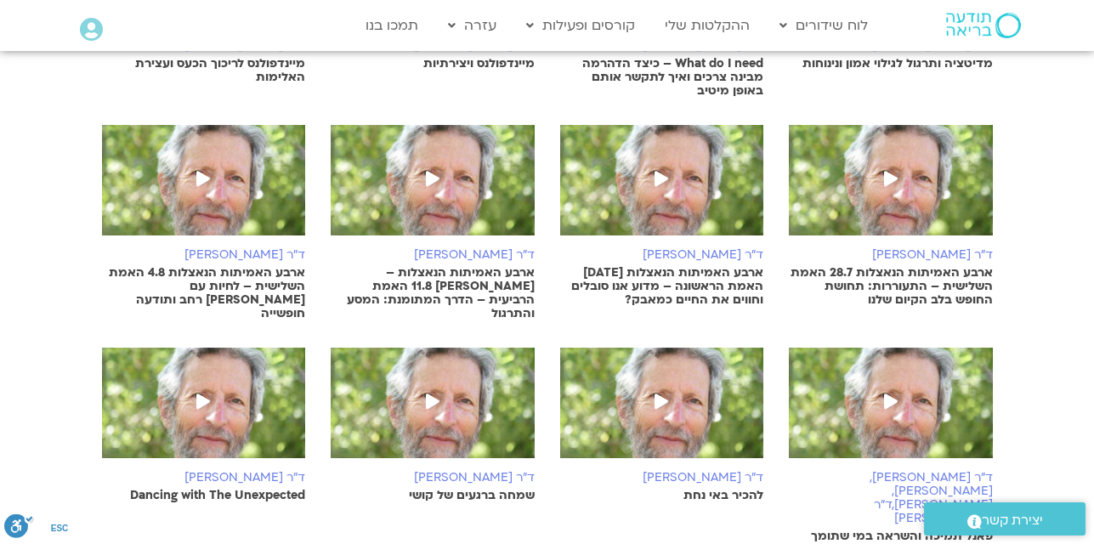
scroll to position [2539, 0]
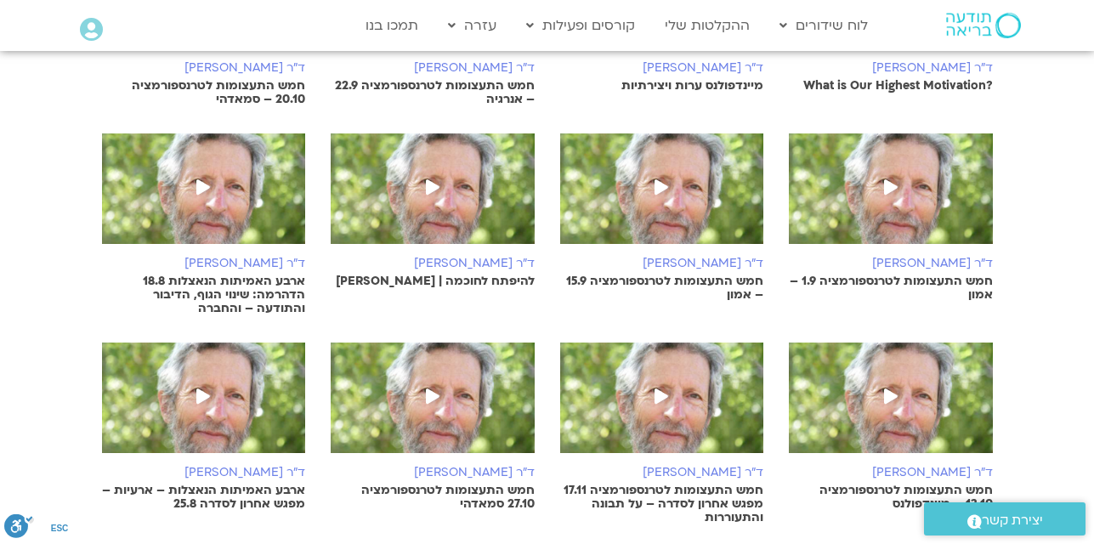
scroll to position [3389, 0]
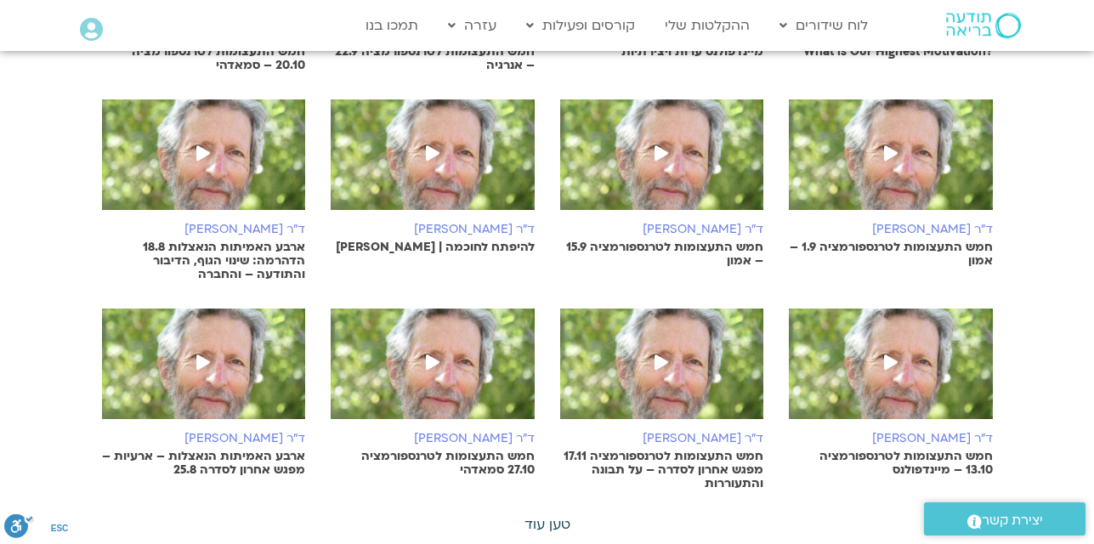
click at [533, 515] on link "טען עוד" at bounding box center [547, 524] width 46 height 19
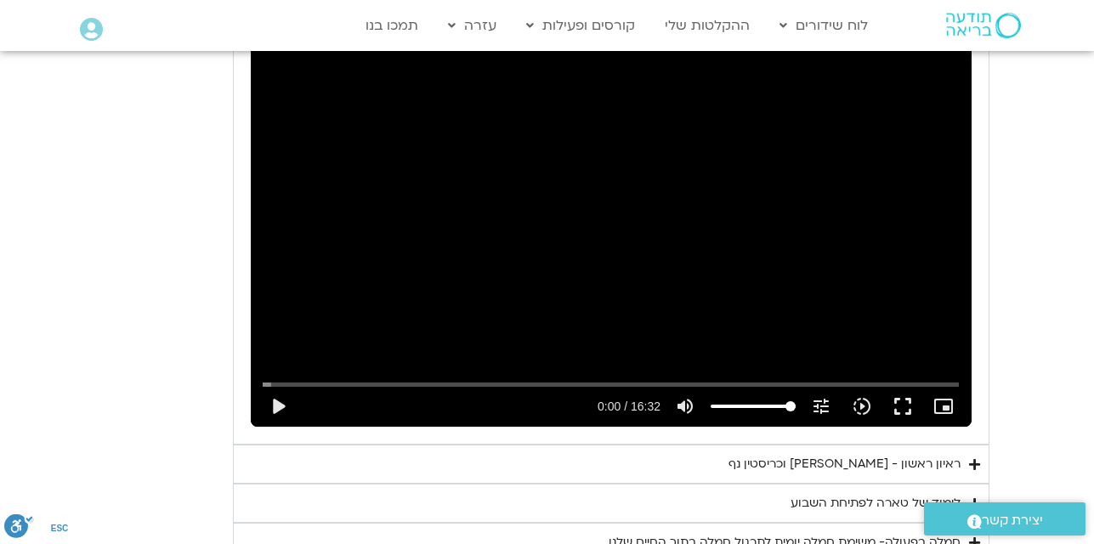
scroll to position [1003, 0]
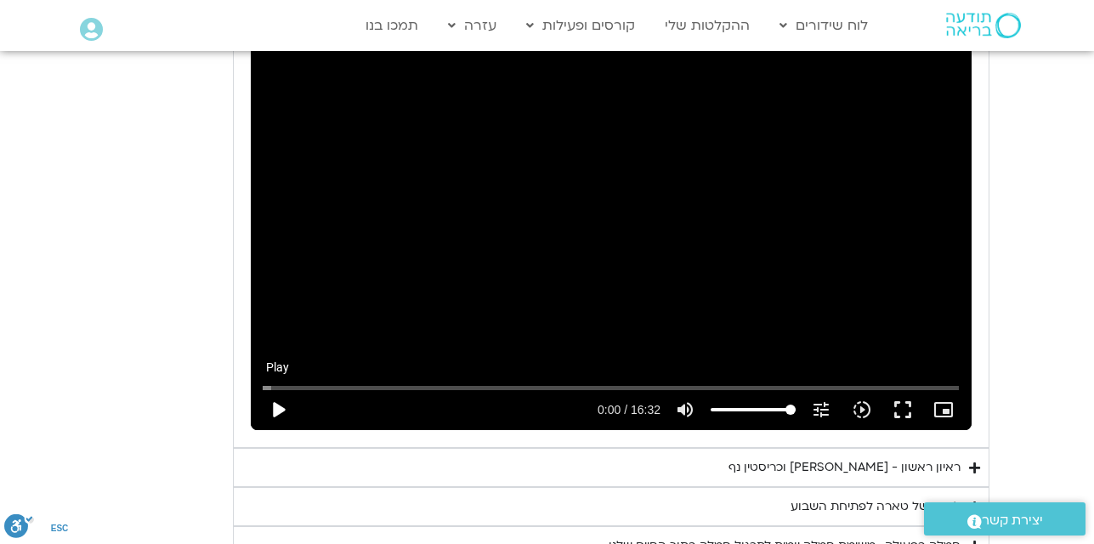
click at [273, 402] on button "play_arrow" at bounding box center [277, 409] width 41 height 41
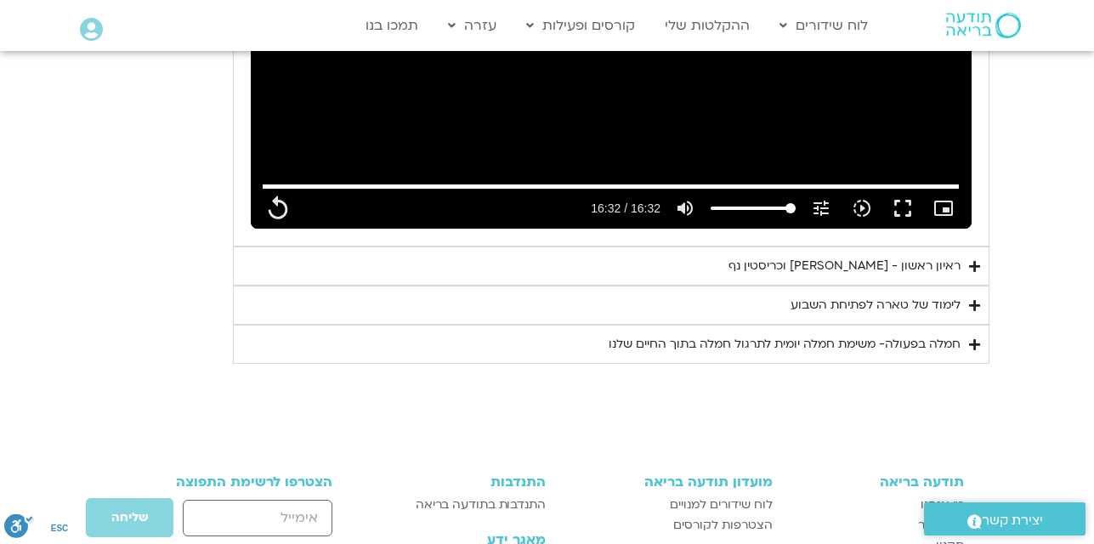
scroll to position [1207, 0]
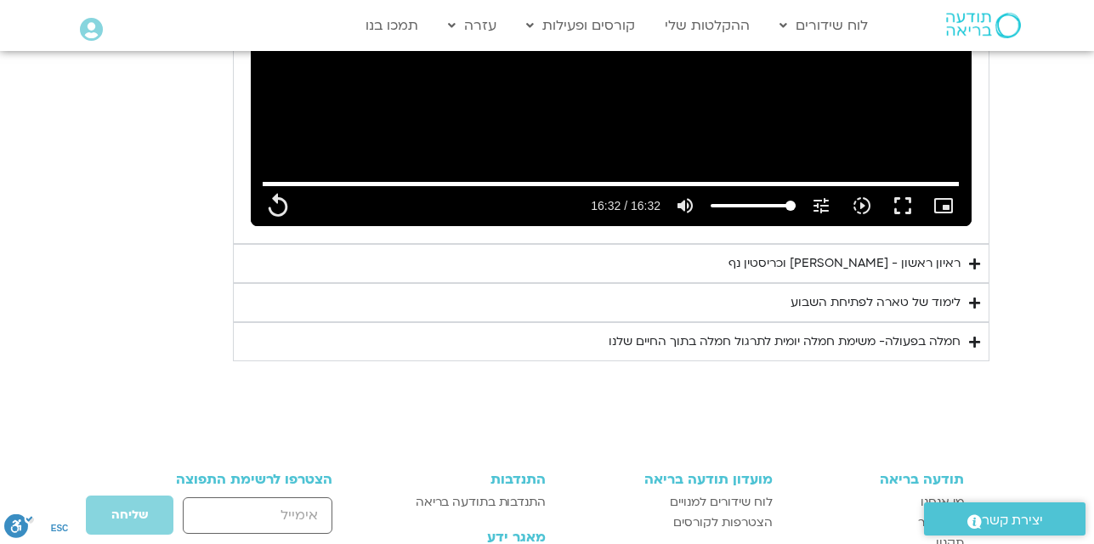
click at [973, 271] on summary "ראיון ראשון - טארה בראך וכריסטין נף" at bounding box center [611, 263] width 756 height 39
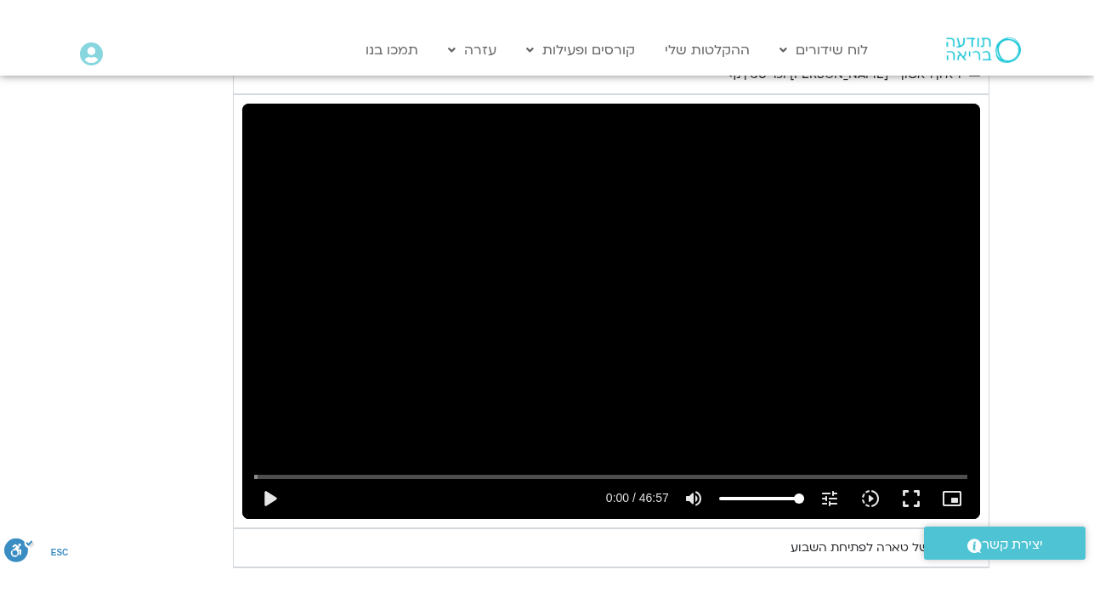
scroll to position [1445, 0]
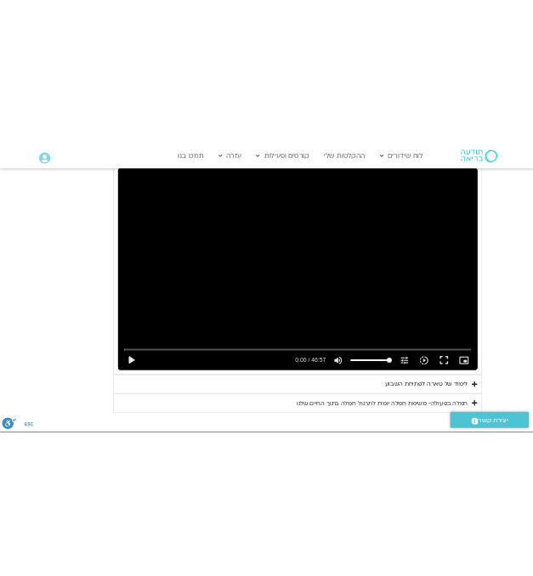
scroll to position [1453, 0]
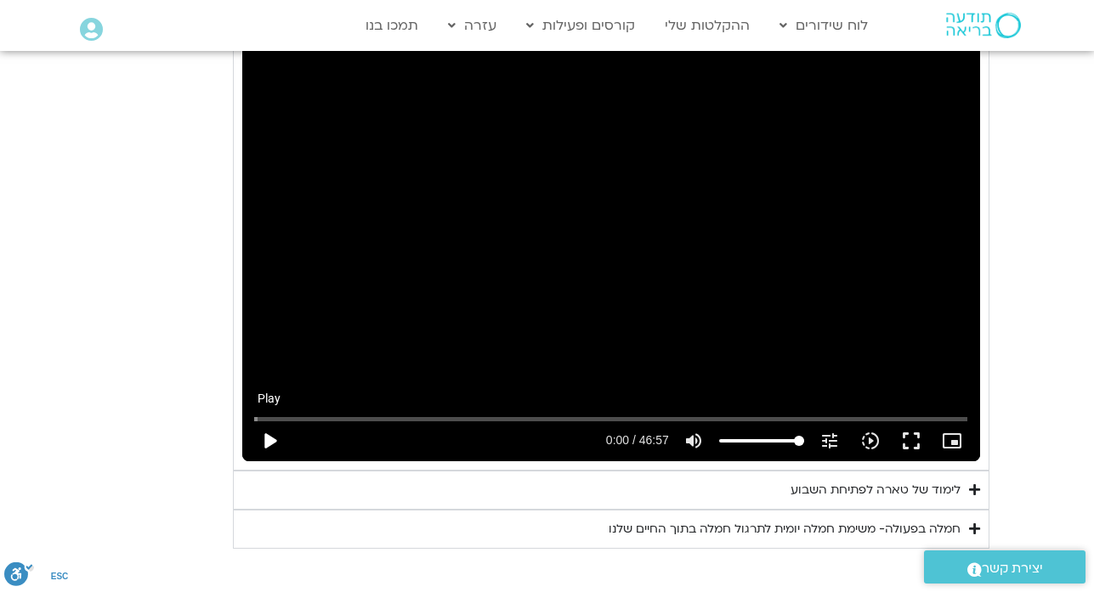
click at [269, 443] on button "play_arrow" at bounding box center [269, 441] width 41 height 41
type input "992.52"
type input "0.009374"
type input "992.52"
type input "0.106338"
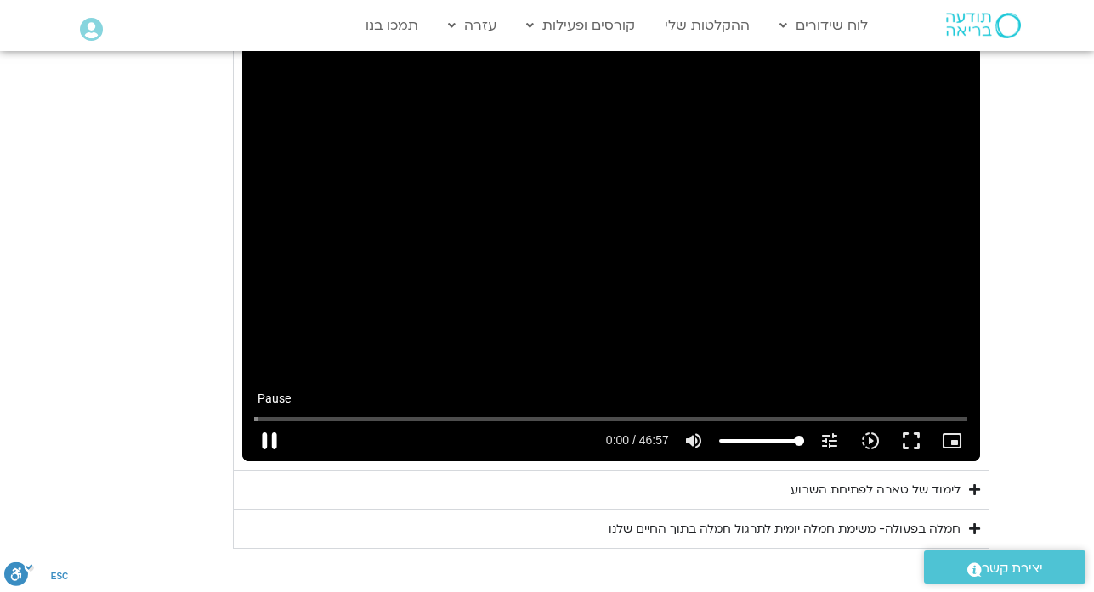
type input "992.52"
type input "0.23458"
type input "992.52"
type input "0.36191"
type input "992.52"
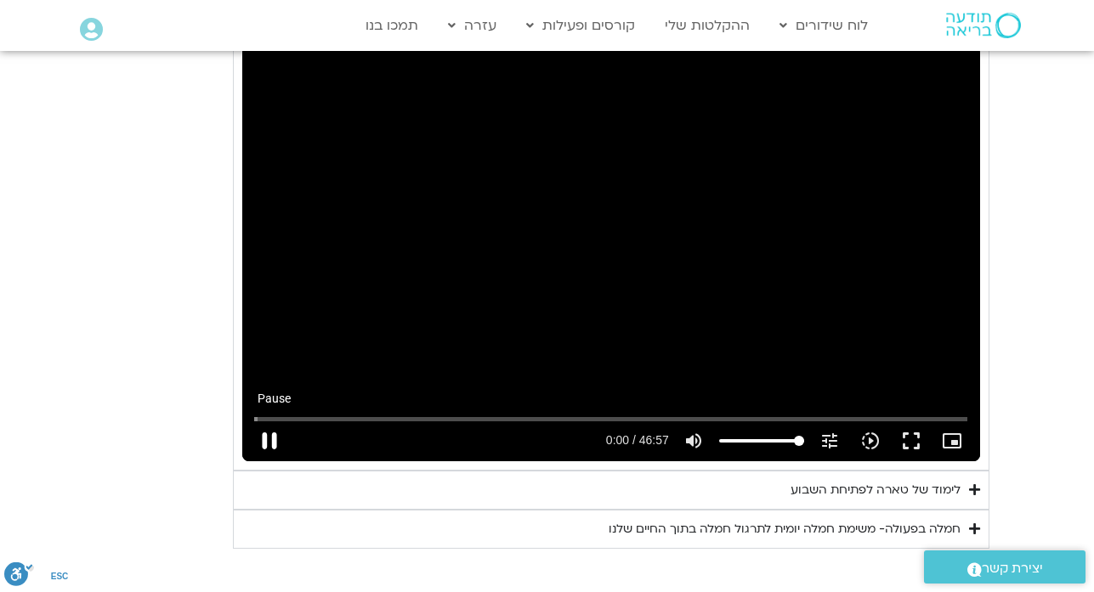
type input "0.488486"
type input "992.52"
type input "0.618123"
type input "992.52"
type input "0.74666"
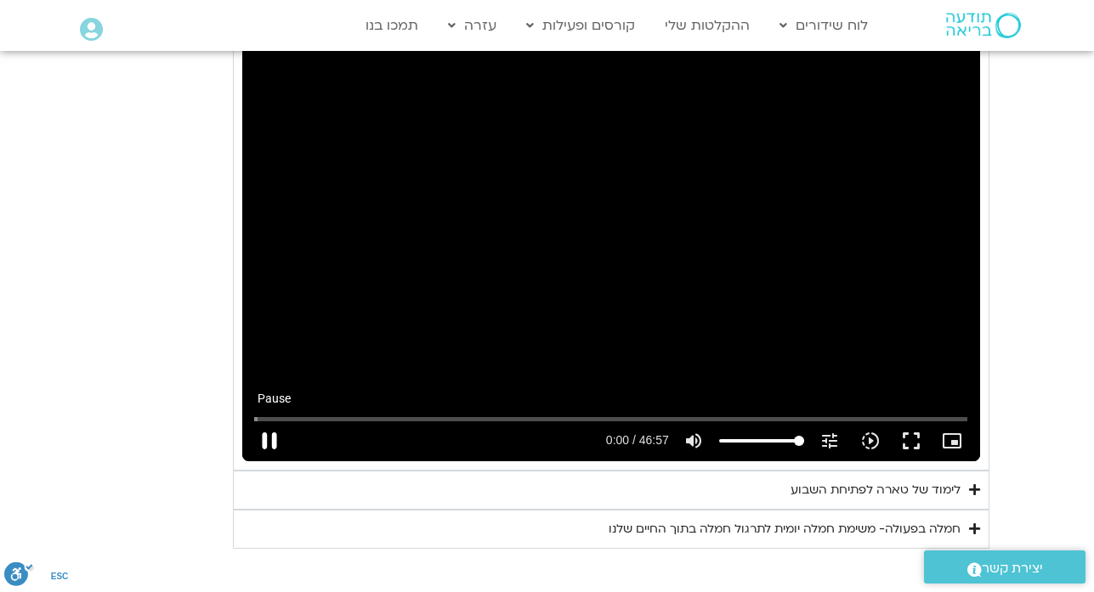
type input "992.52"
type input "0.871914"
type input "992.52"
type input "1.002094"
type input "992.52"
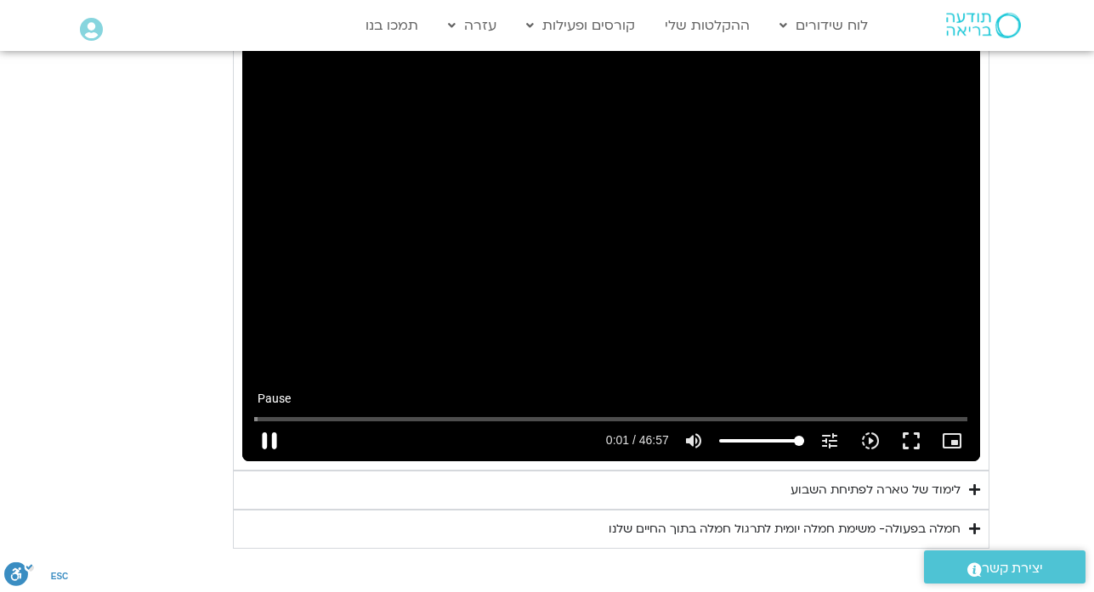
type input "1.133541"
type input "992.52"
type input "1.265598"
type input "992.52"
type input "1.398782"
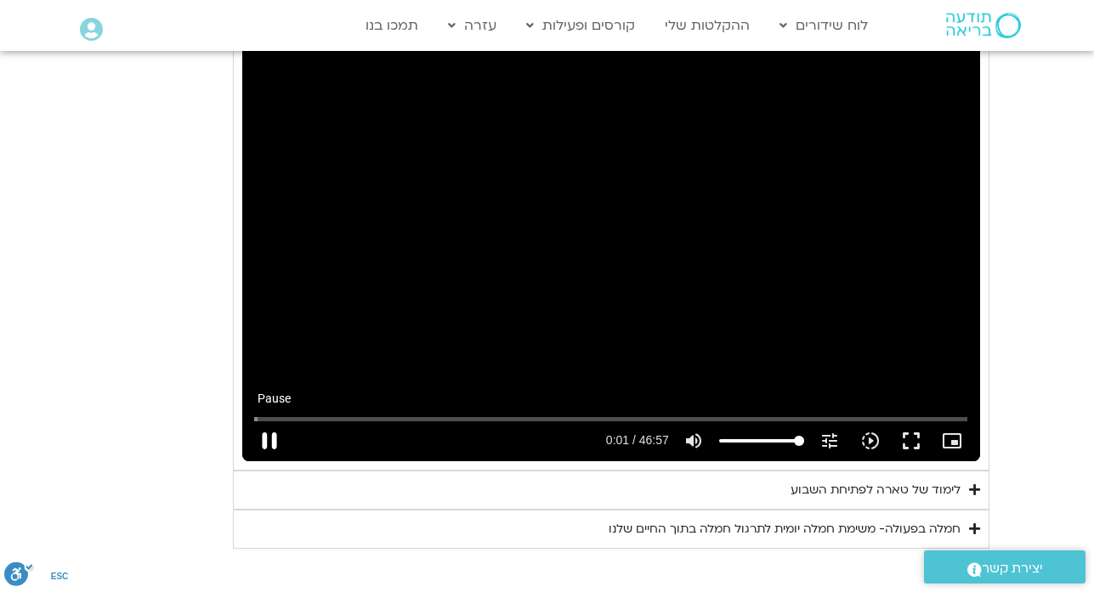
type input "992.52"
type input "1.530899"
type input "992.52"
type input "1.657692"
type input "992.52"
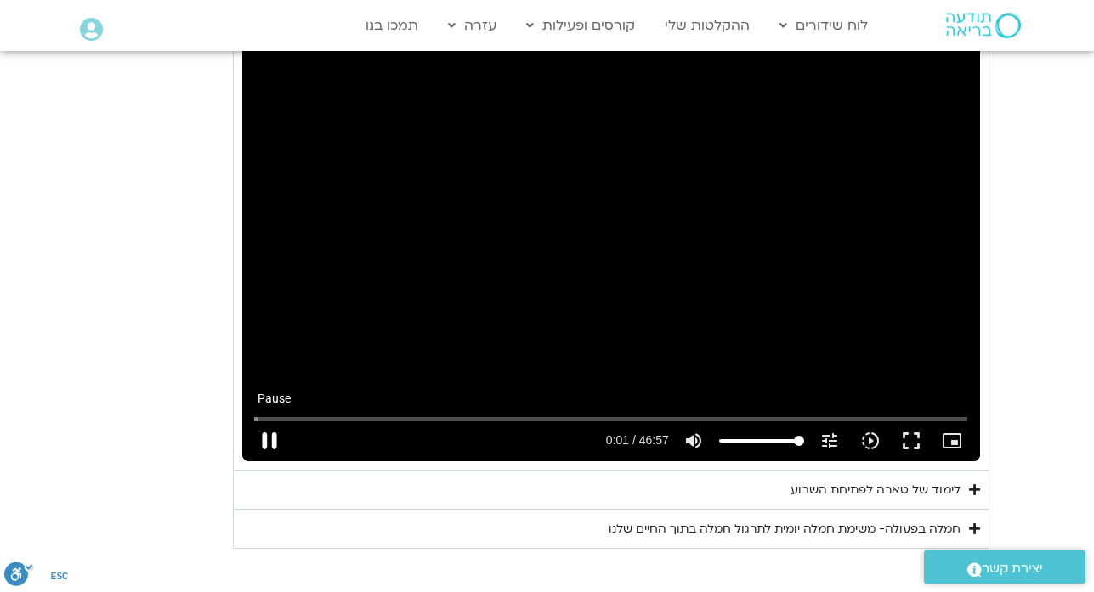
type input "1.78632"
type input "992.52"
type input "1.915108"
type input "992.52"
type input "2.04232"
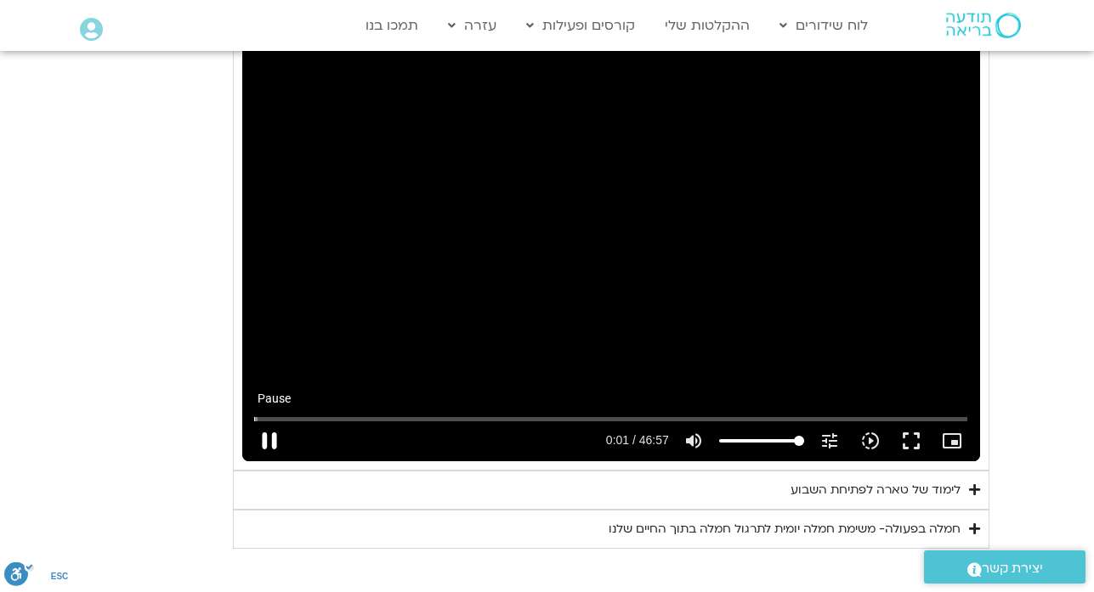
type input "992.52"
type input "2.17116"
type input "992.52"
type input "2.298467"
type input "992.52"
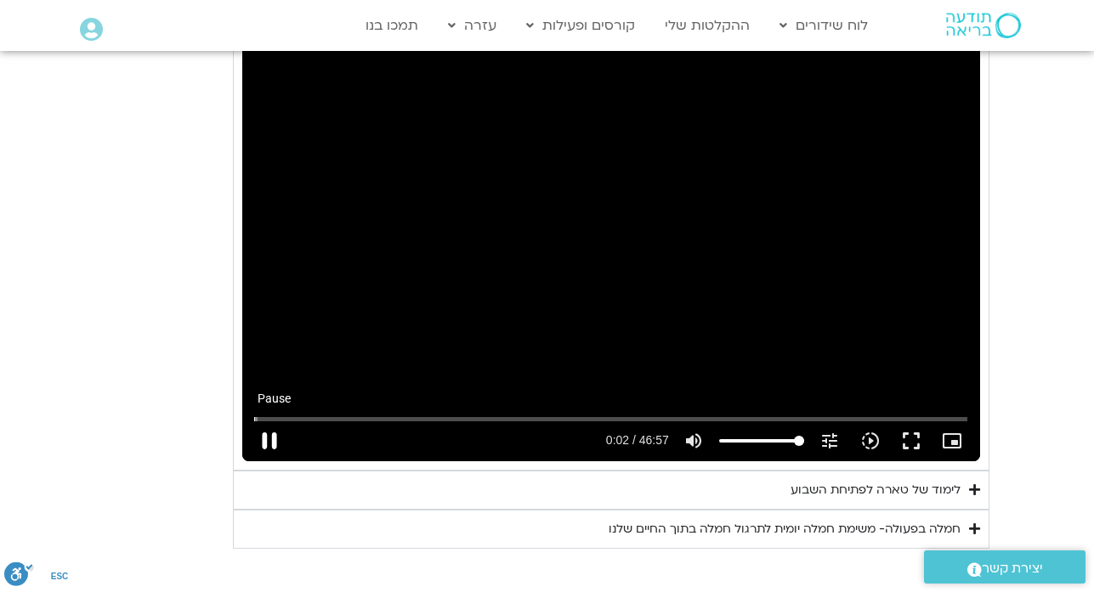
type input "2.424726"
type input "992.52"
type input "2.55314"
type input "992.52"
type input "2.681585"
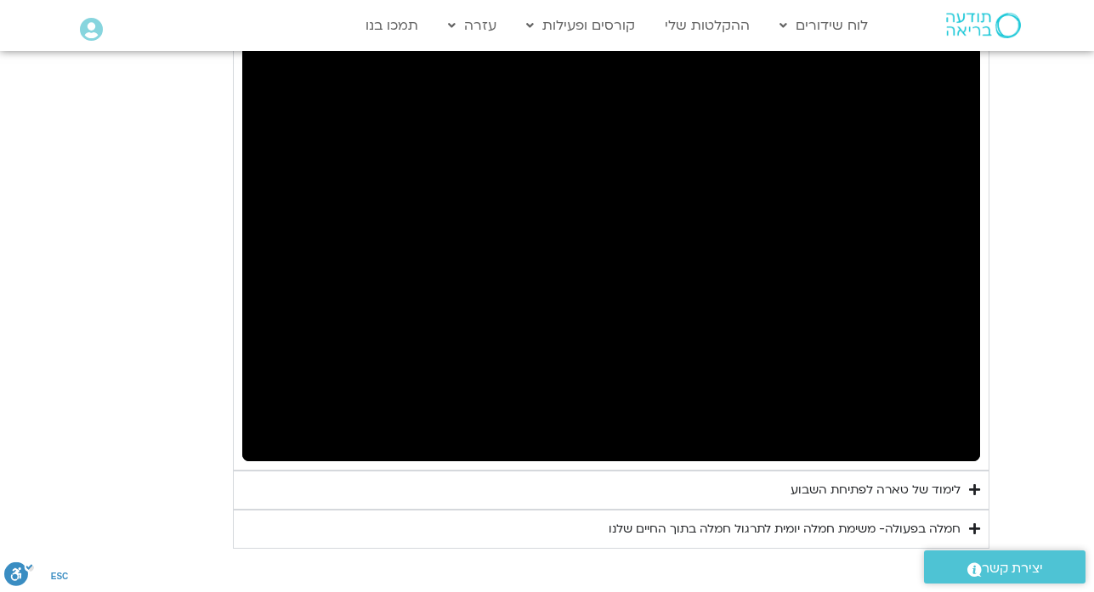
type input "992.52"
type input "6.491231"
type input "992.52"
type input "6.509547"
type input "992.52"
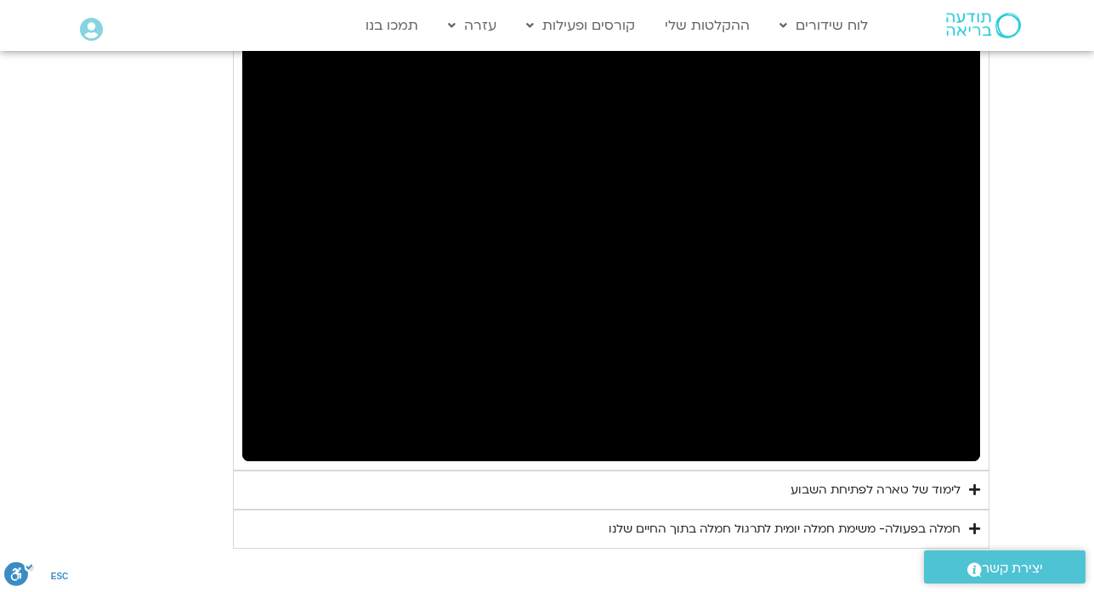
type input "1716.138227"
type input "992.52"
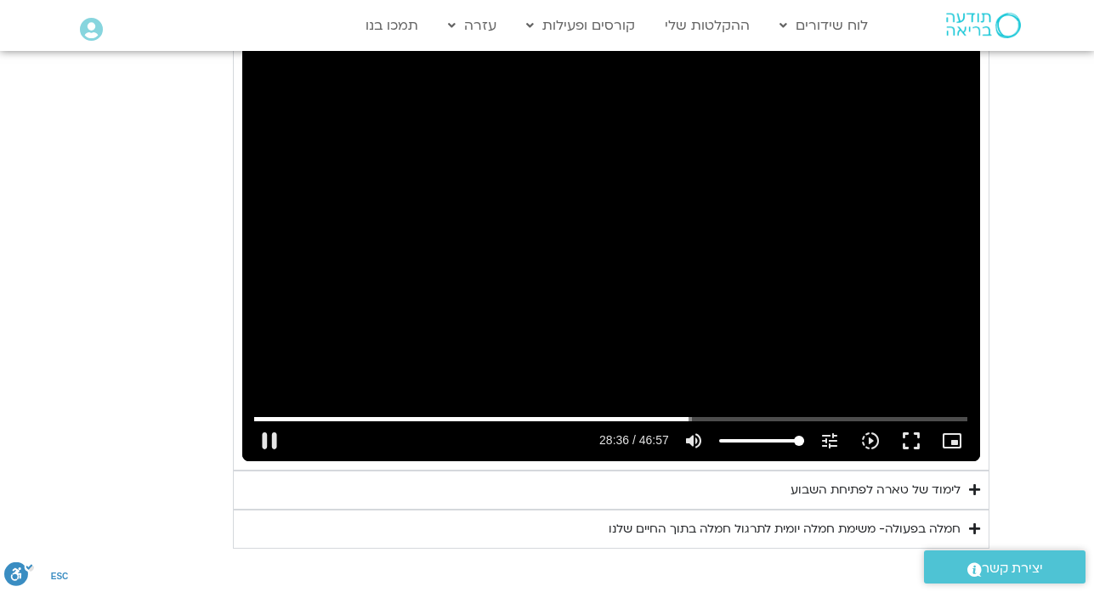
type input "1716.263501"
type input "992.52"
type input "1716.426995"
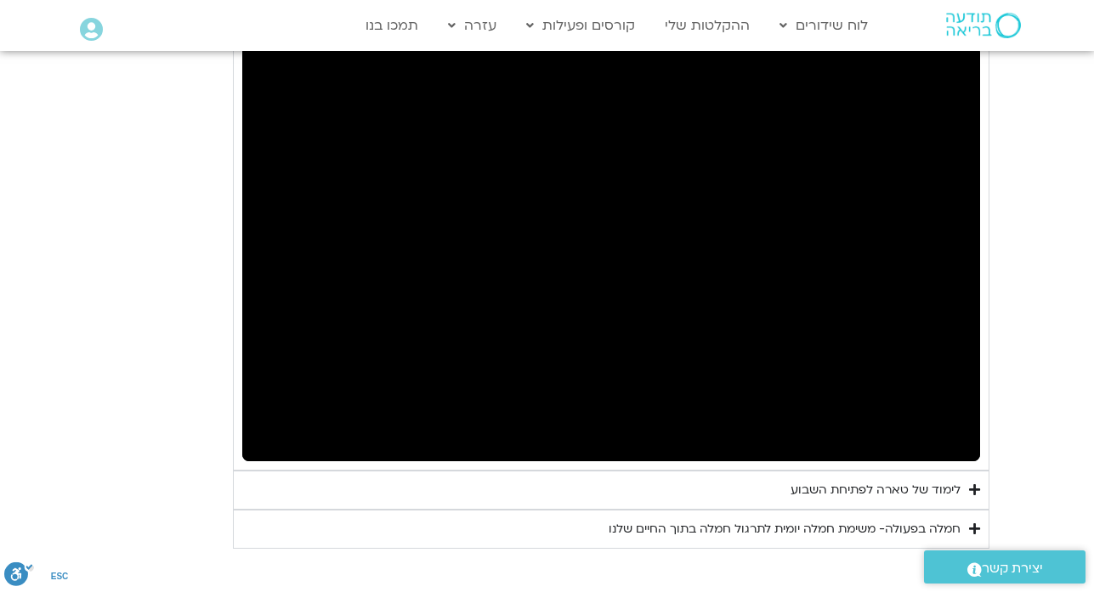
type input "992.52"
type input "1716.784228"
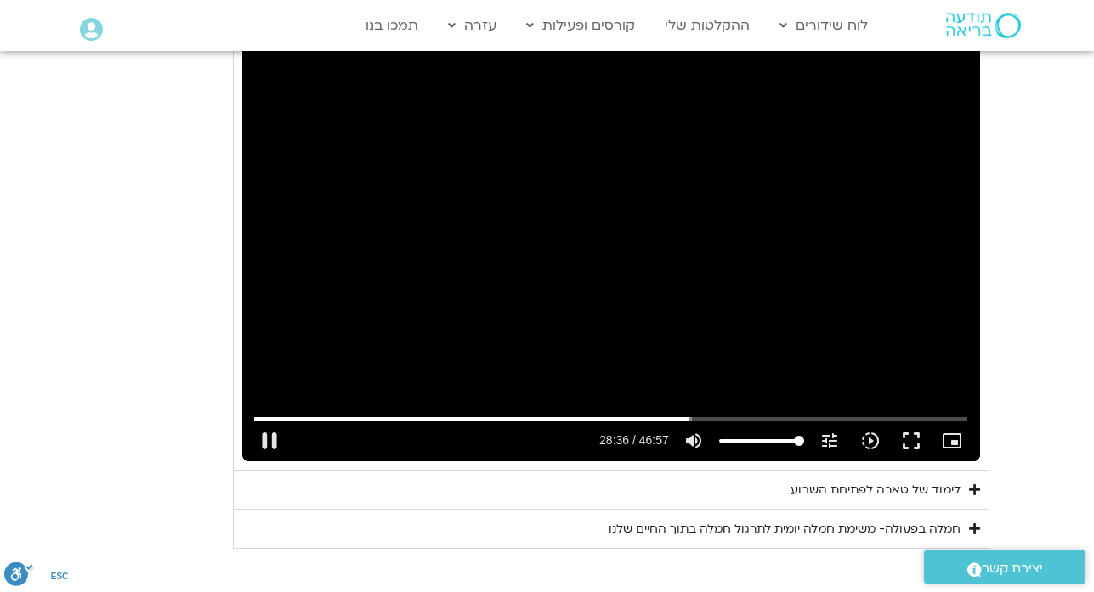
type input "992.52"
type input "1716.910486"
type input "992.52"
type input "1717.071727"
type input "992.52"
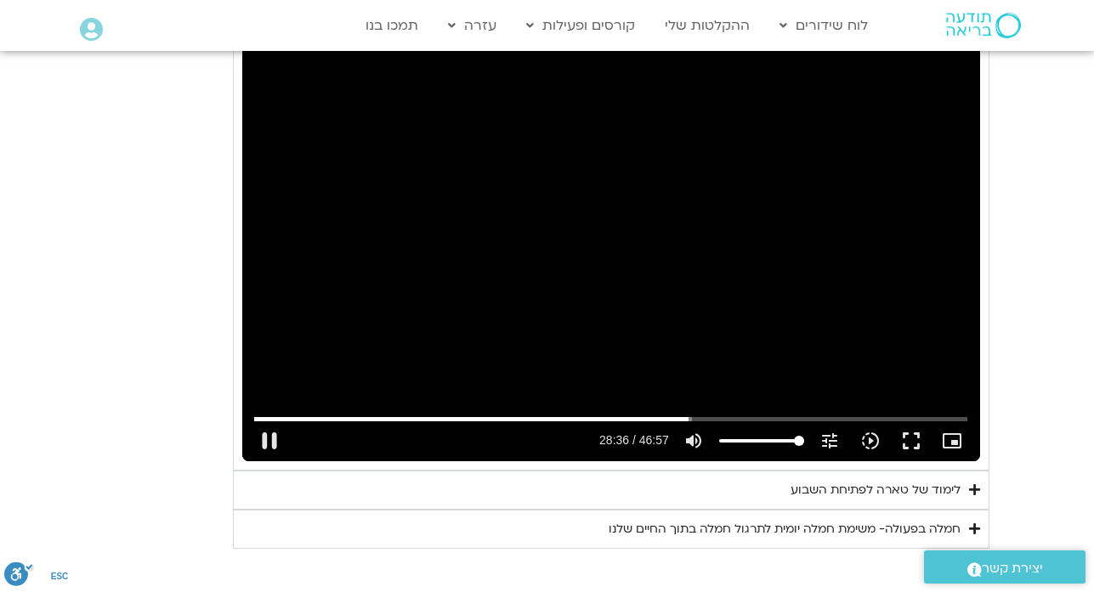
type input "1717.199884"
type input "992.52"
type input "1717.326521"
type input "992.52"
type input "1717.457654"
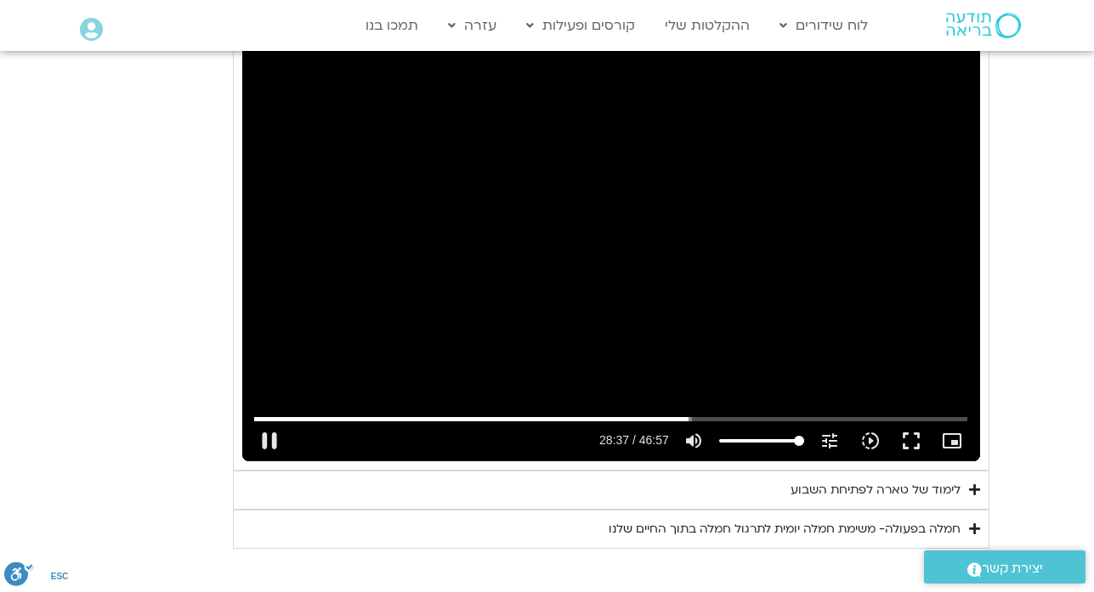
type input "992.52"
type input "1717.586694"
type input "992.52"
type input "1717.720113"
type input "992.52"
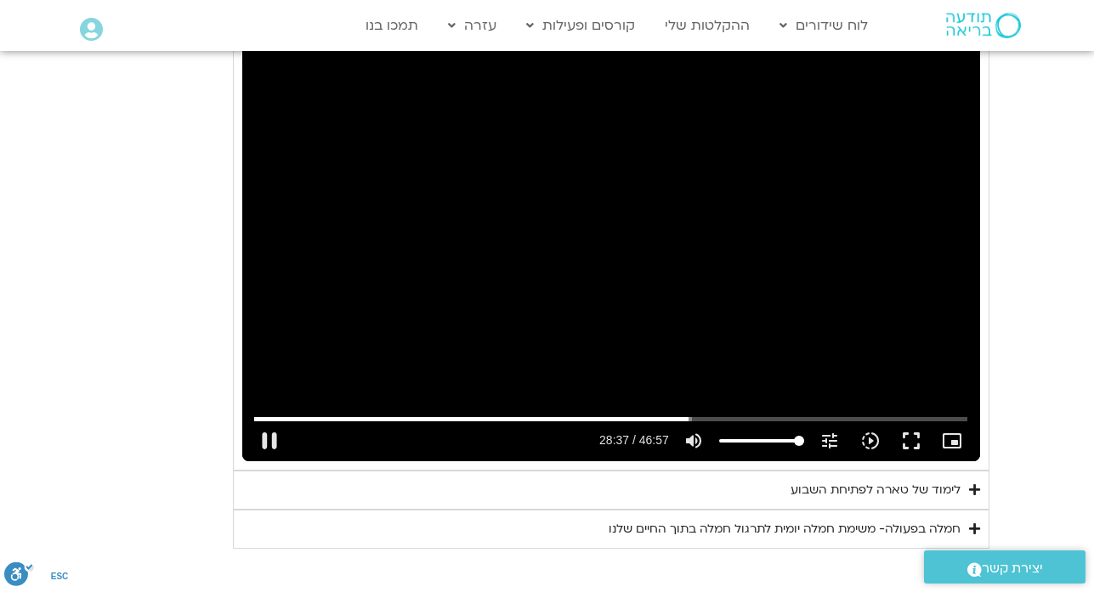
type input "1717.851236"
type input "992.52"
type input "1717.984866"
type input "992.52"
type input "1718.116617"
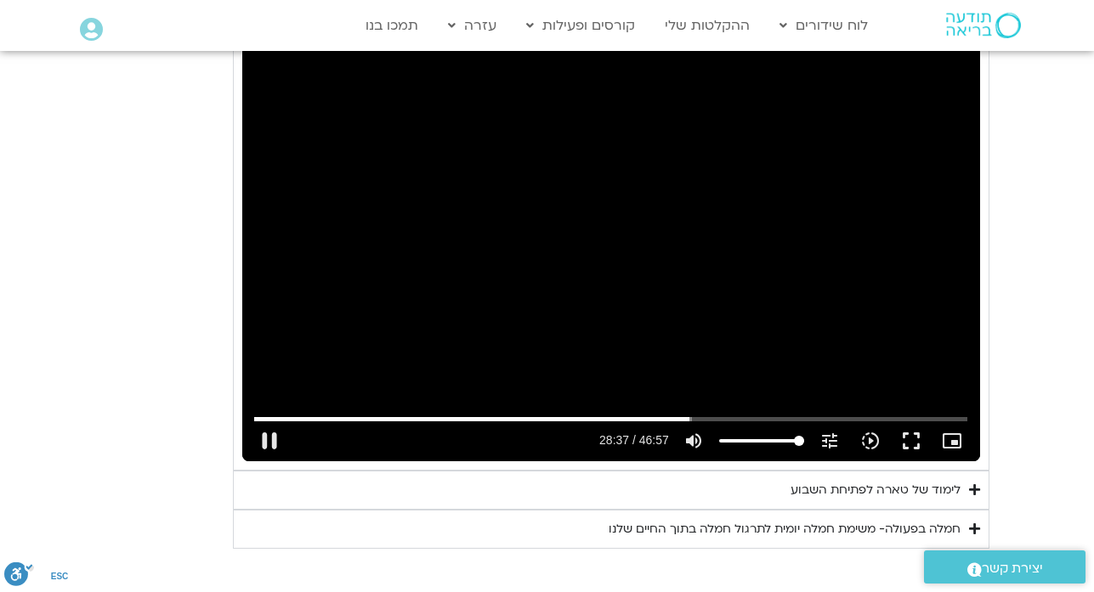
type input "992.52"
type input "1718.248201"
type input "992.52"
type input "1718.3967"
type input "992.52"
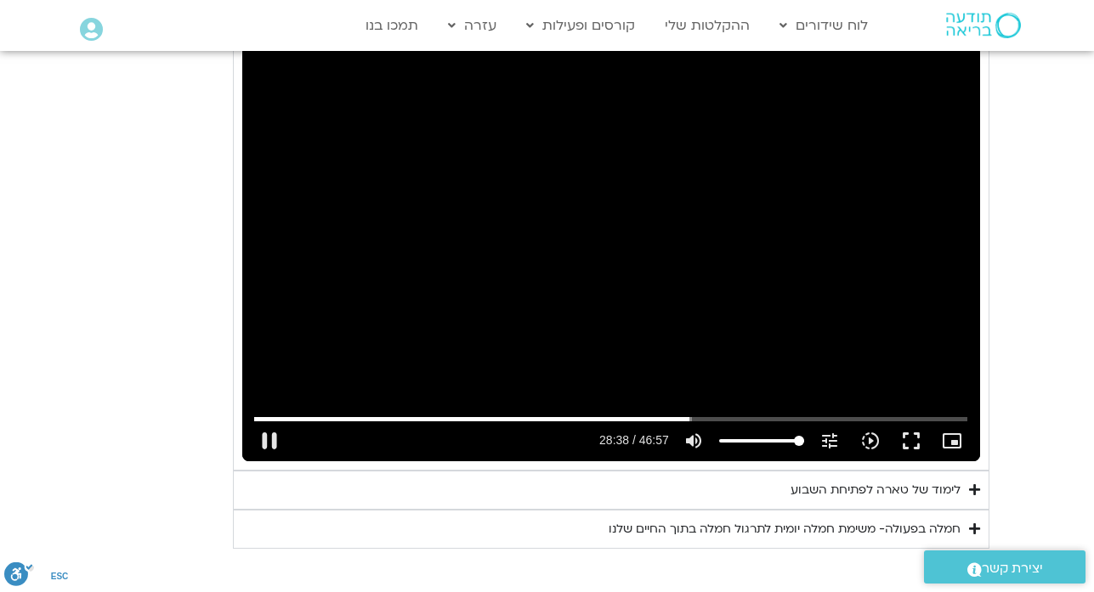
type input "1718.523459"
type input "992.52"
type input "1718.649057"
type input "992.52"
type input "1718.776095"
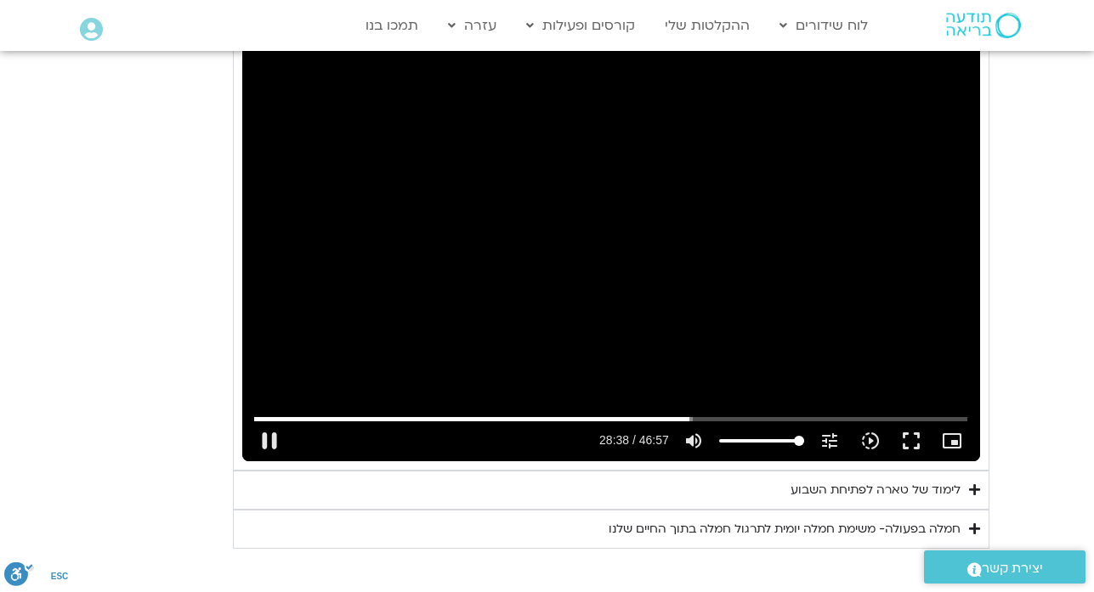
type input "992.52"
type input "1718.904268"
type input "992.52"
type input "1719.031642"
type input "992.52"
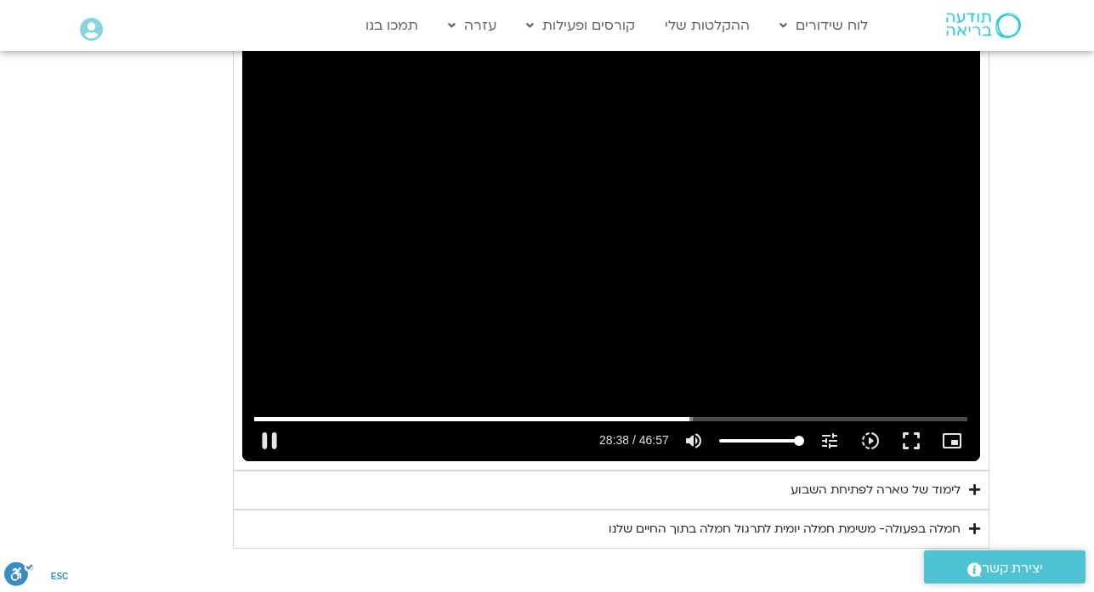
type input "1719.156864"
type input "992.52"
type input "1719.287553"
type input "992.52"
type input "1719.415933"
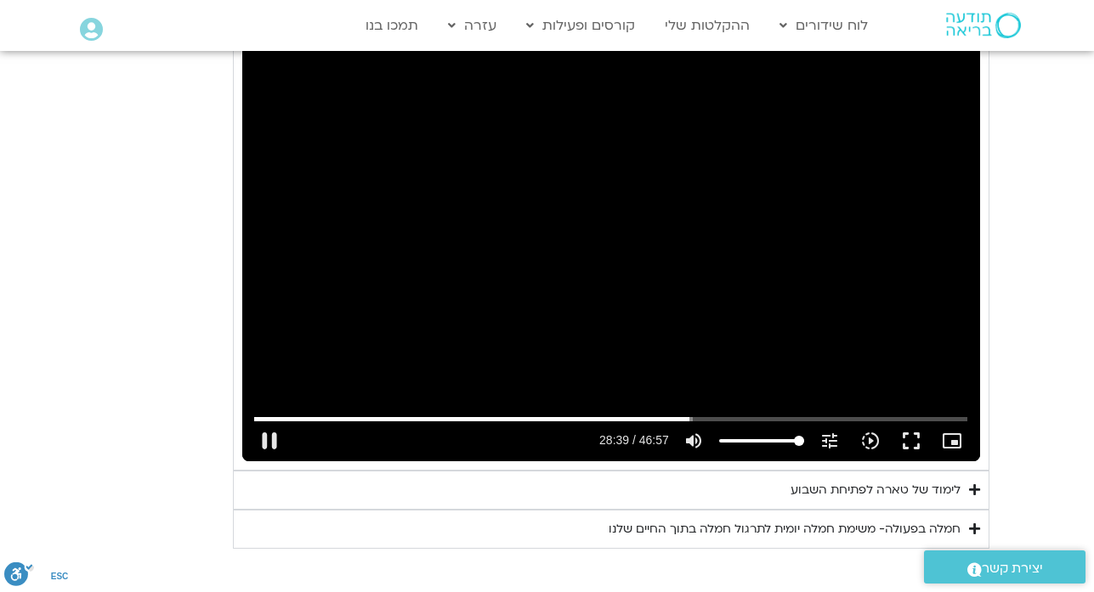
type input "992.52"
type input "1719.543845"
type input "992.52"
type input "1719.674039"
type input "992.52"
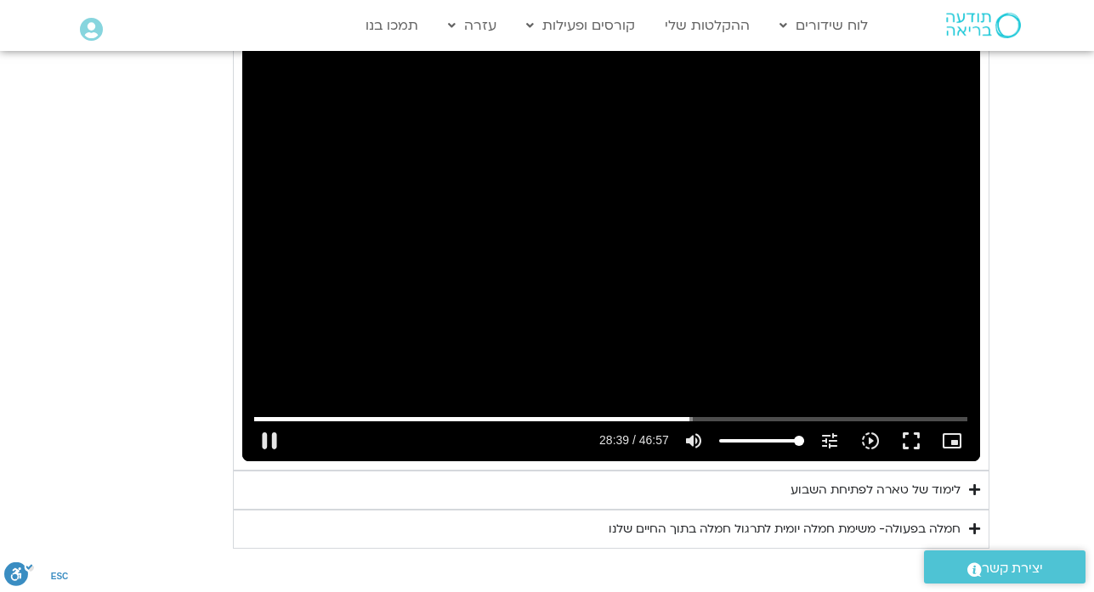
type input "1719.800159"
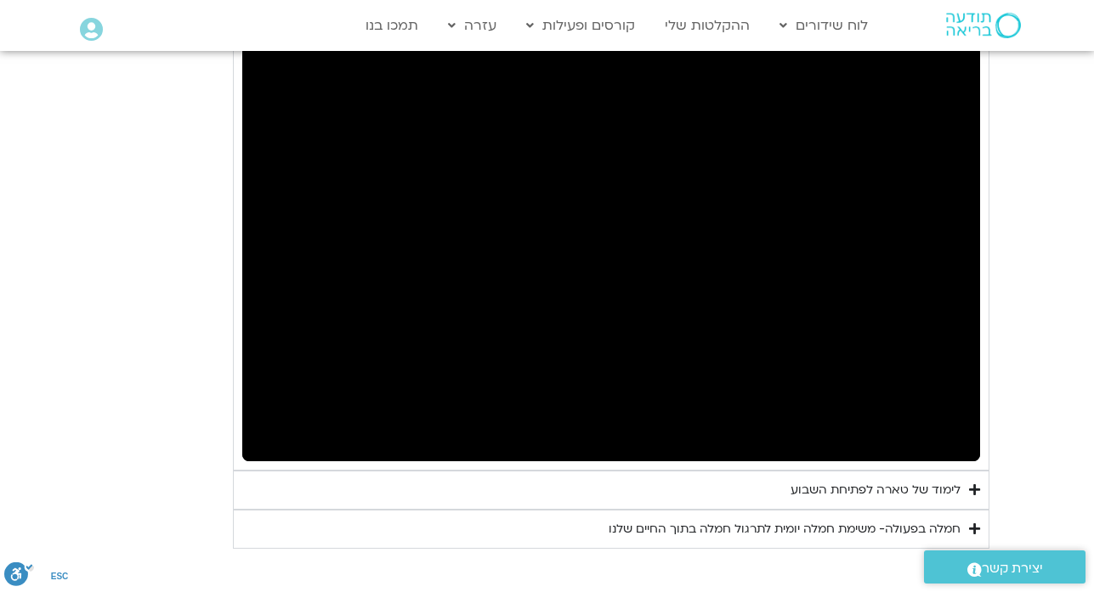
type input "992.52"
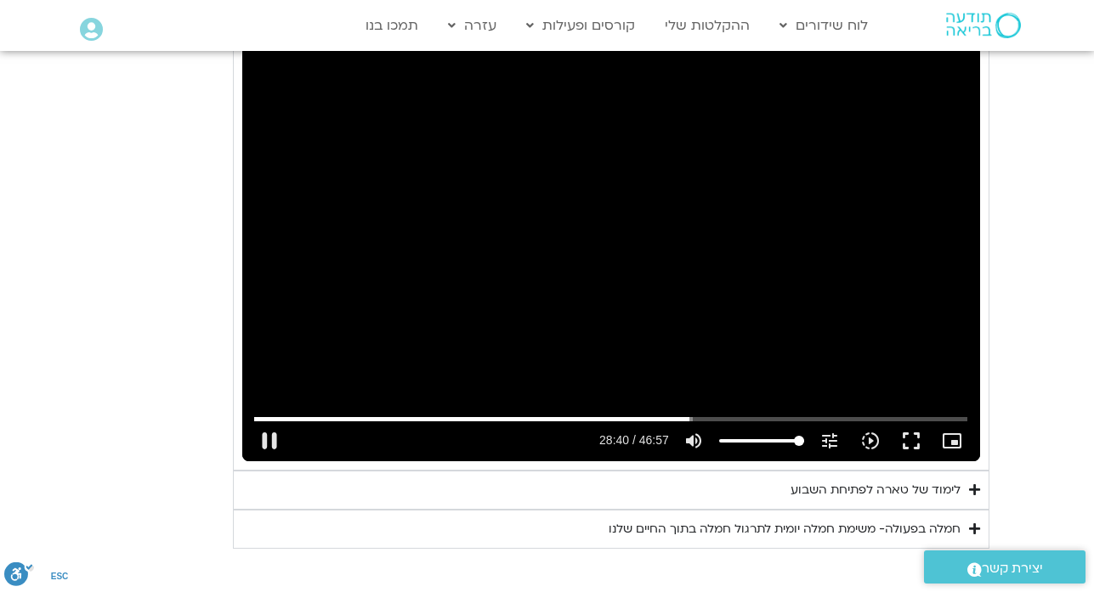
type input "1720.556504"
type input "992.52"
type input "1720.697497"
type input "992.52"
type input "1720.844731"
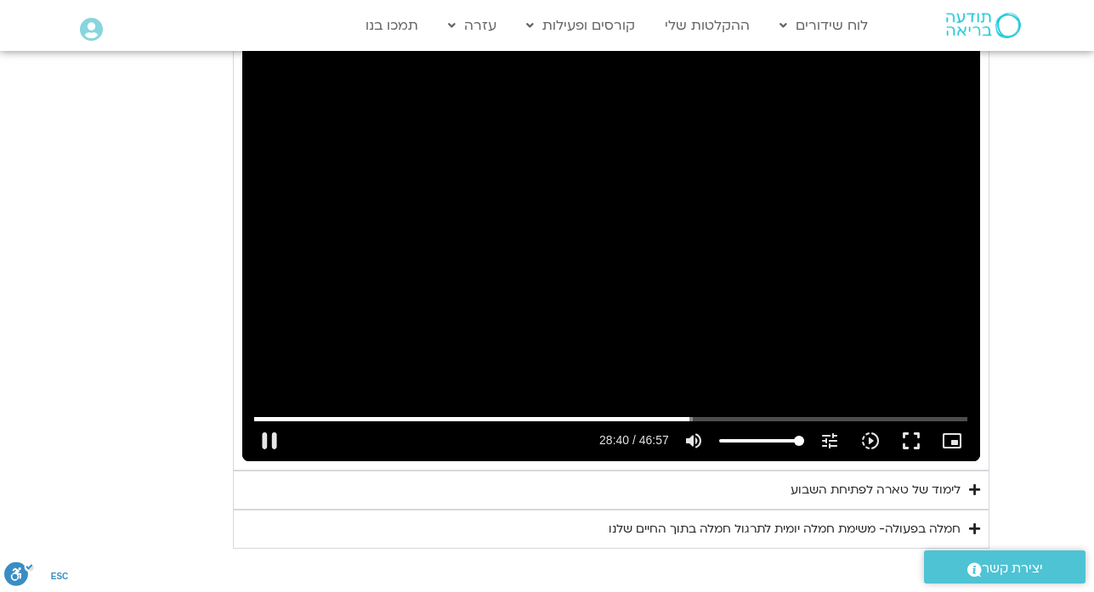
type input "992.52"
type input "1720.92602"
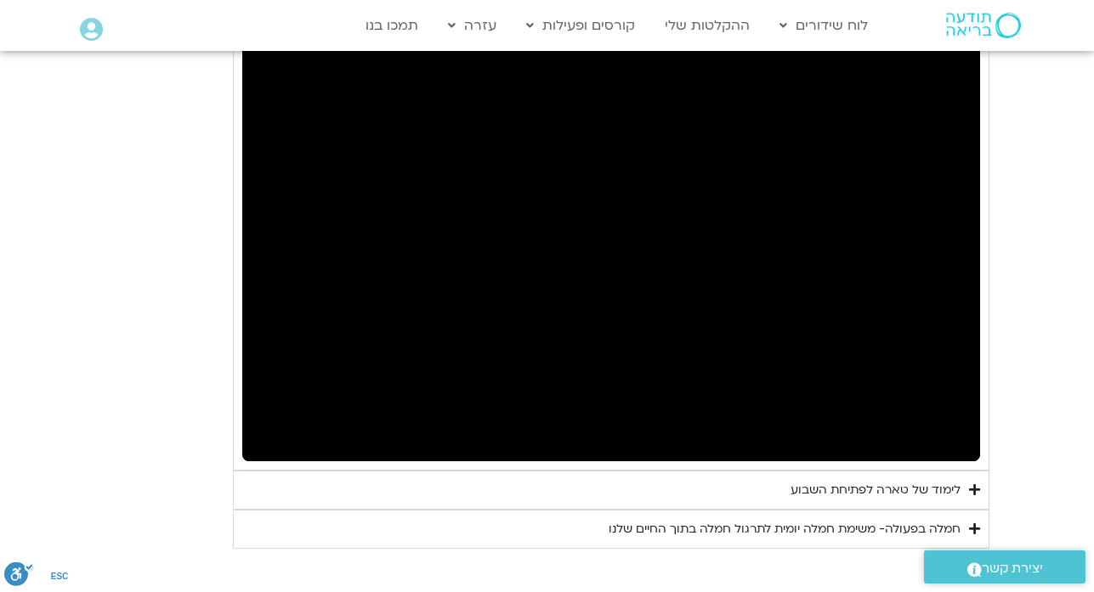
type input "992.52"
type input "2468.117064"
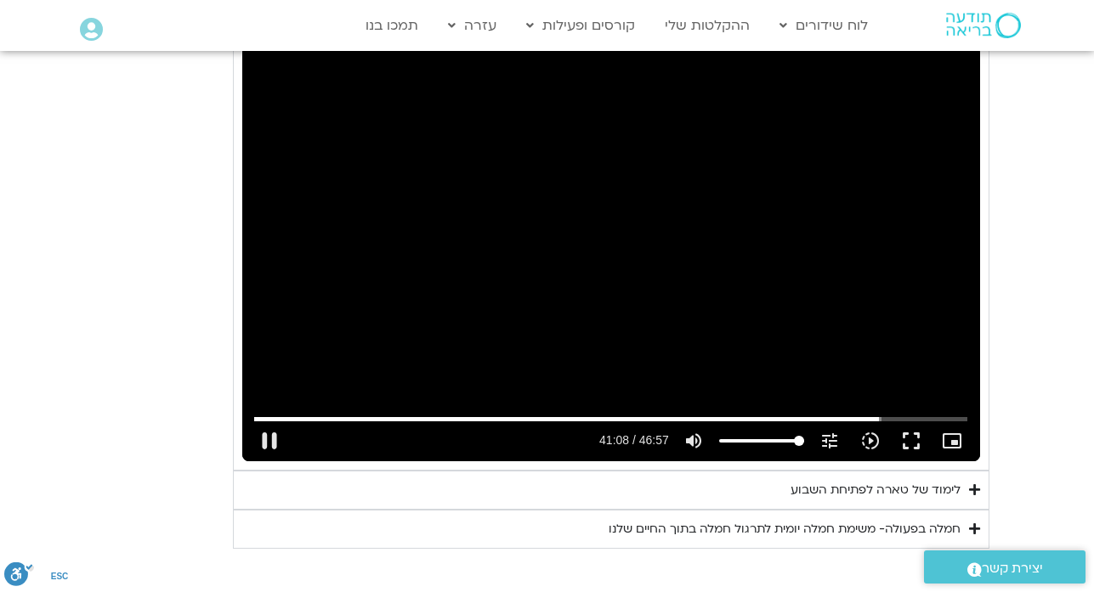
type input "992.52"
type input "2468.300296"
type input "992.52"
type input "2468.430265"
type input "992.52"
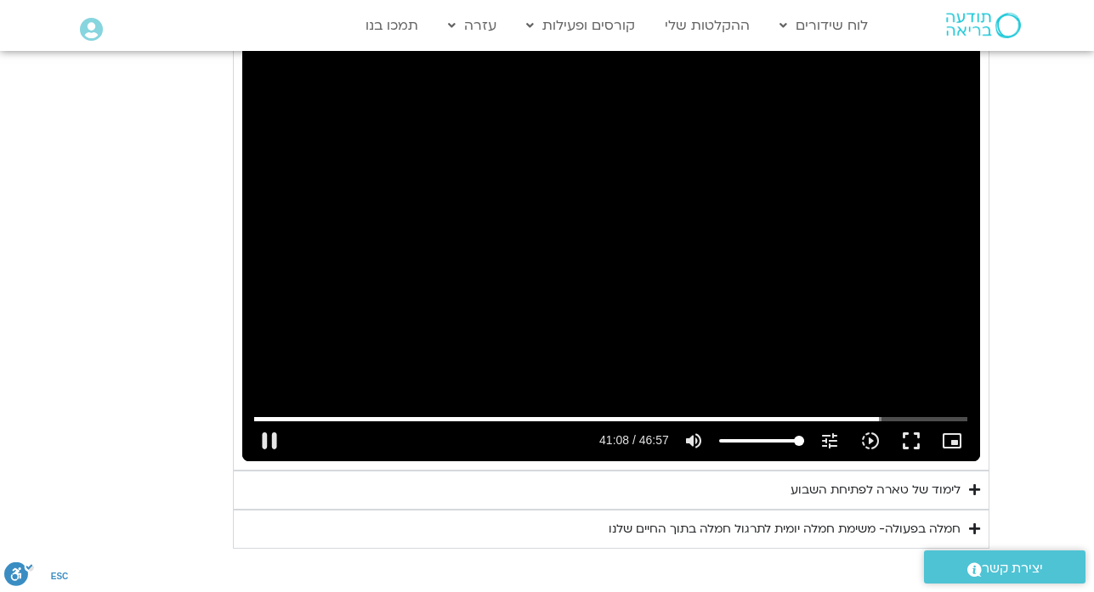
type input "2468.560901"
type input "992.52"
type input "2468.688197"
type input "992.52"
type input "2468.816649"
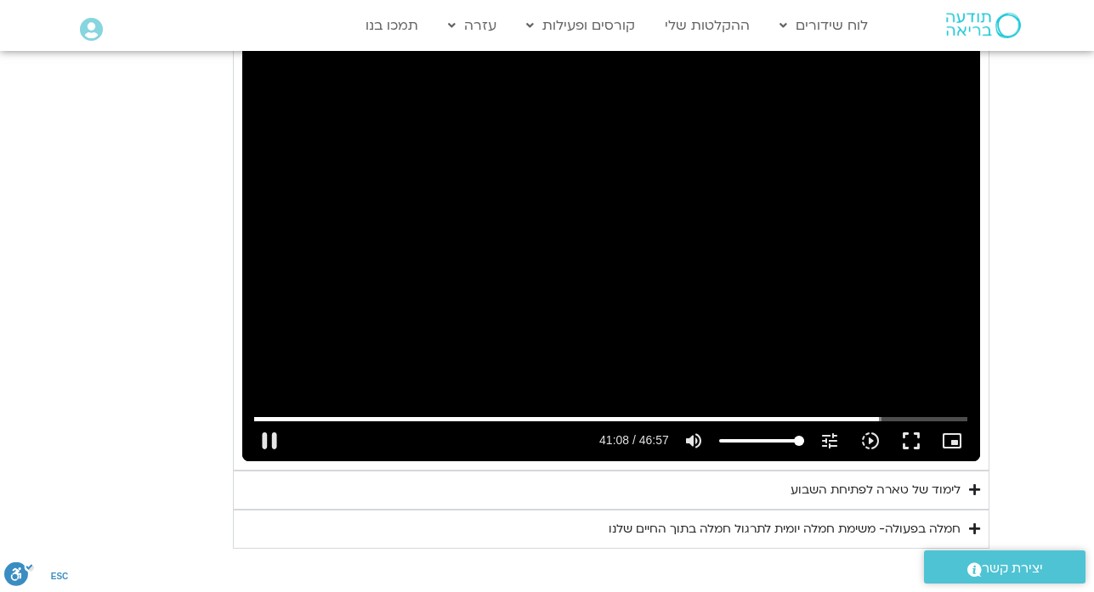
type input "992.52"
type input "2468.943422"
type input "992.52"
type input "2469.072123"
type input "992.52"
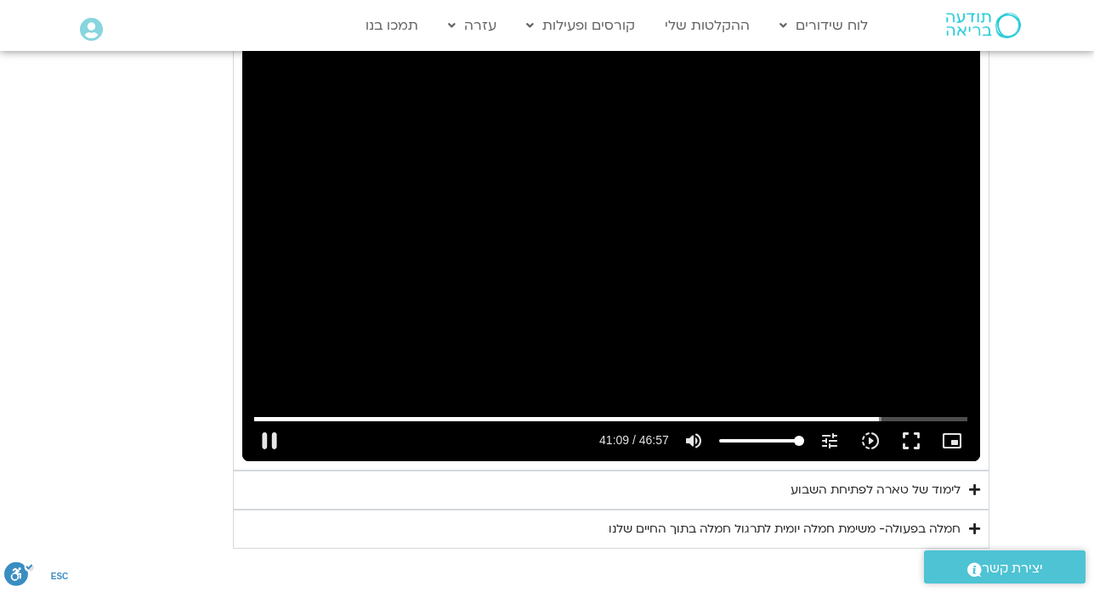
type input "2469.199709"
type input "992.52"
type input "2469.325188"
type input "992.52"
type input "2469.45588"
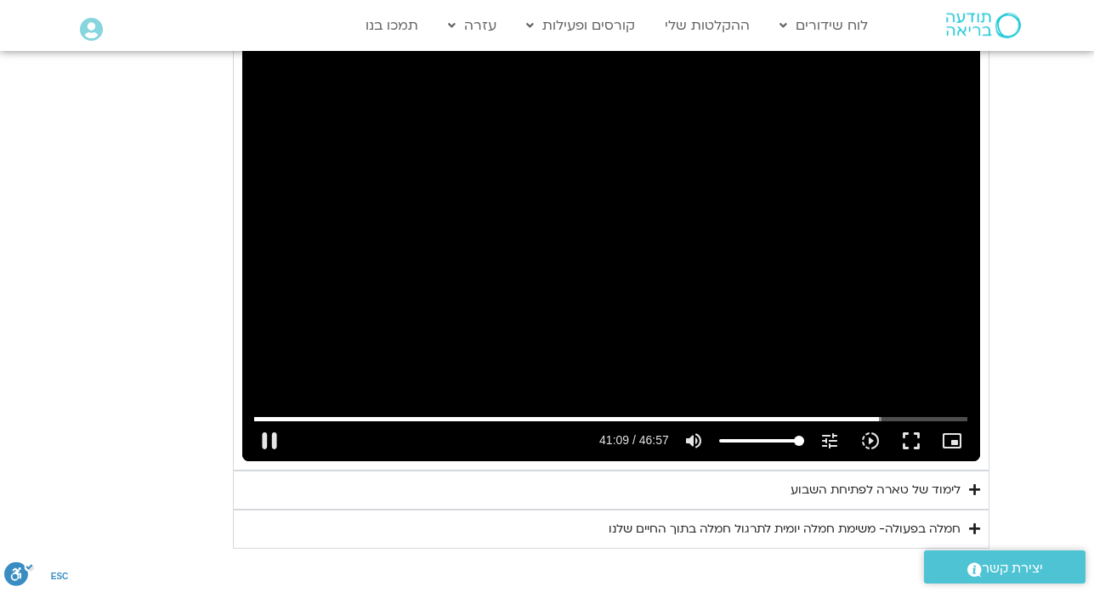
type input "992.52"
type input "2469.583405"
type input "992.52"
type input "2469.711839"
type input "992.52"
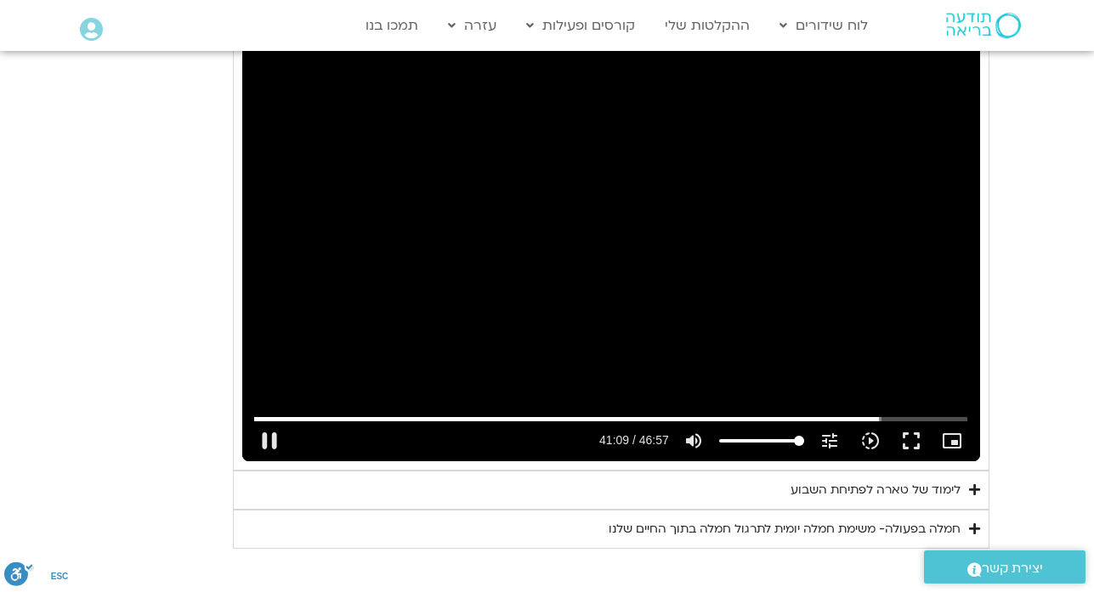
type input "2469.839306"
type input "992.52"
type input "2469.967655"
type input "992.52"
type input "2470.096129"
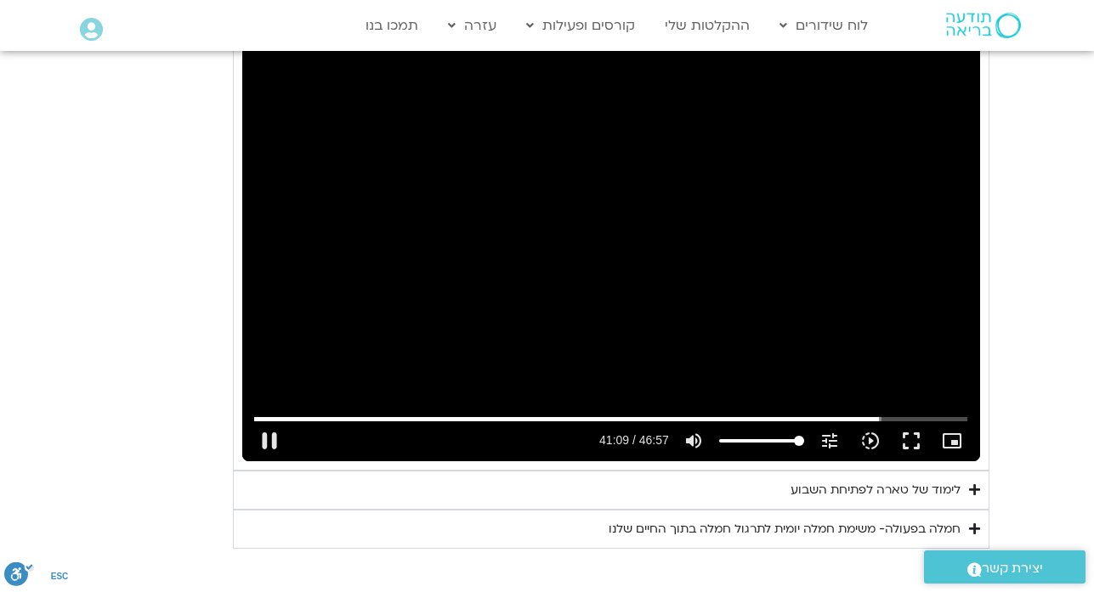
type input "992.52"
type input "2470.224551"
type input "992.52"
type input "2470.351834"
type input "992.52"
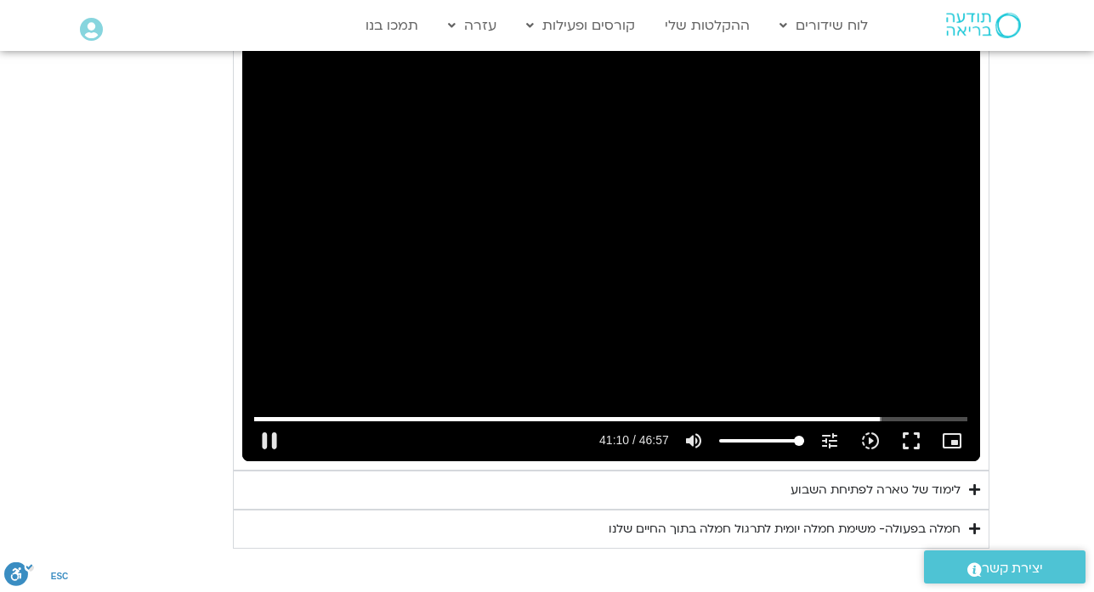
type input "2470.479326"
type input "992.52"
type input "2470.609448"
type input "992.52"
type input "2470.735673"
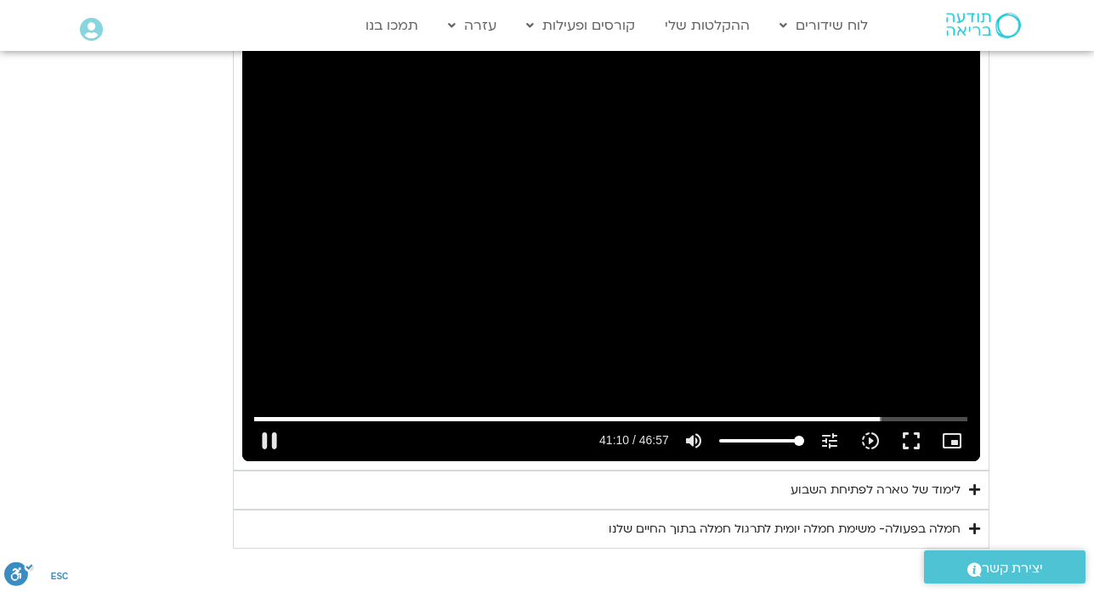
type input "992.52"
type input "2470.863477"
type input "992.52"
type input "2470.998059"
type input "992.52"
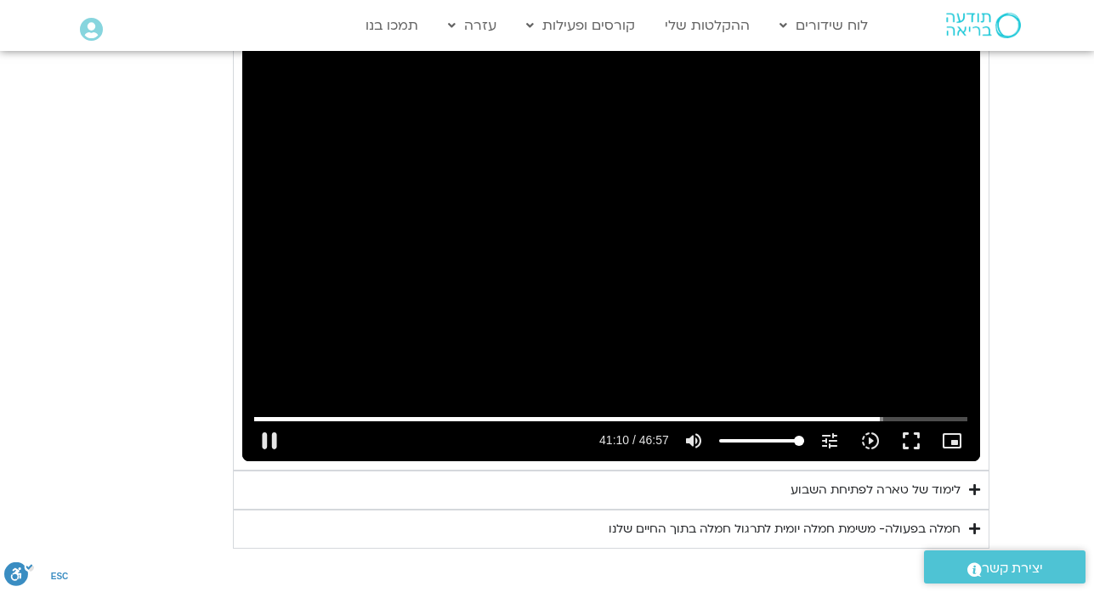
type input "2471.124012"
type input "992.52"
type input "2471.255309"
type input "992.52"
type input "2471.383731"
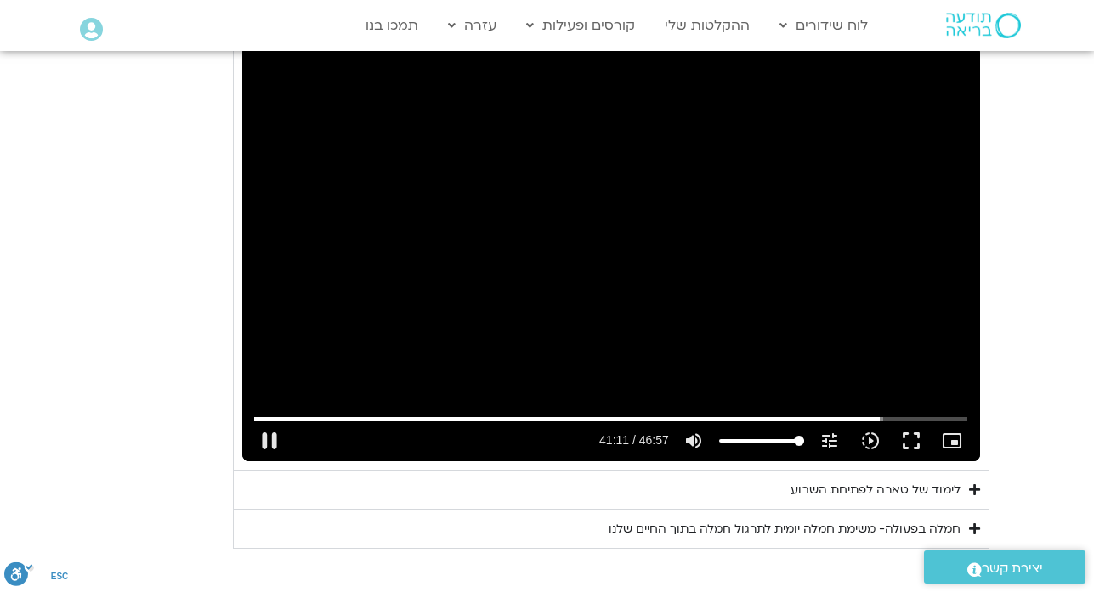
type input "992.52"
type input "2471.510773"
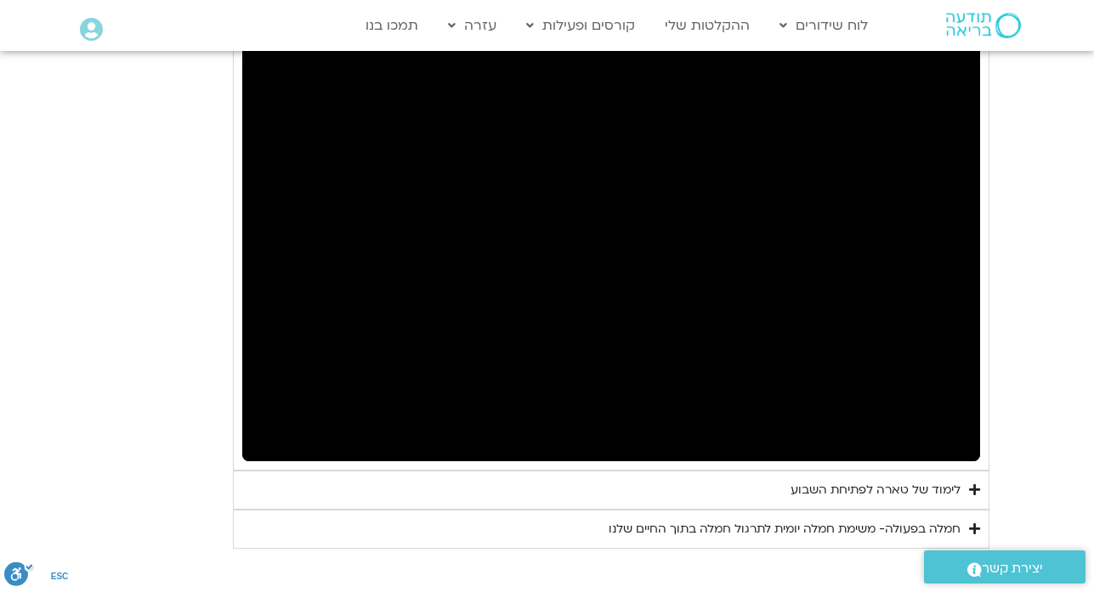
type input "992.52"
type input "2481.842426"
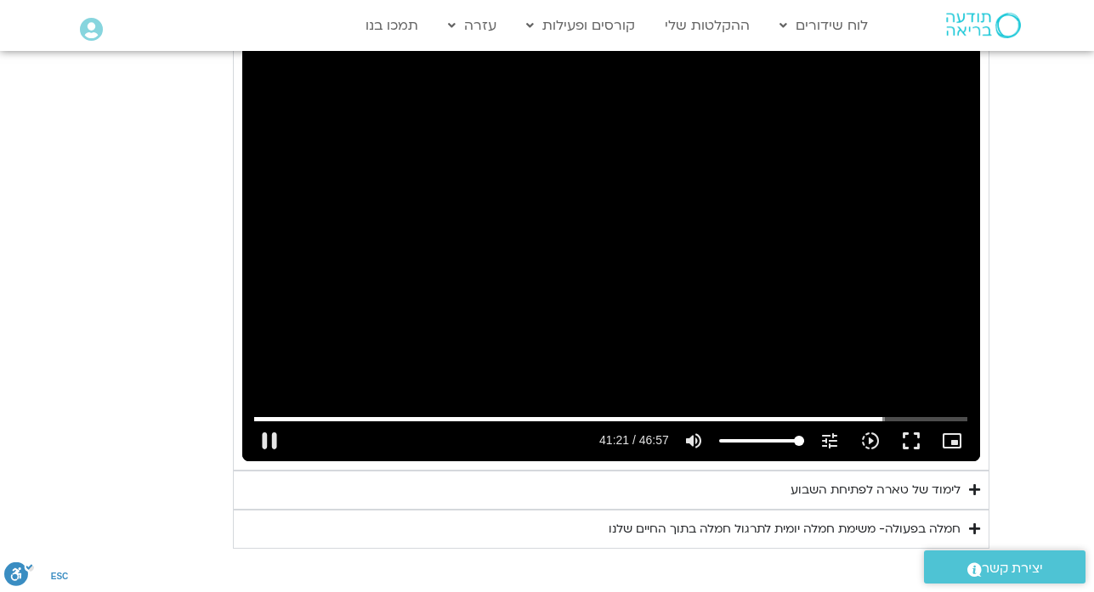
type input "992.52"
type input "2482.066219"
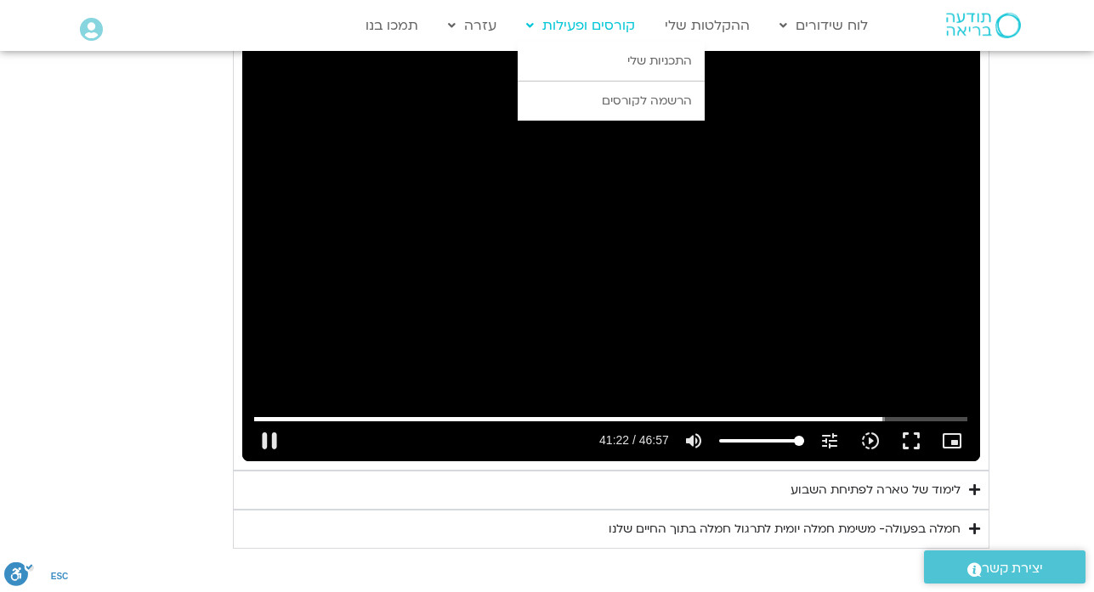
type input "992.52"
type input "2482.228708"
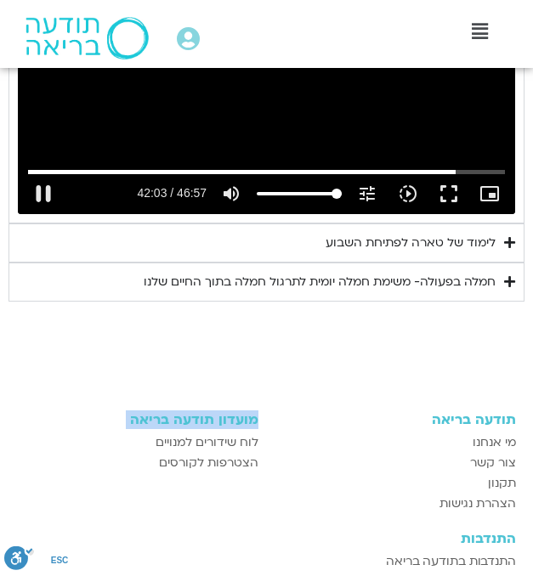
type input "992.52"
type input "2523.925524"
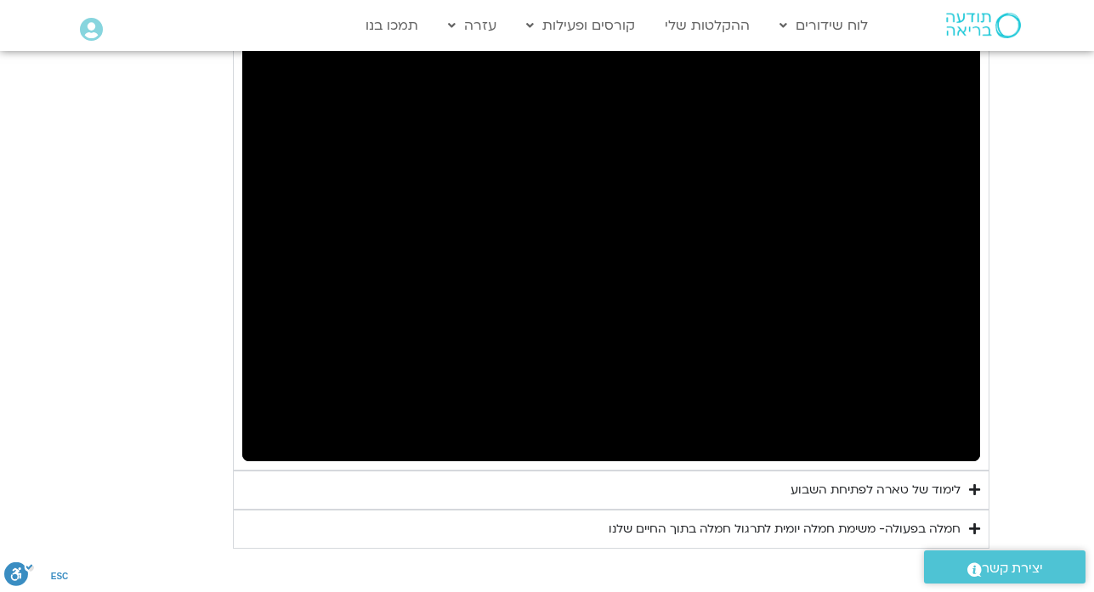
type input "992.52"
type input "2535.917776"
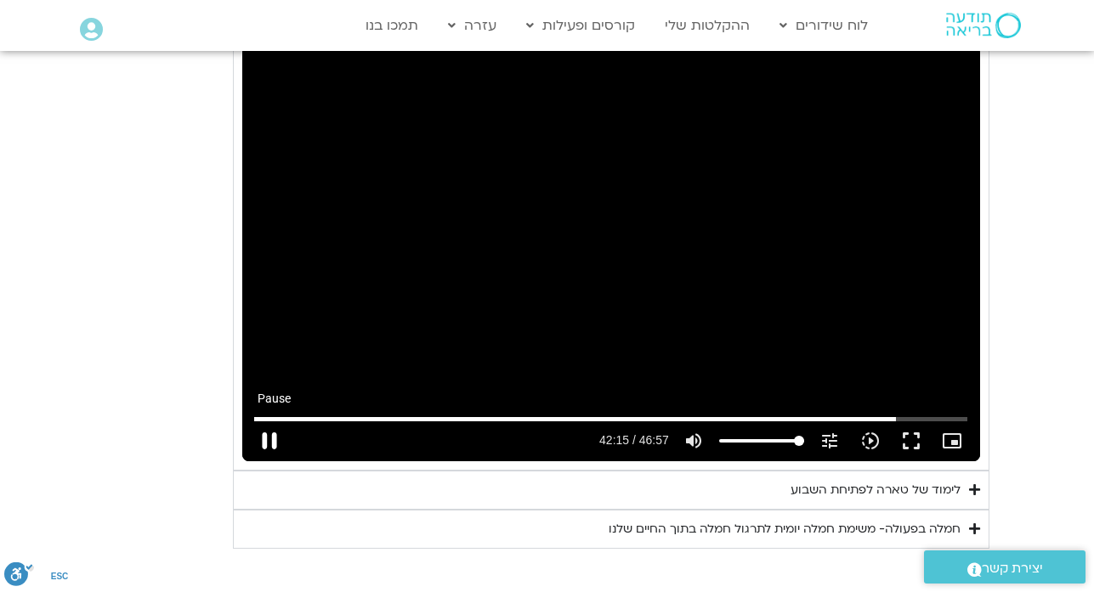
click at [268, 444] on button "pause" at bounding box center [269, 441] width 41 height 41
type input "992.52"
type input "2535.978667"
click at [268, 444] on button "play_arrow" at bounding box center [269, 441] width 41 height 41
click at [271, 440] on button "play_arrow" at bounding box center [269, 441] width 41 height 41
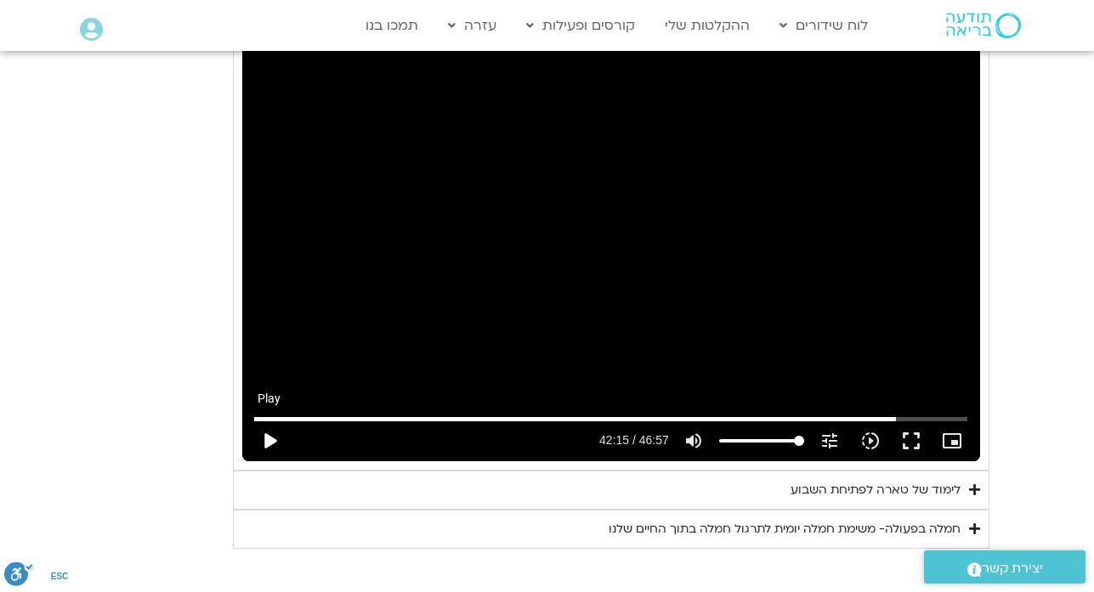
click at [271, 440] on button "play_arrow" at bounding box center [269, 441] width 41 height 41
click at [266, 444] on button "pause" at bounding box center [269, 441] width 41 height 41
click at [267, 435] on button "play_arrow" at bounding box center [269, 441] width 41 height 41
click at [784, 365] on div "Skip Ad 1:35 pause 42:15 / 46:57 volume_up Mute tune Resolution Auto 720p slow_…" at bounding box center [611, 253] width 738 height 415
click at [784, 365] on div "Skip Ad 1:35 play_arrow 42:15 / 46:57 volume_up Mute tune Resolution Auto 720p …" at bounding box center [611, 253] width 738 height 415
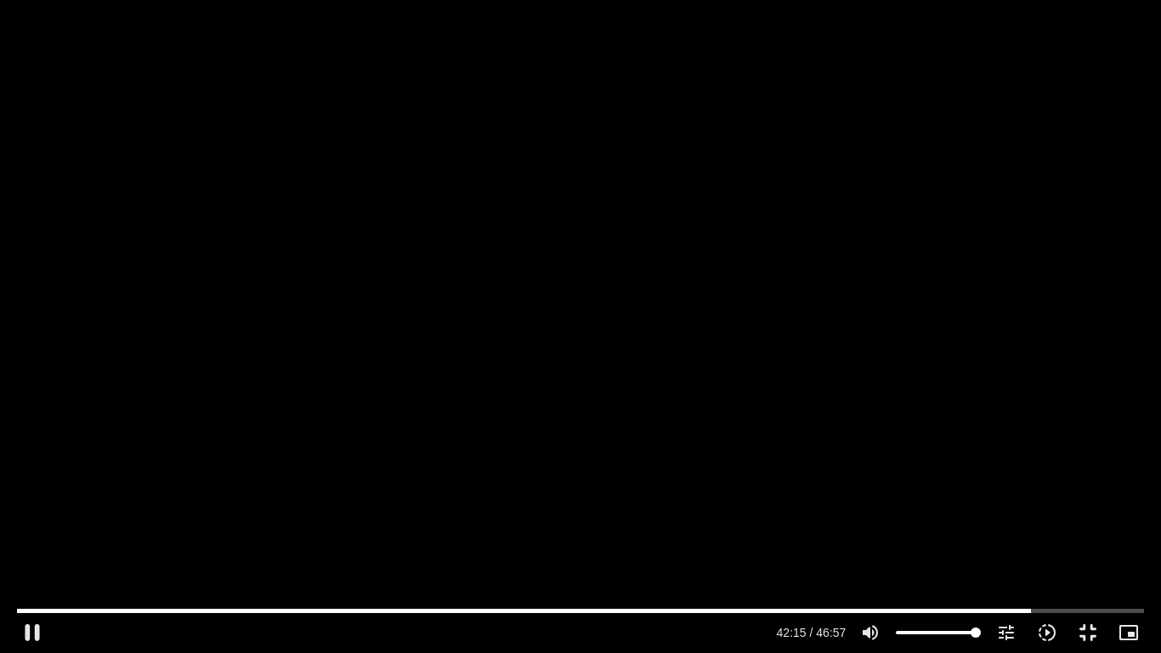
click at [557, 324] on div "Skip Ad 1:35 pause 42:15 / 46:57 volume_up Mute tune Resolution Auto 720p slow_…" at bounding box center [580, 326] width 1161 height 653
type input "992.52"
type input "2504.10858510016"
click at [1015, 543] on input "Seek" at bounding box center [581, 610] width 1128 height 10
type input "992.52"
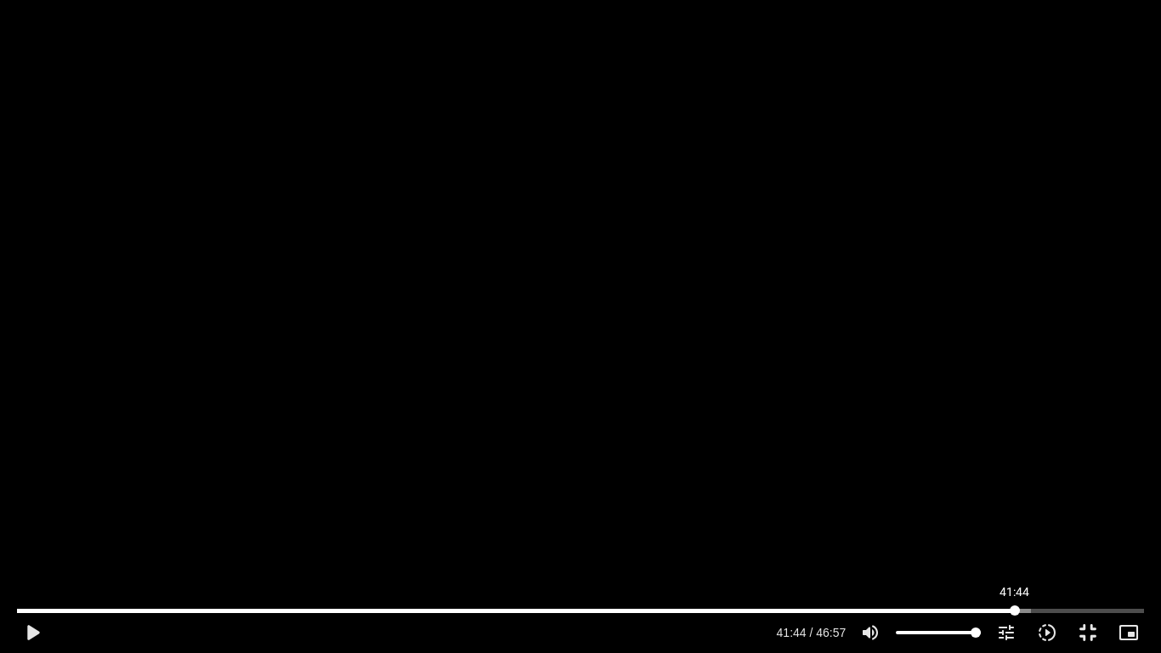
type input "2504.108585"
type input "992.52"
click at [569, 406] on div "Skip Ad 41:42 play_arrow 41:44 / 46:57 volume_up Mute tune Resolution Auto 720p…" at bounding box center [580, 326] width 1161 height 653
type input "2504.128585"
type input "992.52"
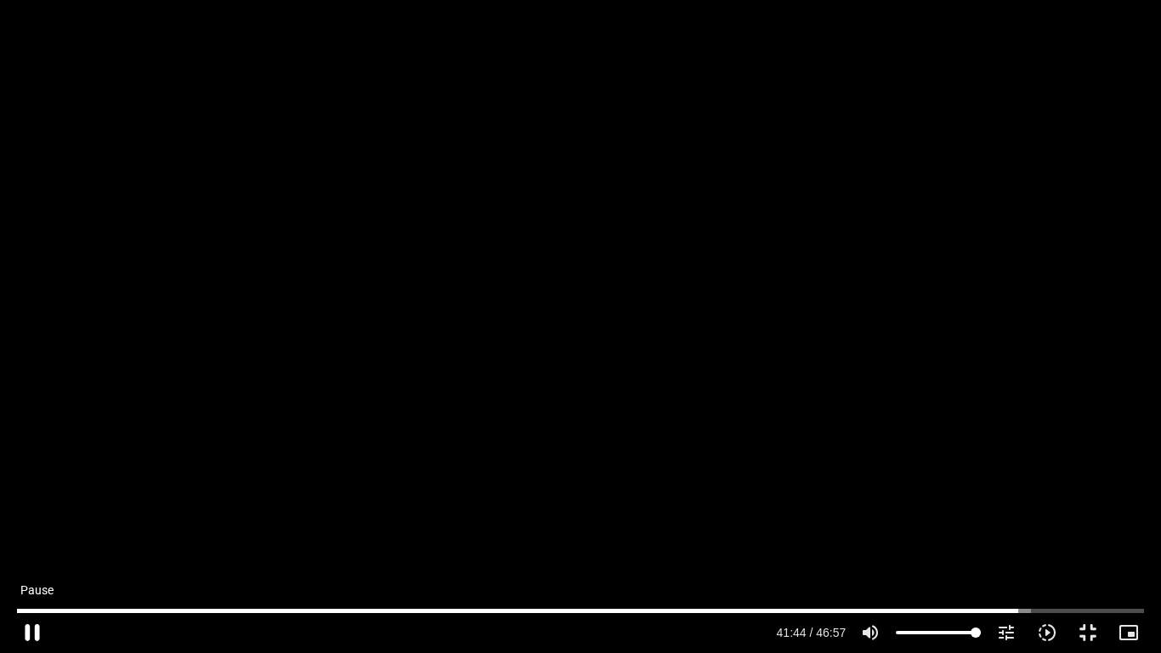
type input "2504.228585"
type input "992.52"
type input "2504.344956"
type input "992.52"
type input "2504.382554"
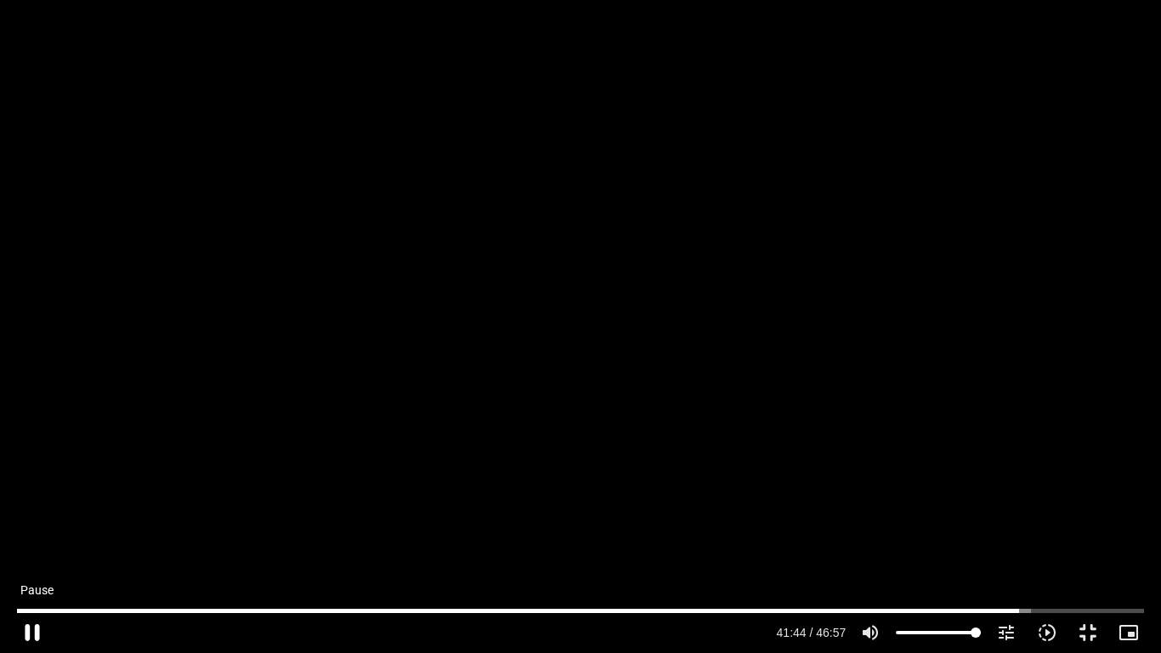
type input "992.52"
type input "2504.512669"
type input "992.52"
type input "2504.640227"
type input "992.52"
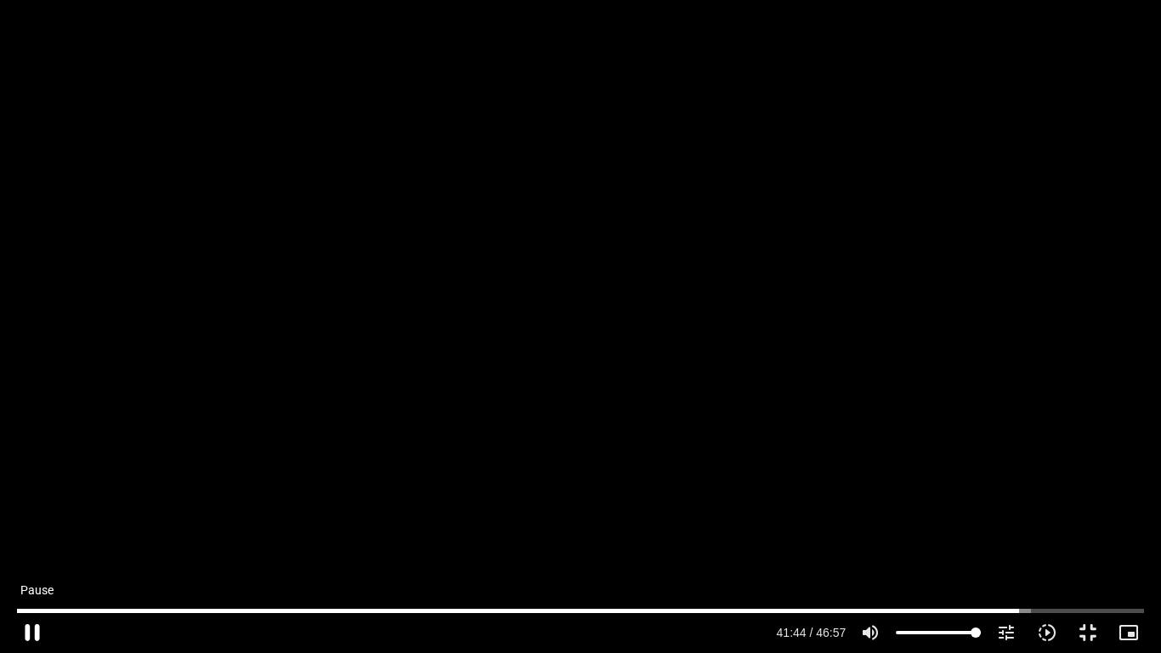
type input "2504.769842"
type input "992.52"
type input "2504.977688"
type input "992.52"
type input "2505.031605"
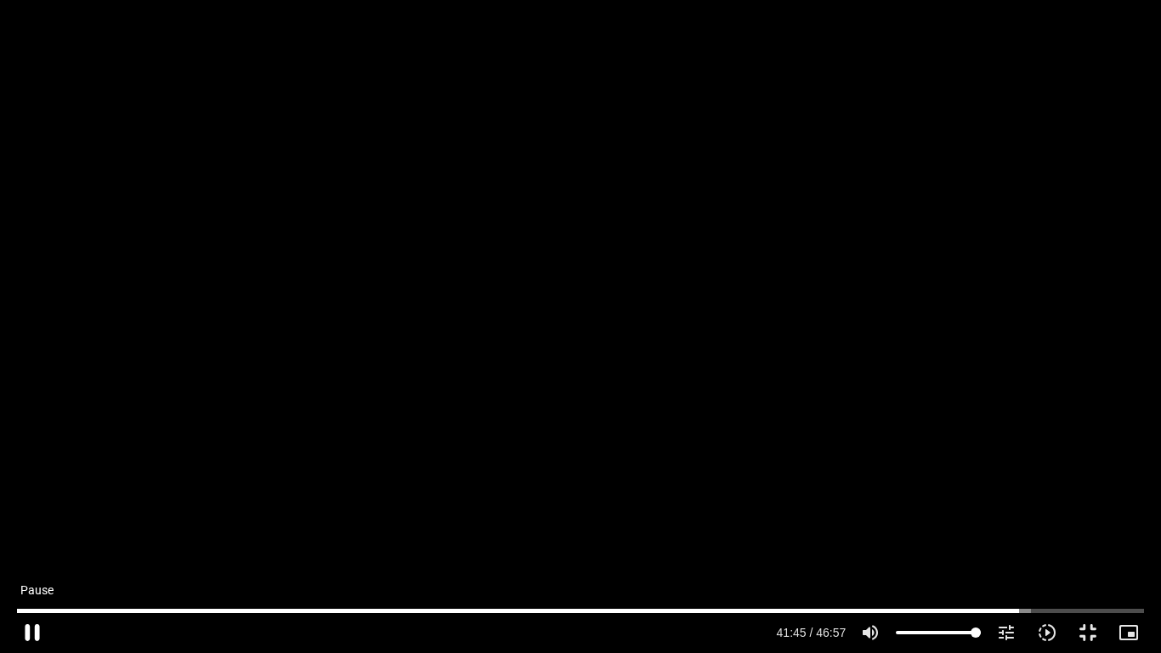
type input "992.52"
type input "2505.161011"
click at [31, 543] on button "pause" at bounding box center [32, 632] width 41 height 41
click at [1004, 543] on input "Seek" at bounding box center [581, 610] width 1128 height 10
click at [995, 543] on input "Seek" at bounding box center [581, 610] width 1128 height 10
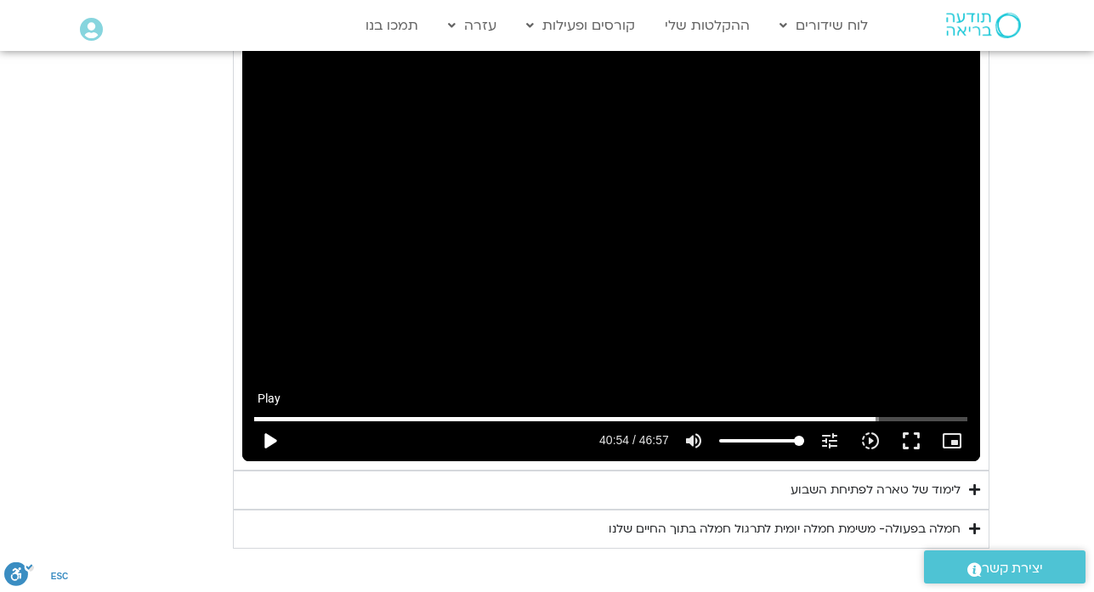
click at [269, 445] on button "play_arrow" at bounding box center [269, 441] width 41 height 41
click at [863, 416] on input "Seek" at bounding box center [610, 419] width 713 height 10
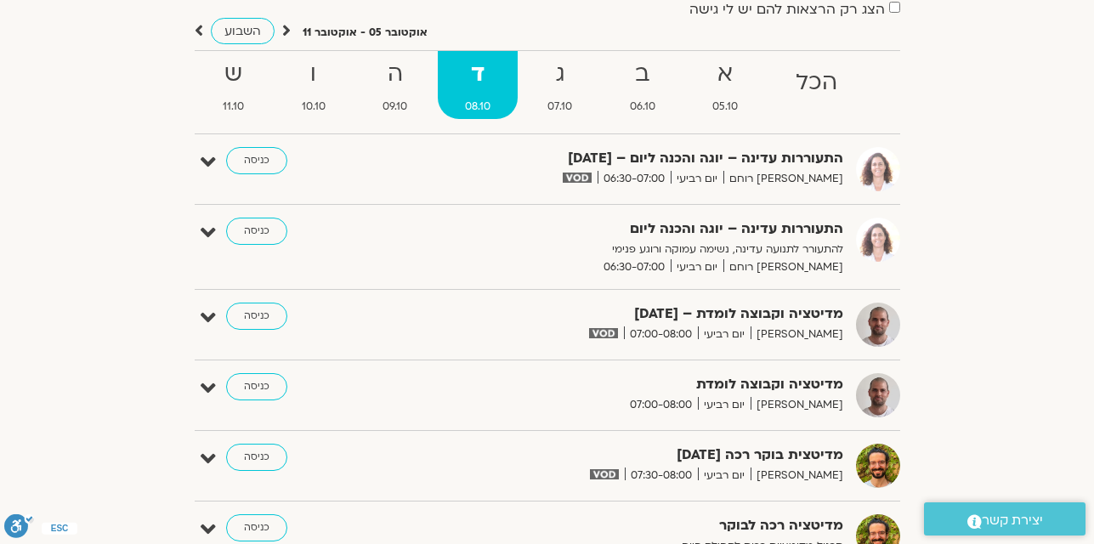
scroll to position [272, 0]
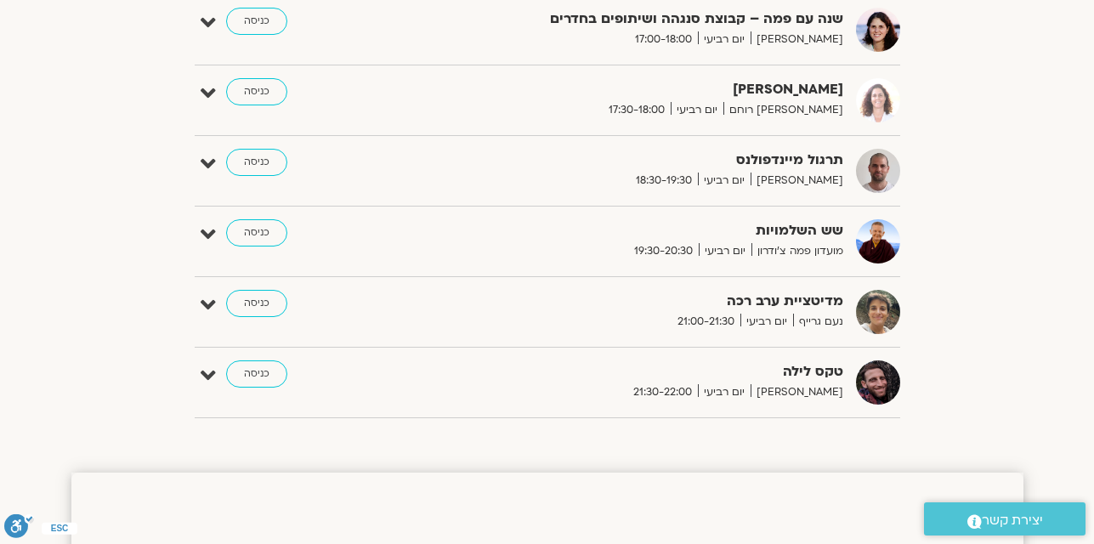
scroll to position [1326, 0]
